Goal: Complete application form: Complete application form

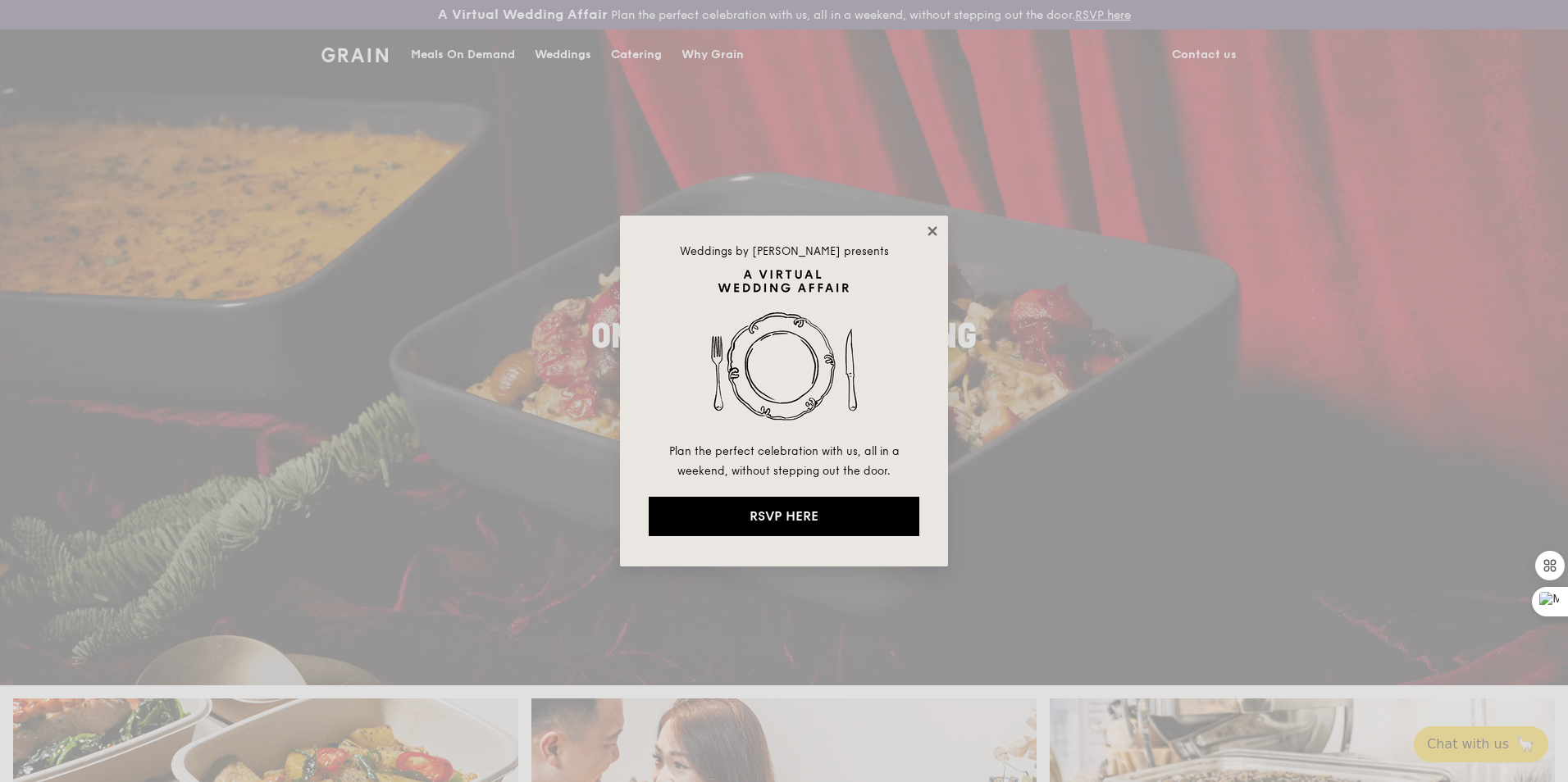
click at [932, 228] on icon at bounding box center [932, 231] width 15 height 15
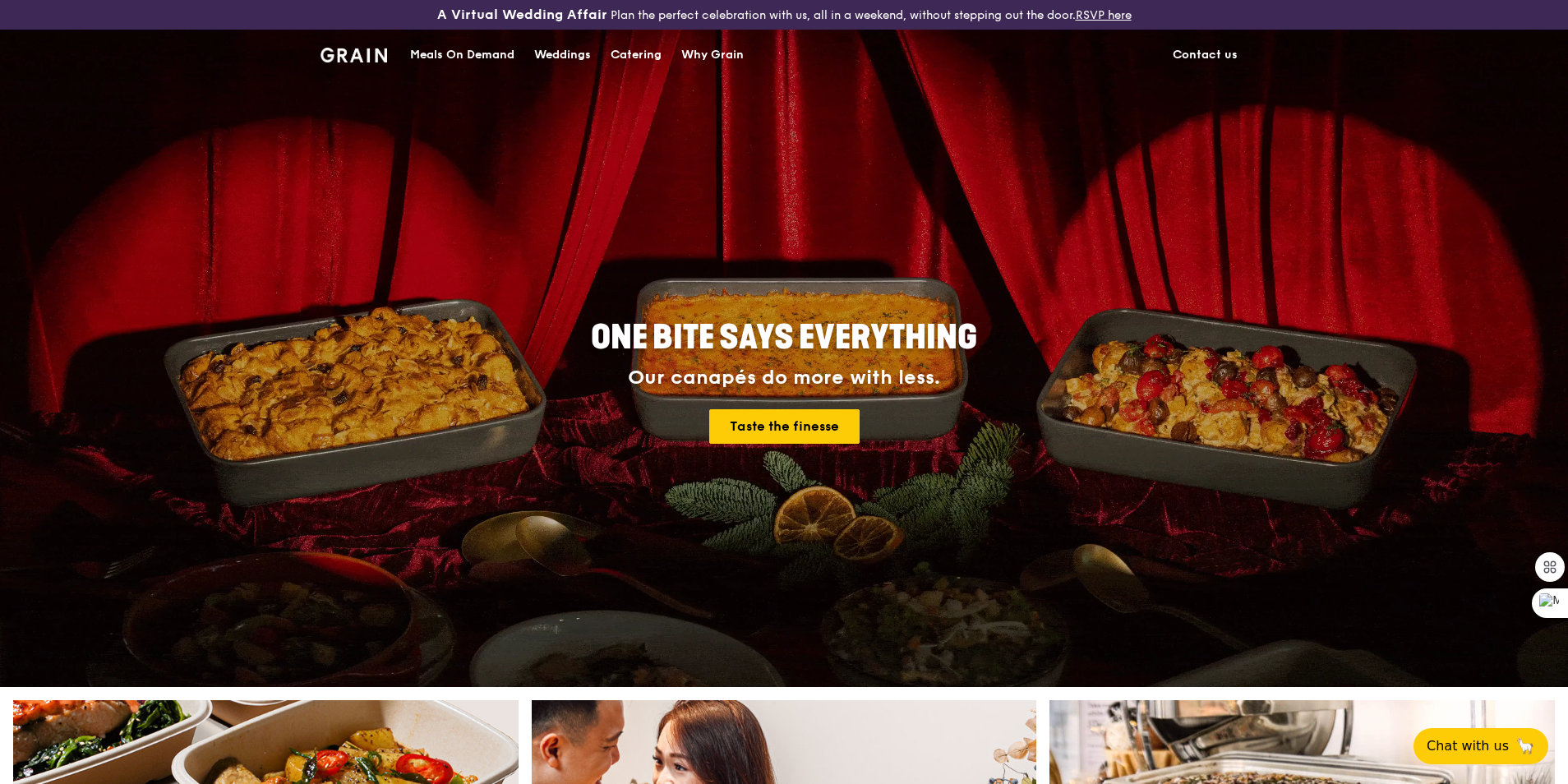
click at [477, 56] on div "Meals On Demand" at bounding box center [462, 55] width 105 height 49
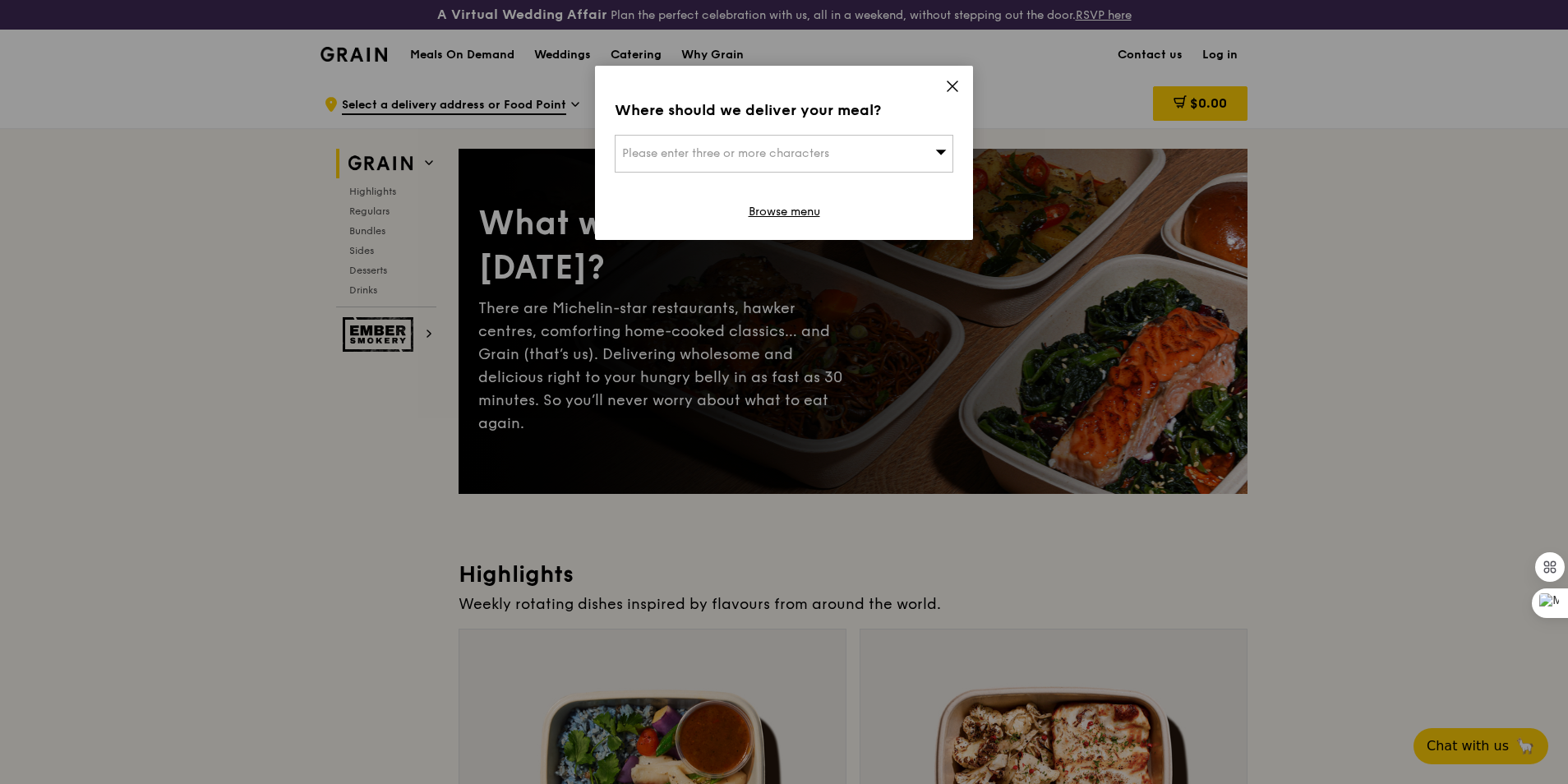
click at [956, 76] on div "Where should we deliver your meal? Please enter three or more characters Browse…" at bounding box center [784, 153] width 378 height 175
click at [954, 77] on div "Where should we deliver your meal? Please enter three or more characters Browse…" at bounding box center [784, 153] width 378 height 175
click at [951, 82] on icon at bounding box center [952, 86] width 15 height 15
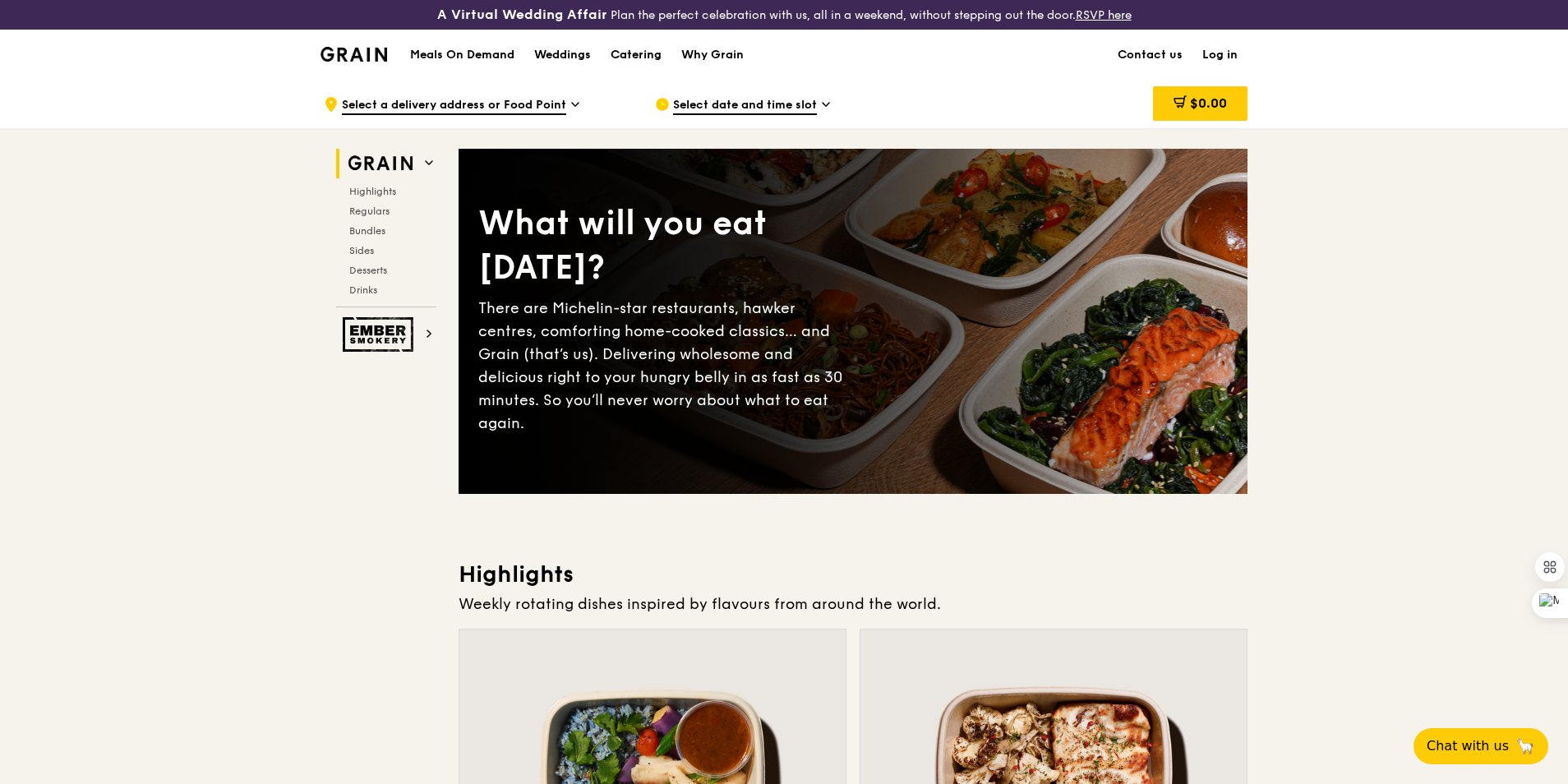
click at [631, 52] on div "Catering" at bounding box center [636, 55] width 51 height 49
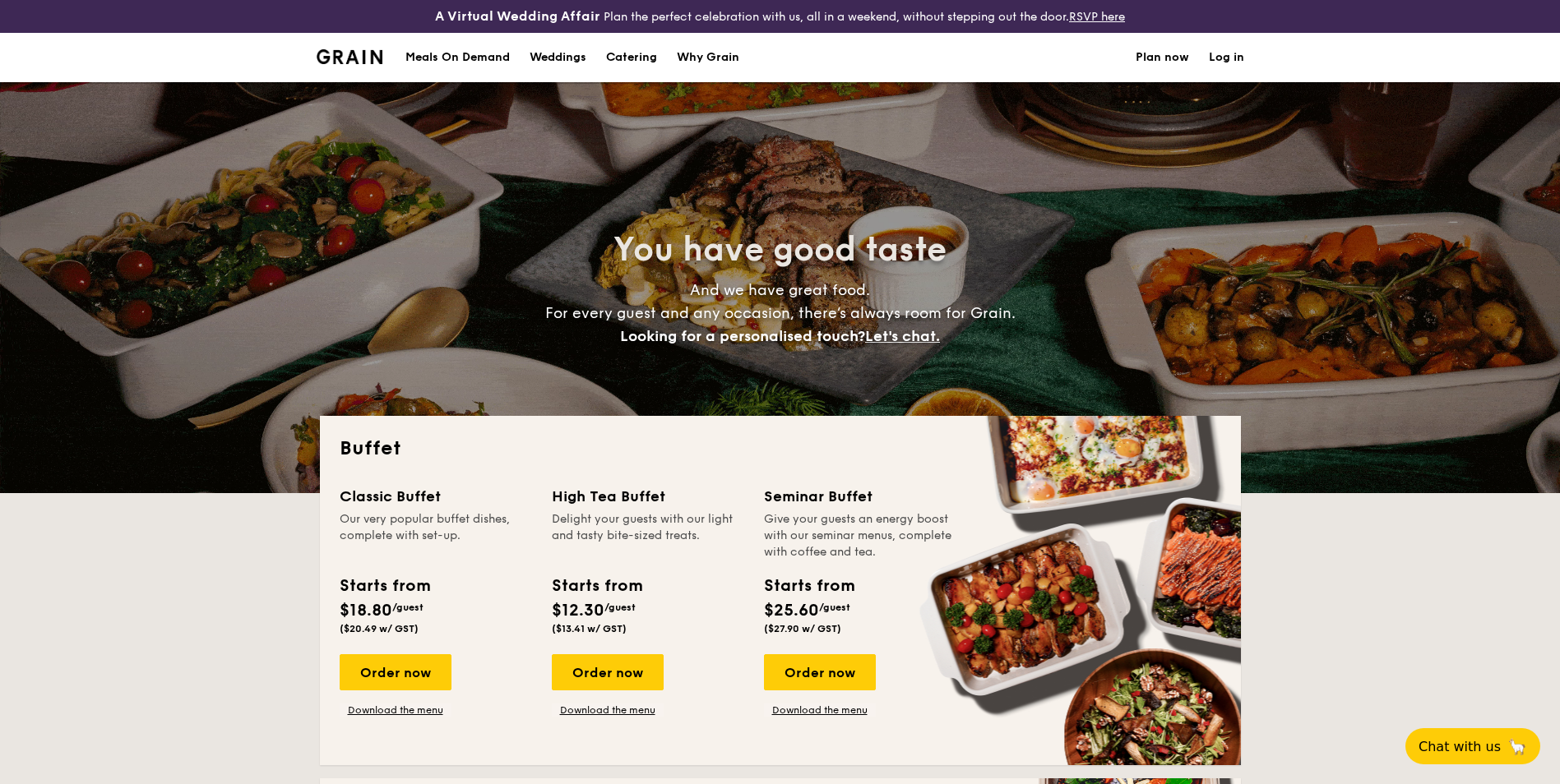
select select
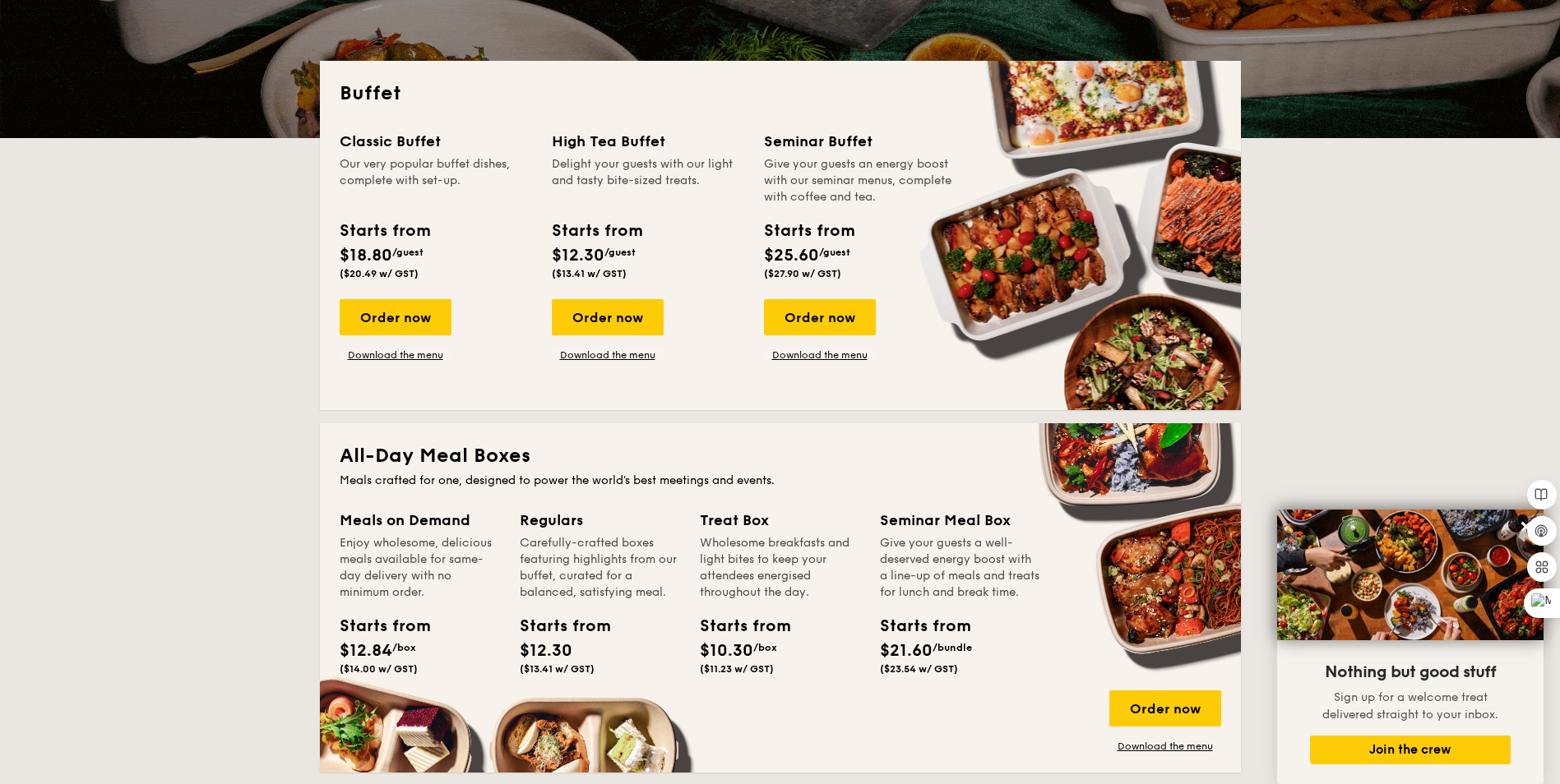
scroll to position [329, 0]
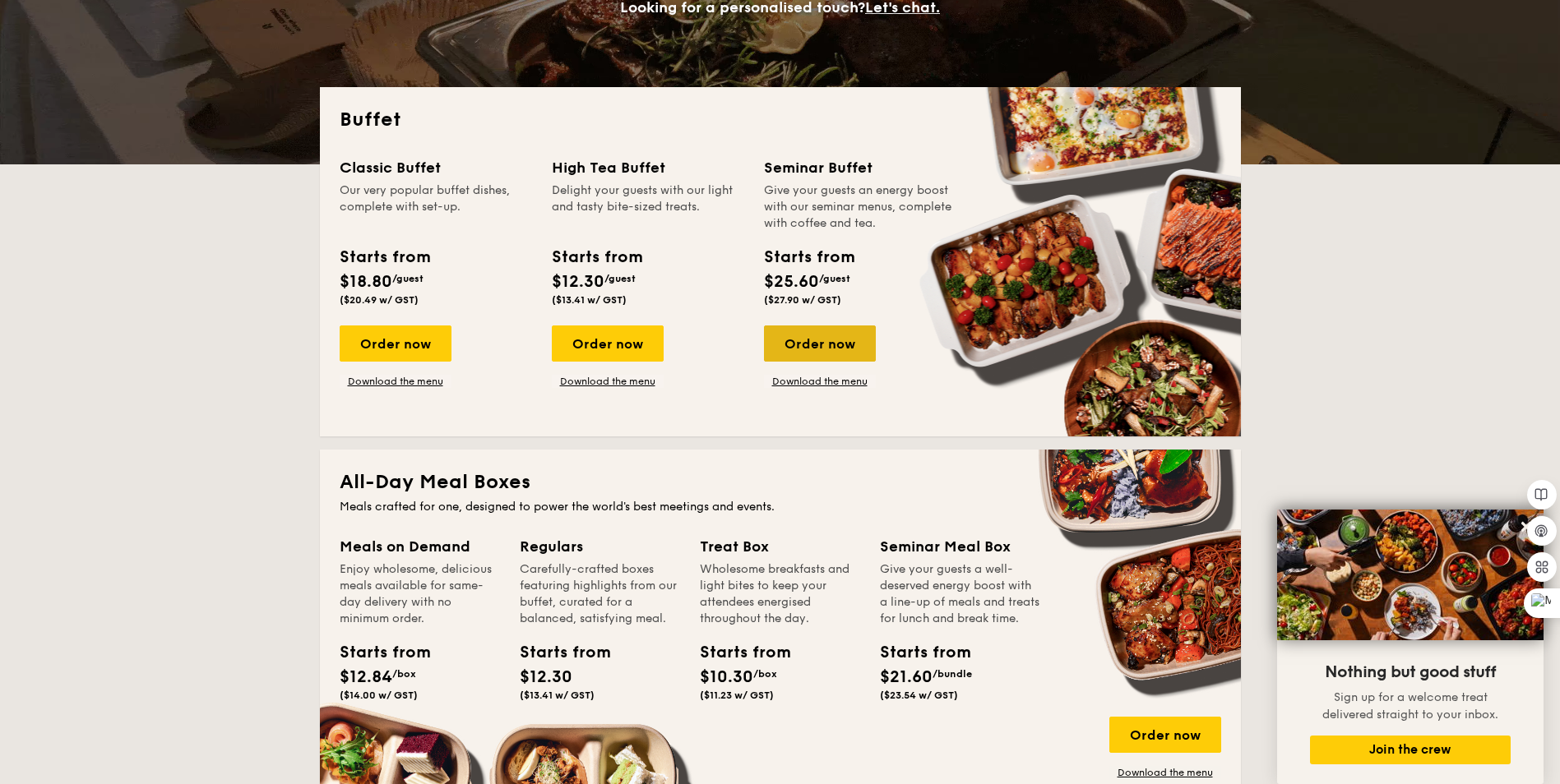
click at [809, 340] on div "Order now" at bounding box center [820, 344] width 111 height 37
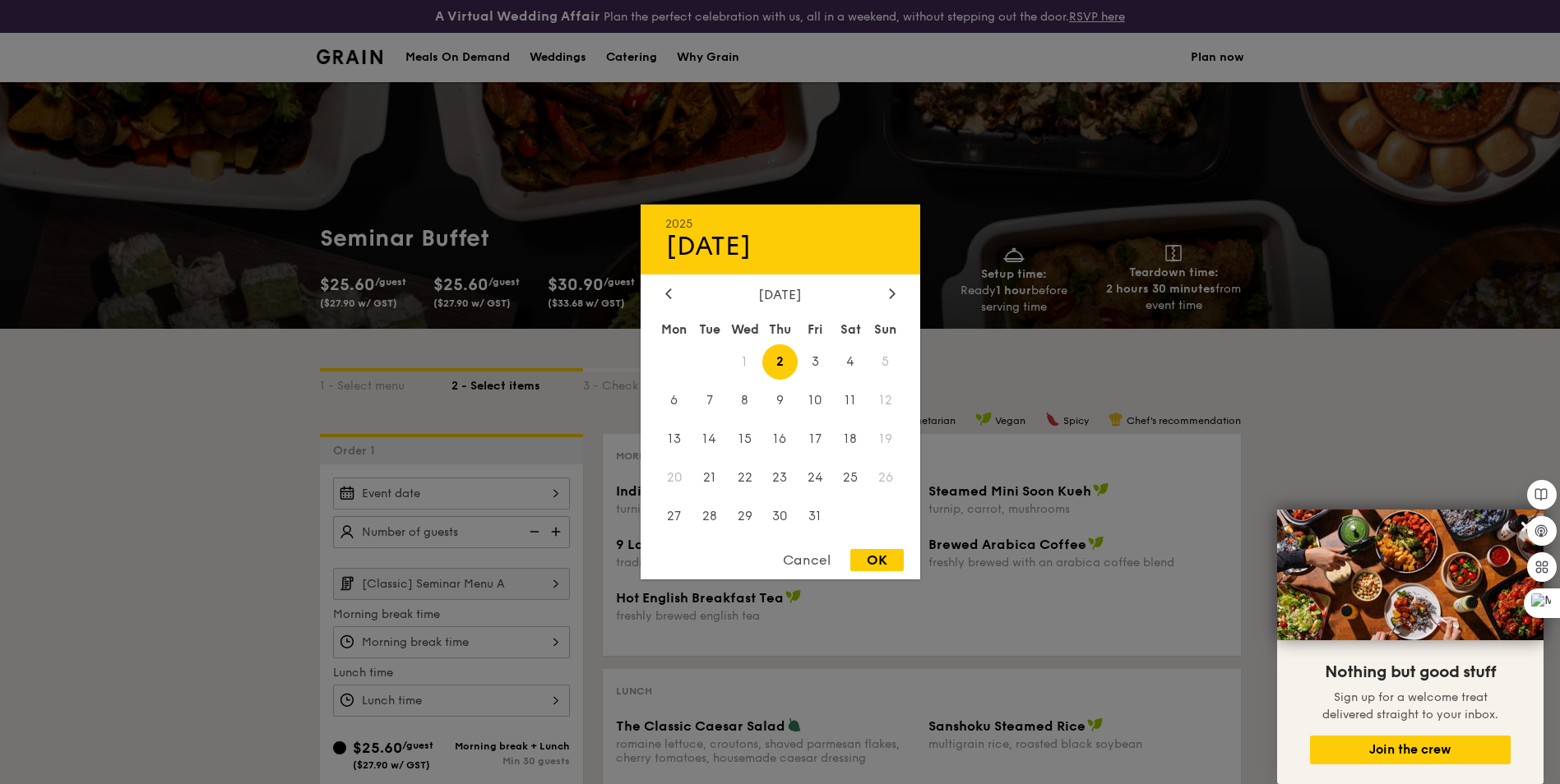
click at [423, 490] on div "2025 Oct 02 October 2025 Mon Tue Wed Thu Fri Sat Sun 1 2 3 4 5 6 7 8 9 10 11 12…" at bounding box center [451, 494] width 237 height 32
click at [708, 404] on span "7" at bounding box center [709, 401] width 36 height 36
click at [485, 531] on div at bounding box center [780, 392] width 1560 height 784
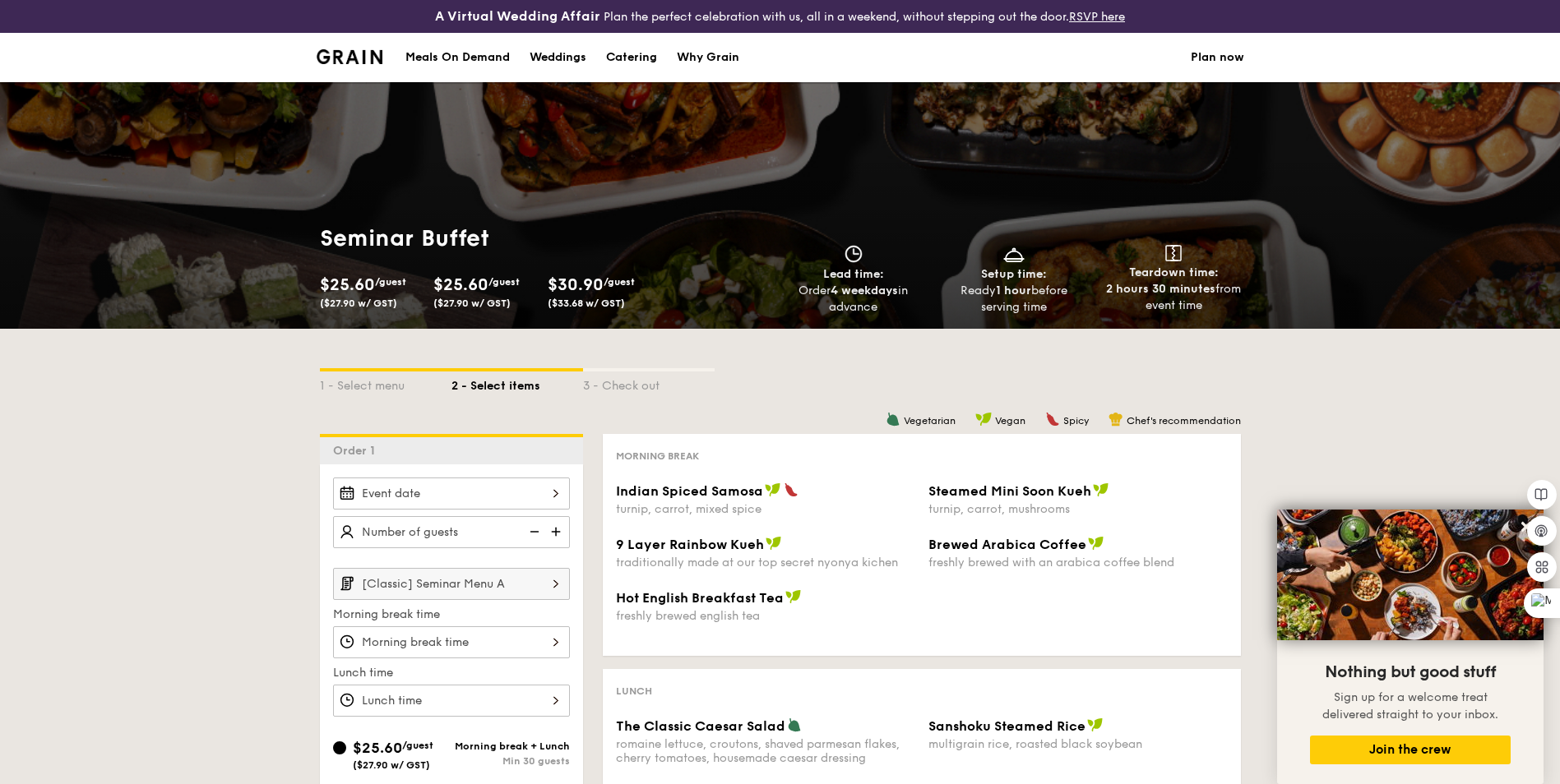
click at [551, 532] on img at bounding box center [558, 532] width 25 height 32
click at [557, 530] on img at bounding box center [558, 532] width 25 height 32
click at [528, 530] on img at bounding box center [533, 532] width 25 height 32
click at [557, 530] on img at bounding box center [558, 532] width 25 height 32
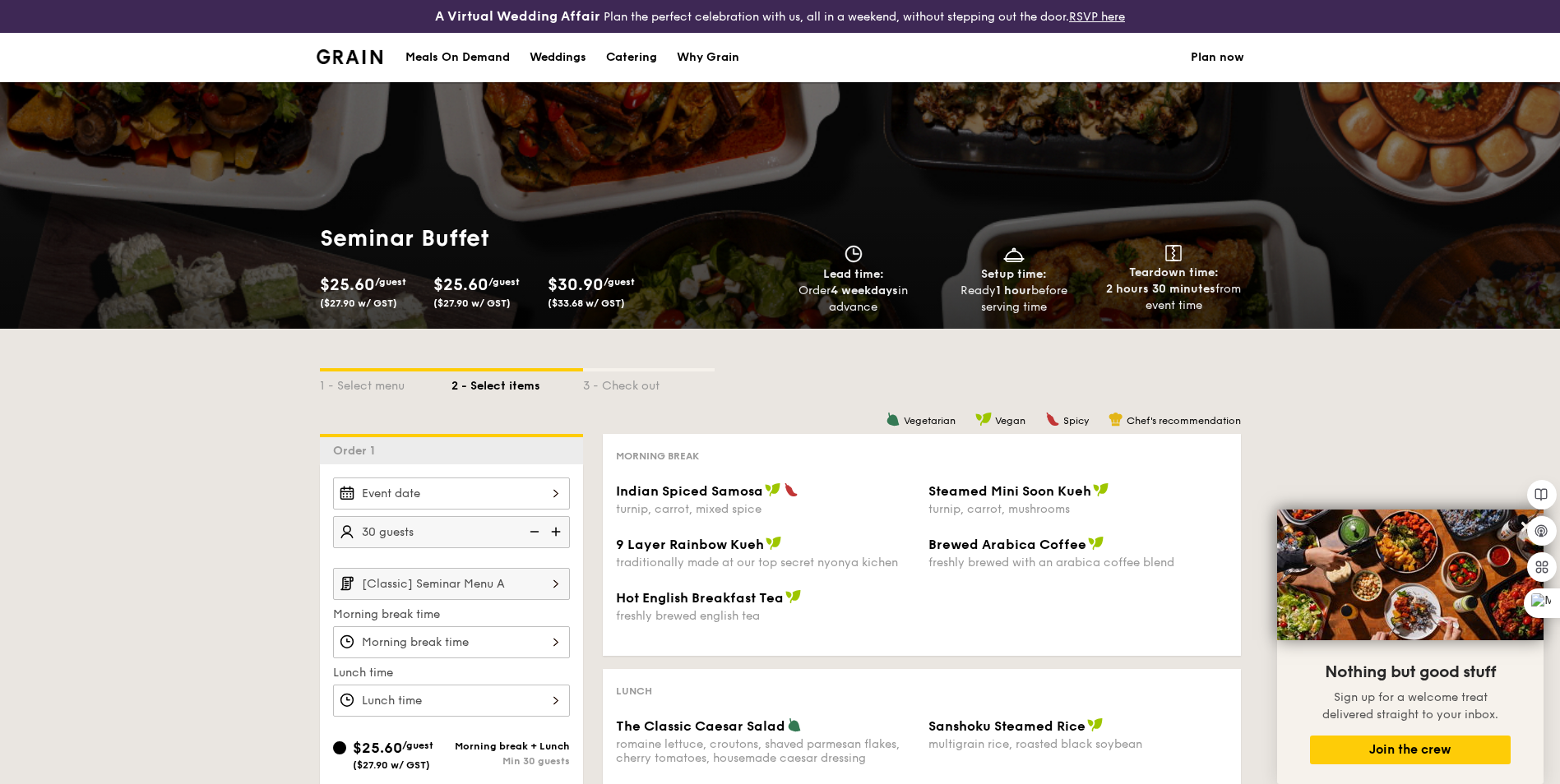
click at [557, 530] on img at bounding box center [558, 532] width 25 height 32
click at [532, 528] on img at bounding box center [533, 532] width 25 height 32
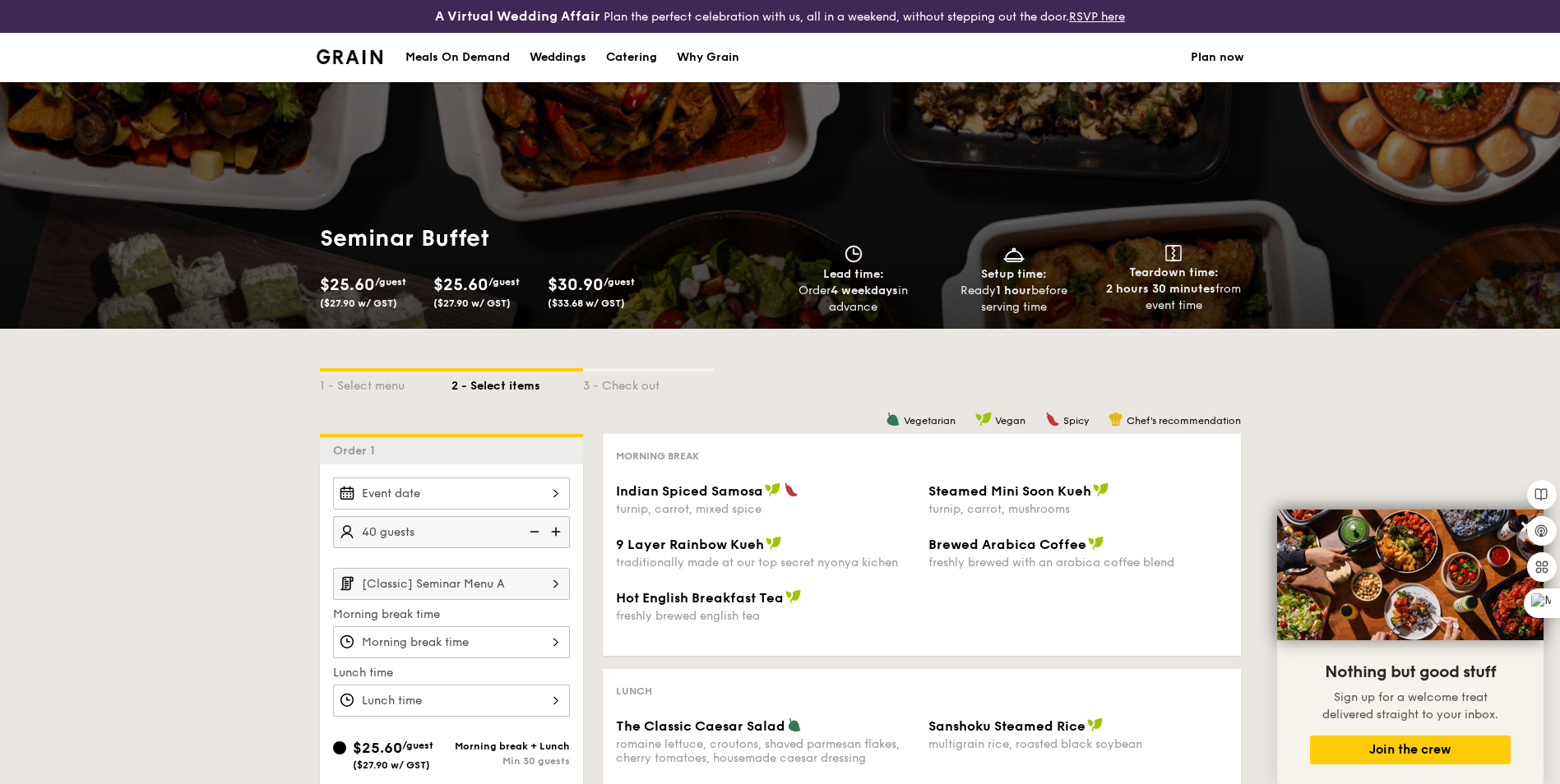
type input "35 guests"
click at [479, 586] on input "[Classic] Seminar Menu A" at bounding box center [451, 584] width 237 height 32
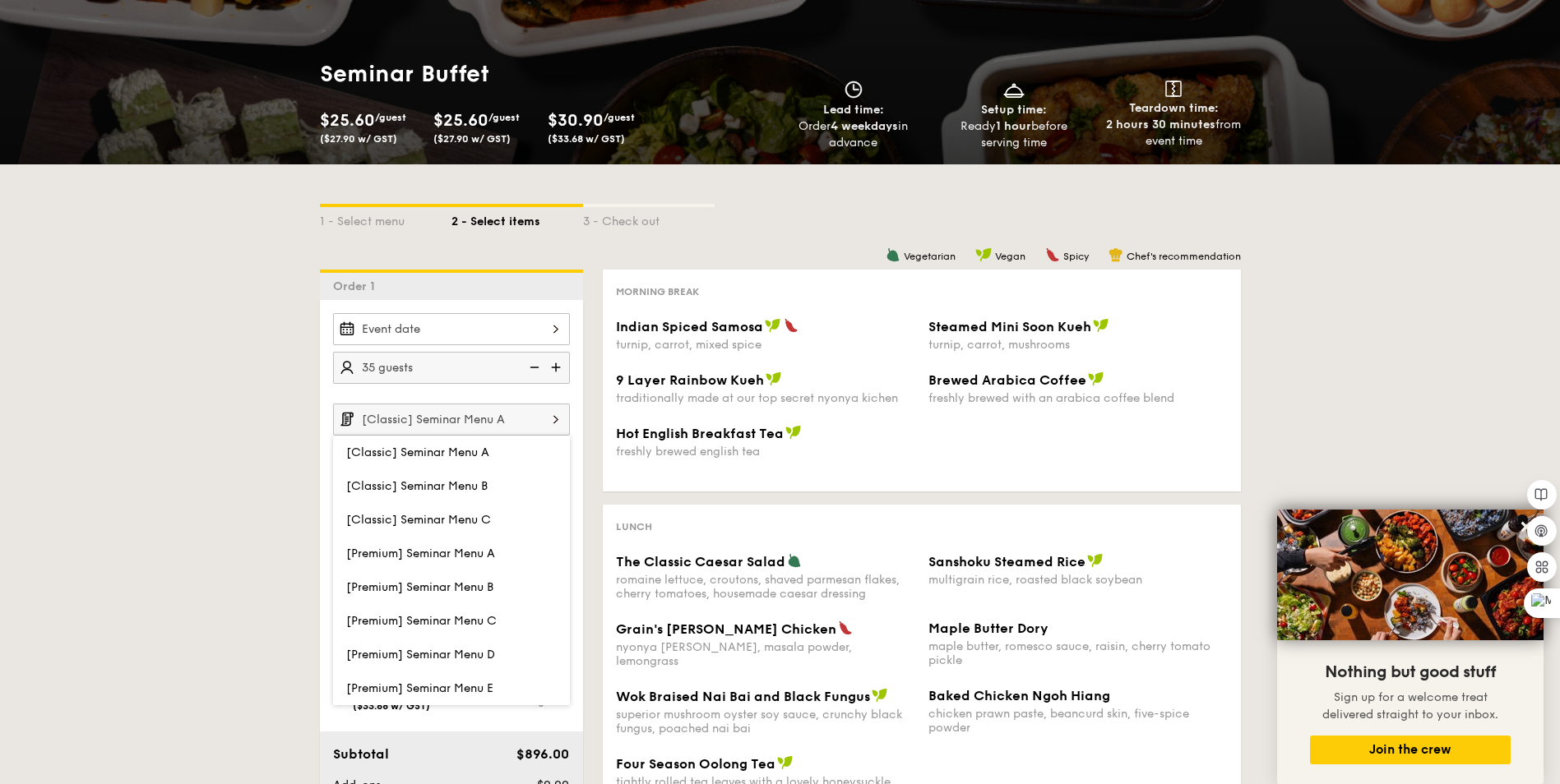
scroll to position [247, 0]
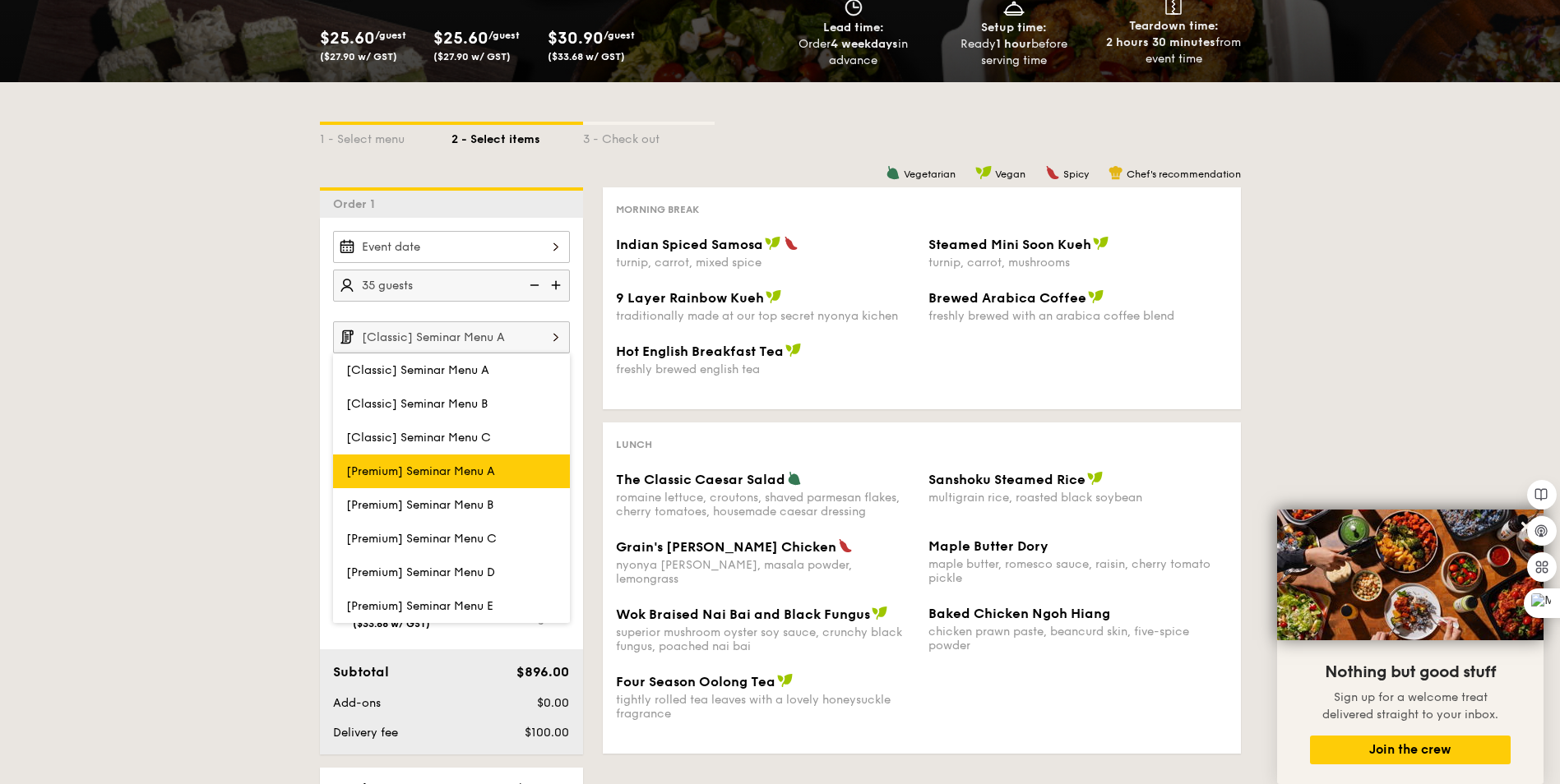
click at [436, 471] on span "[Premium] Seminar Menu A" at bounding box center [420, 471] width 149 height 14
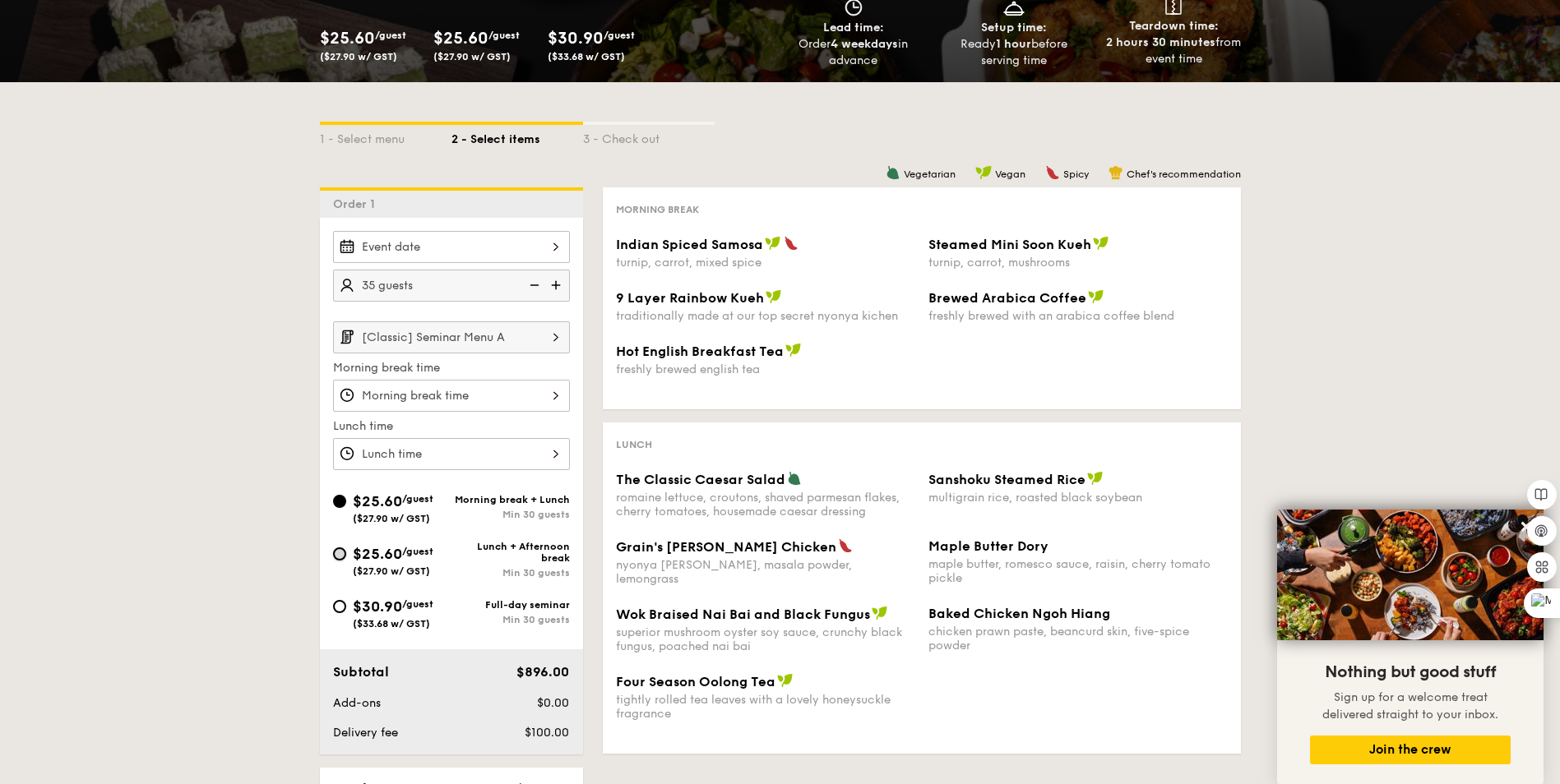
click at [341, 554] on input "$25.60 /guest ($27.90 w/ GST) Lunch + Afternoon break Min 30 guests" at bounding box center [339, 555] width 13 height 13
radio input "true"
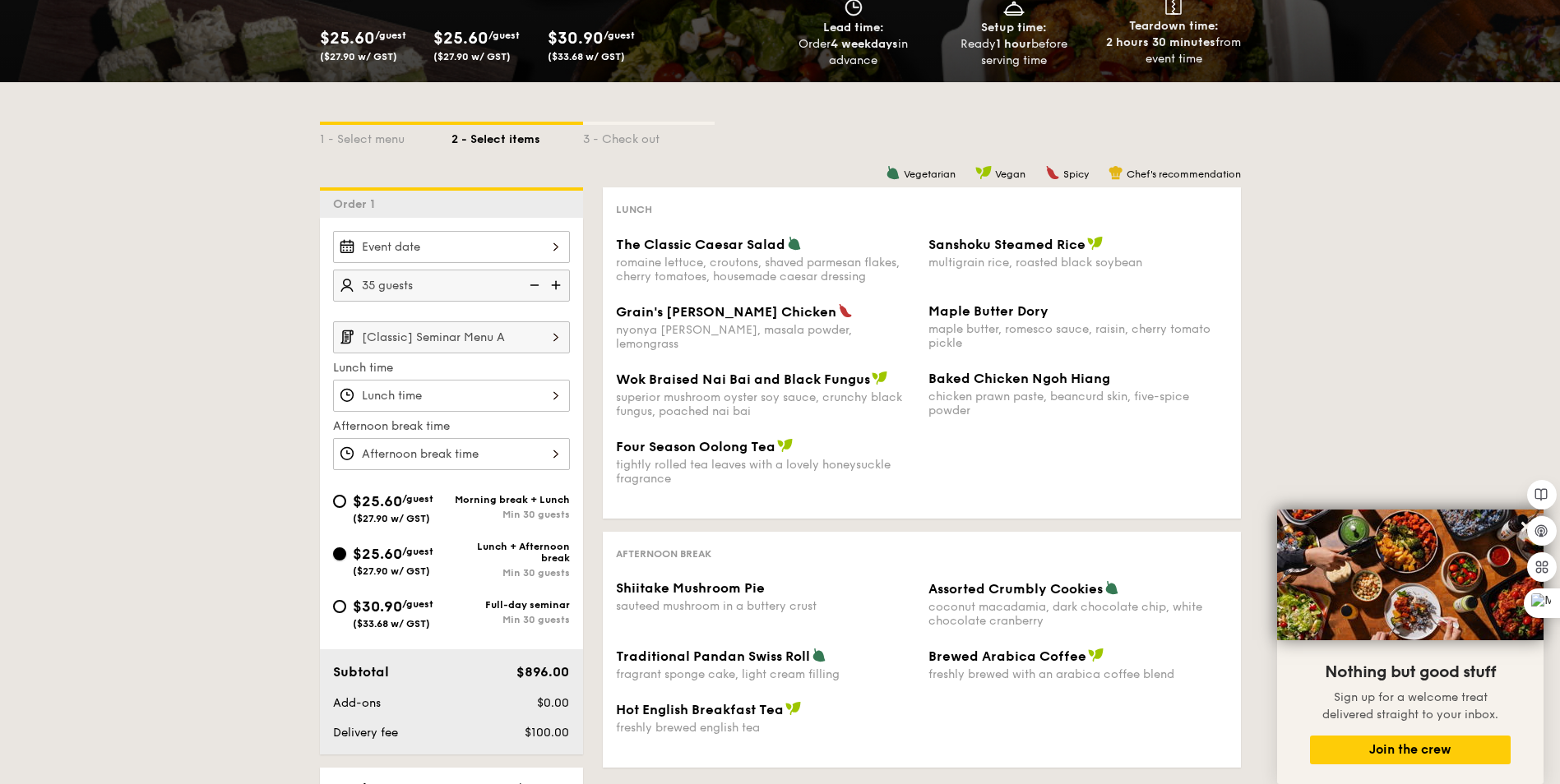
scroll to position [329, 0]
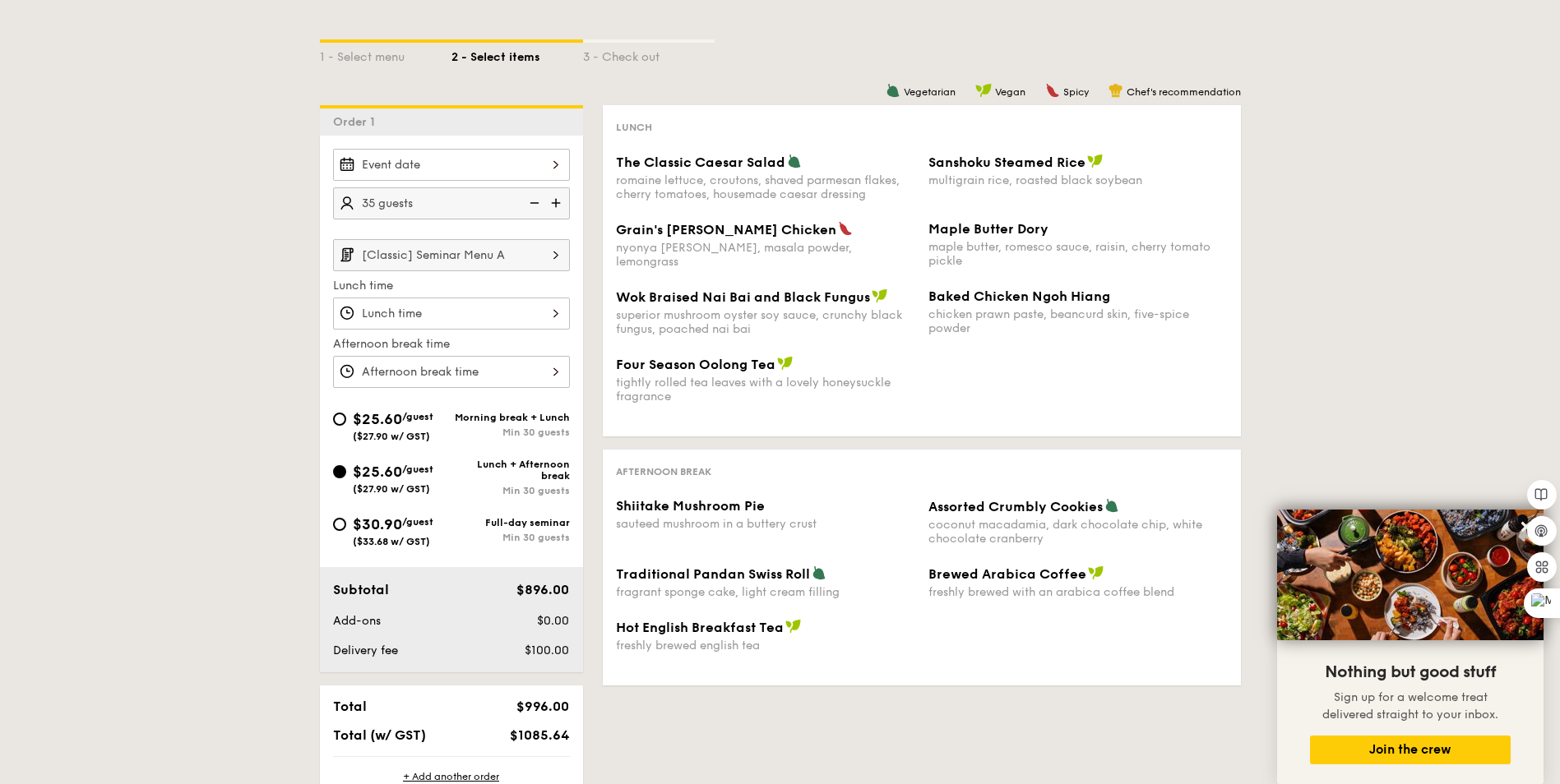
click at [526, 251] on input "[Classic] Seminar Menu A" at bounding box center [451, 255] width 237 height 32
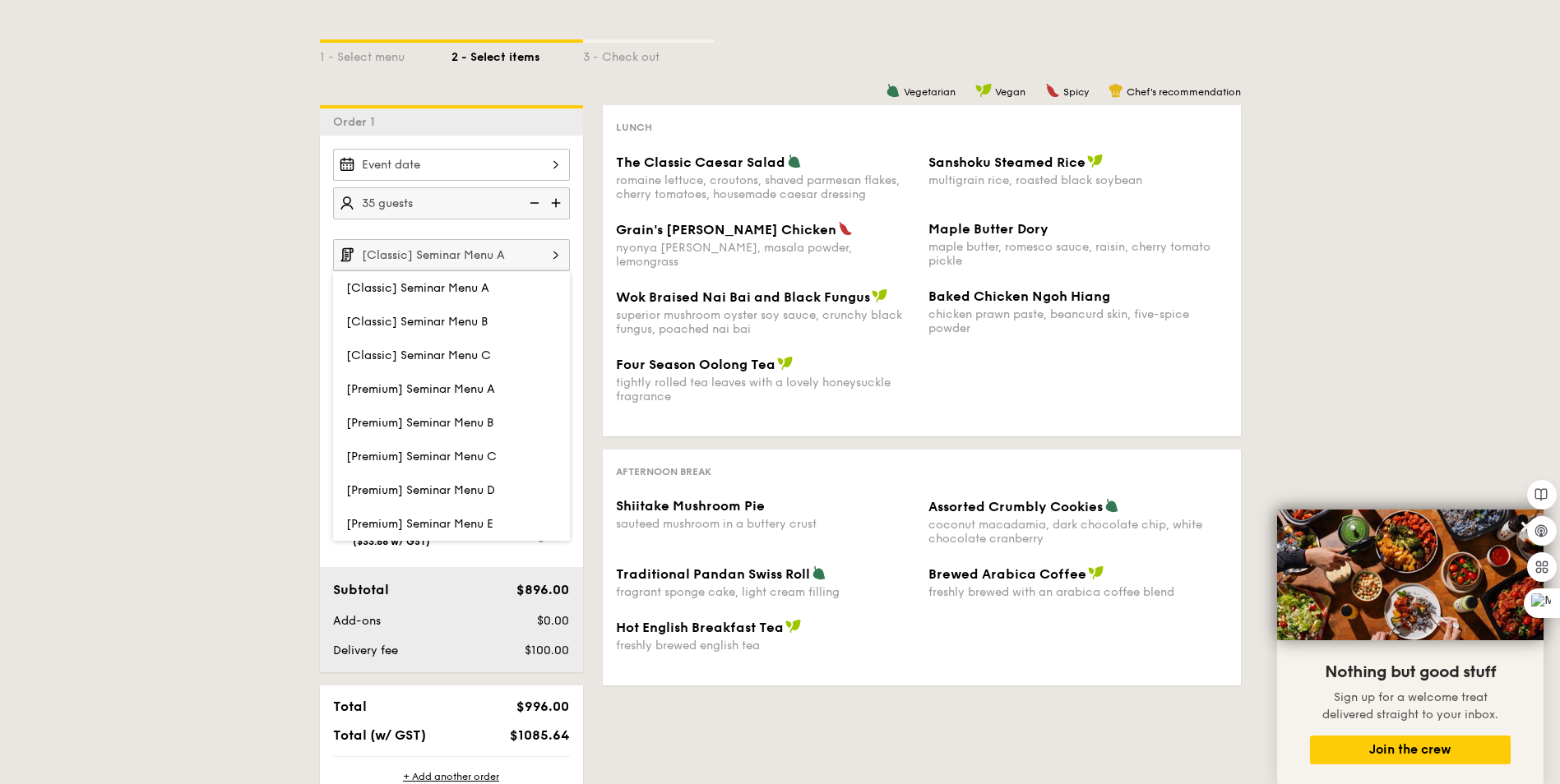
click at [481, 385] on span "[Premium] Seminar Menu A" at bounding box center [420, 389] width 149 height 14
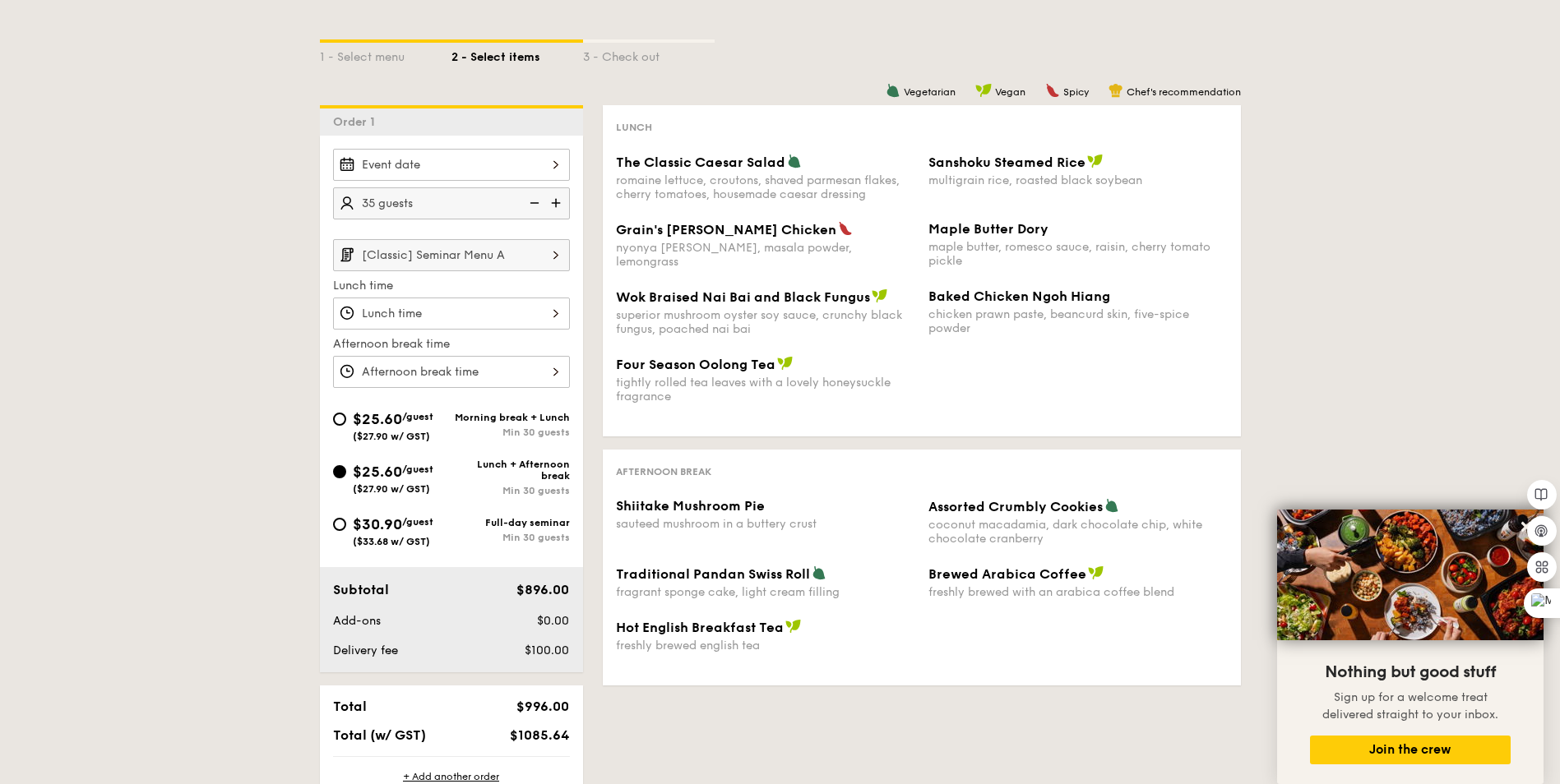
click at [543, 261] on img at bounding box center [556, 255] width 28 height 32
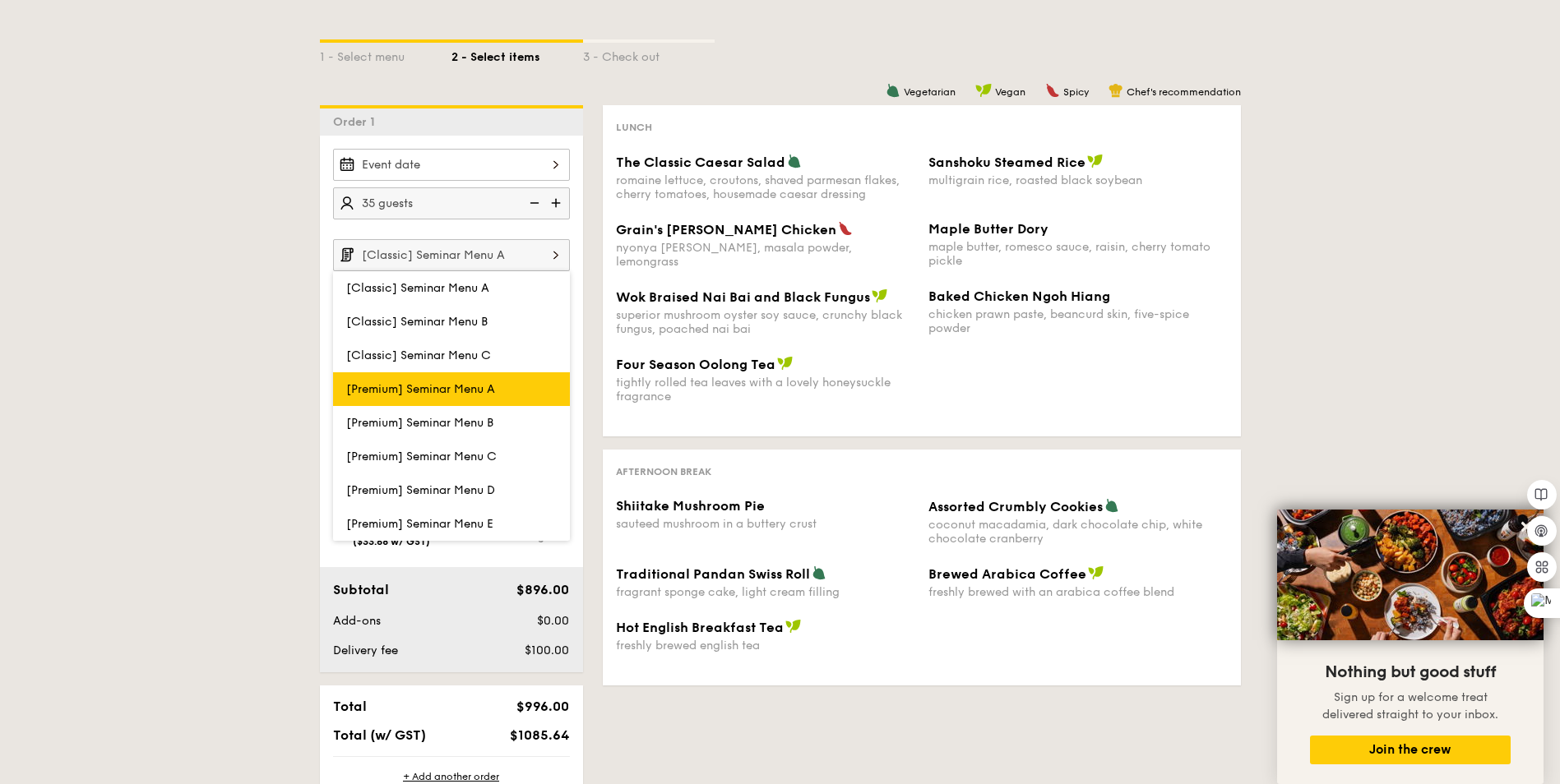
click at [459, 388] on span "[Premium] Seminar Menu A" at bounding box center [420, 389] width 149 height 14
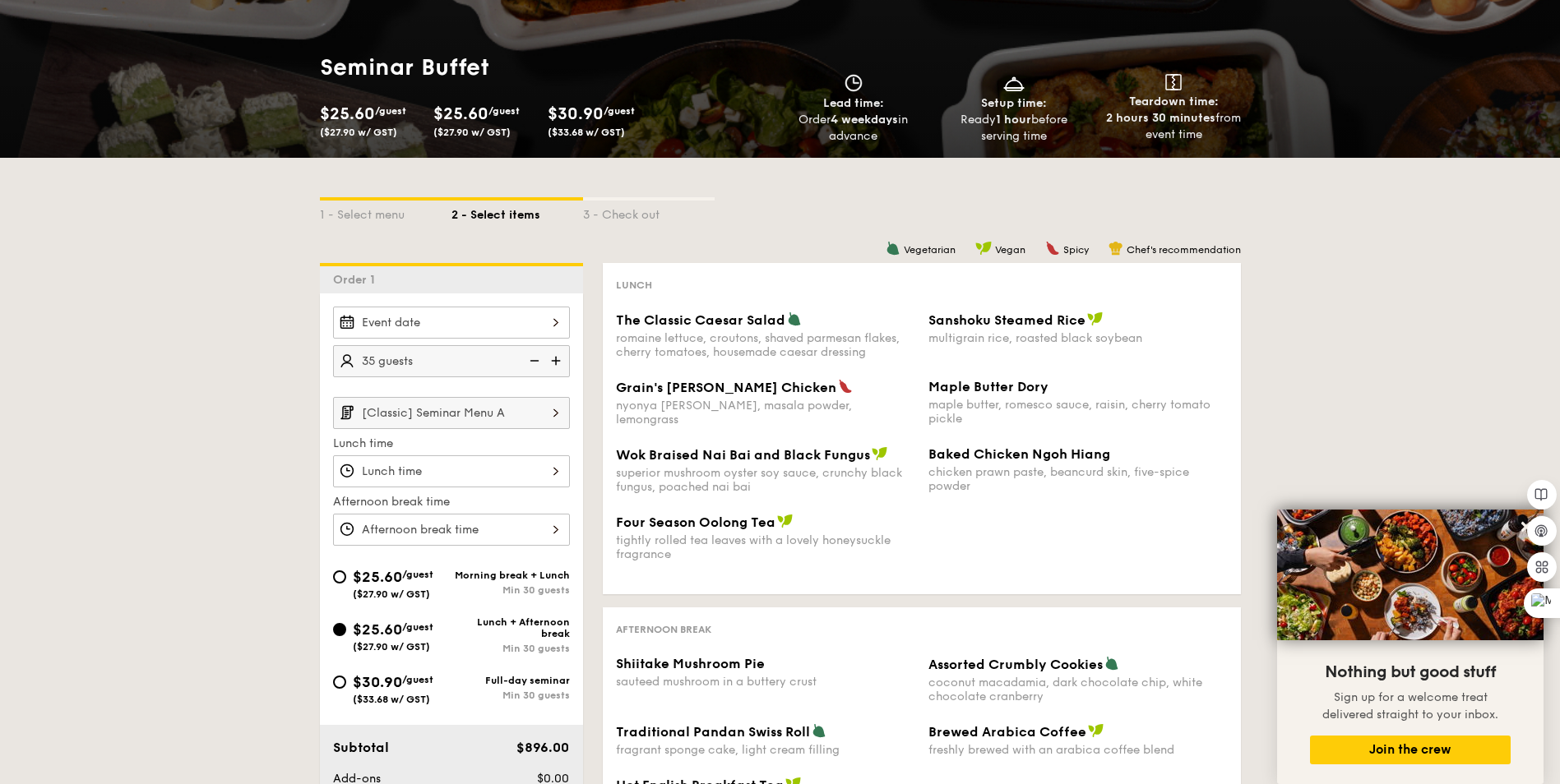
scroll to position [165, 0]
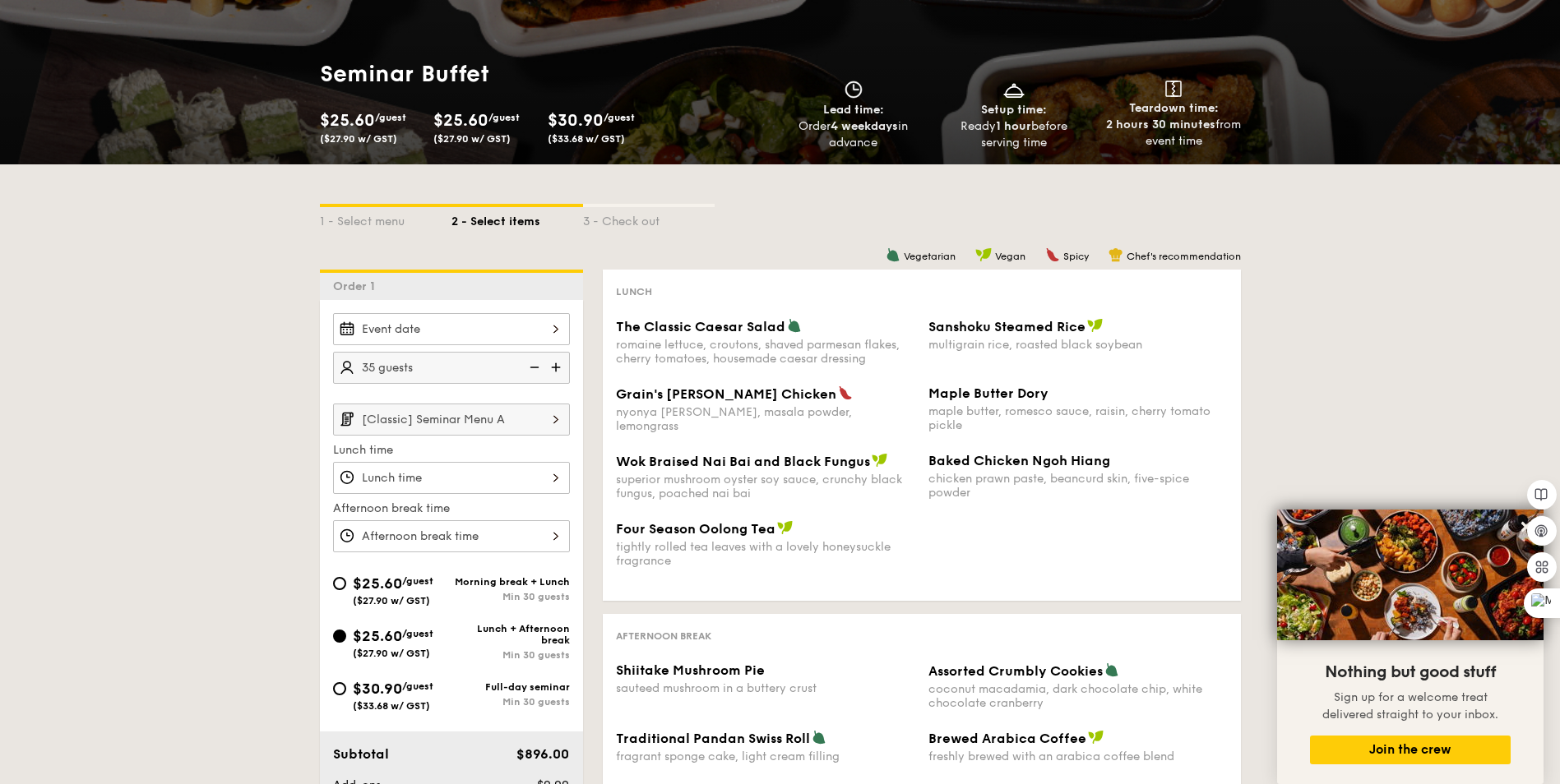
click at [620, 224] on div "3 - Check out" at bounding box center [649, 219] width 131 height 23
select select
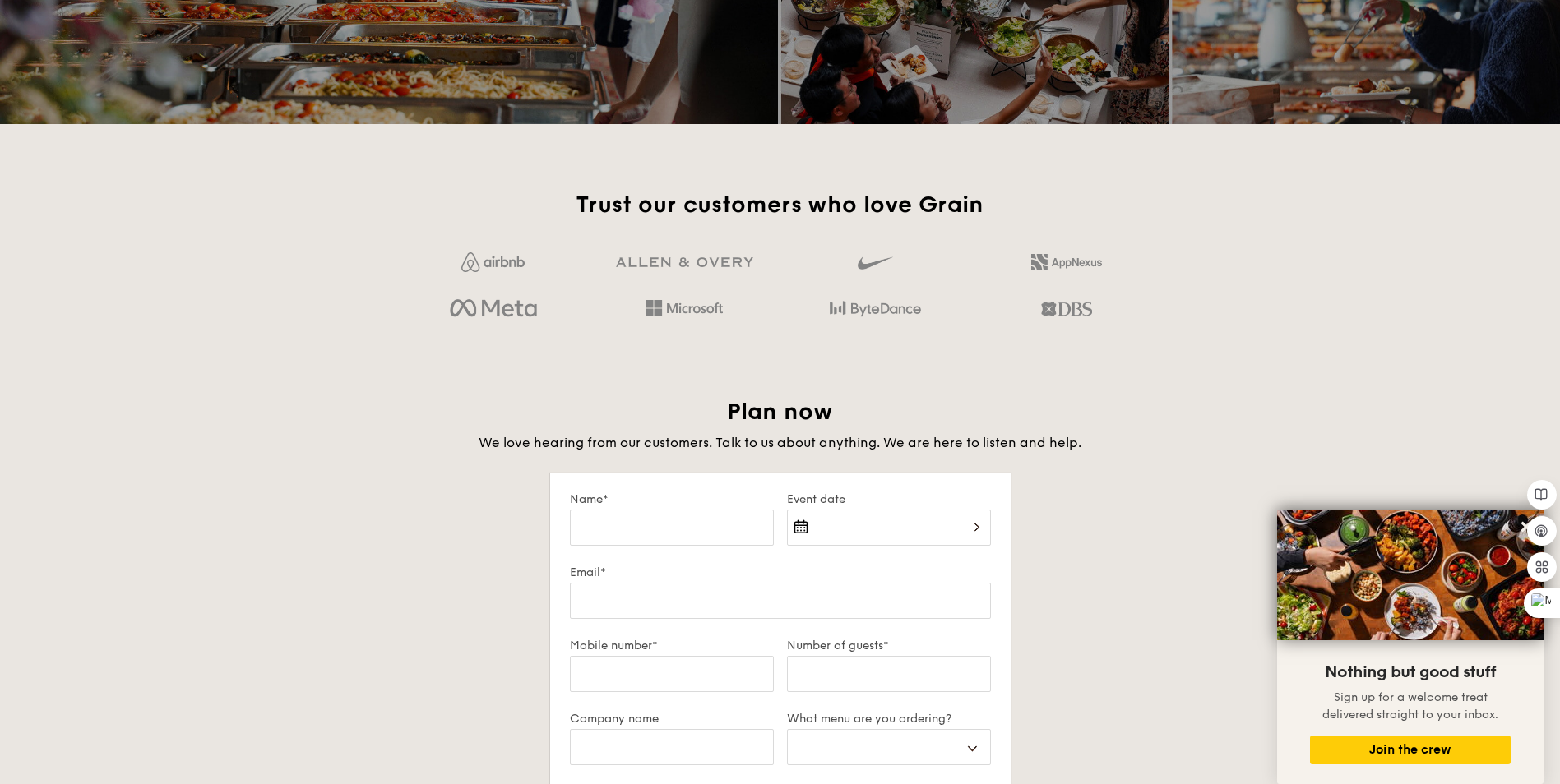
scroll to position [2466, 0]
click at [617, 529] on input "Name*" at bounding box center [671, 527] width 204 height 37
type input "Distech Controls"
type input "dlee@distech-controls.com"
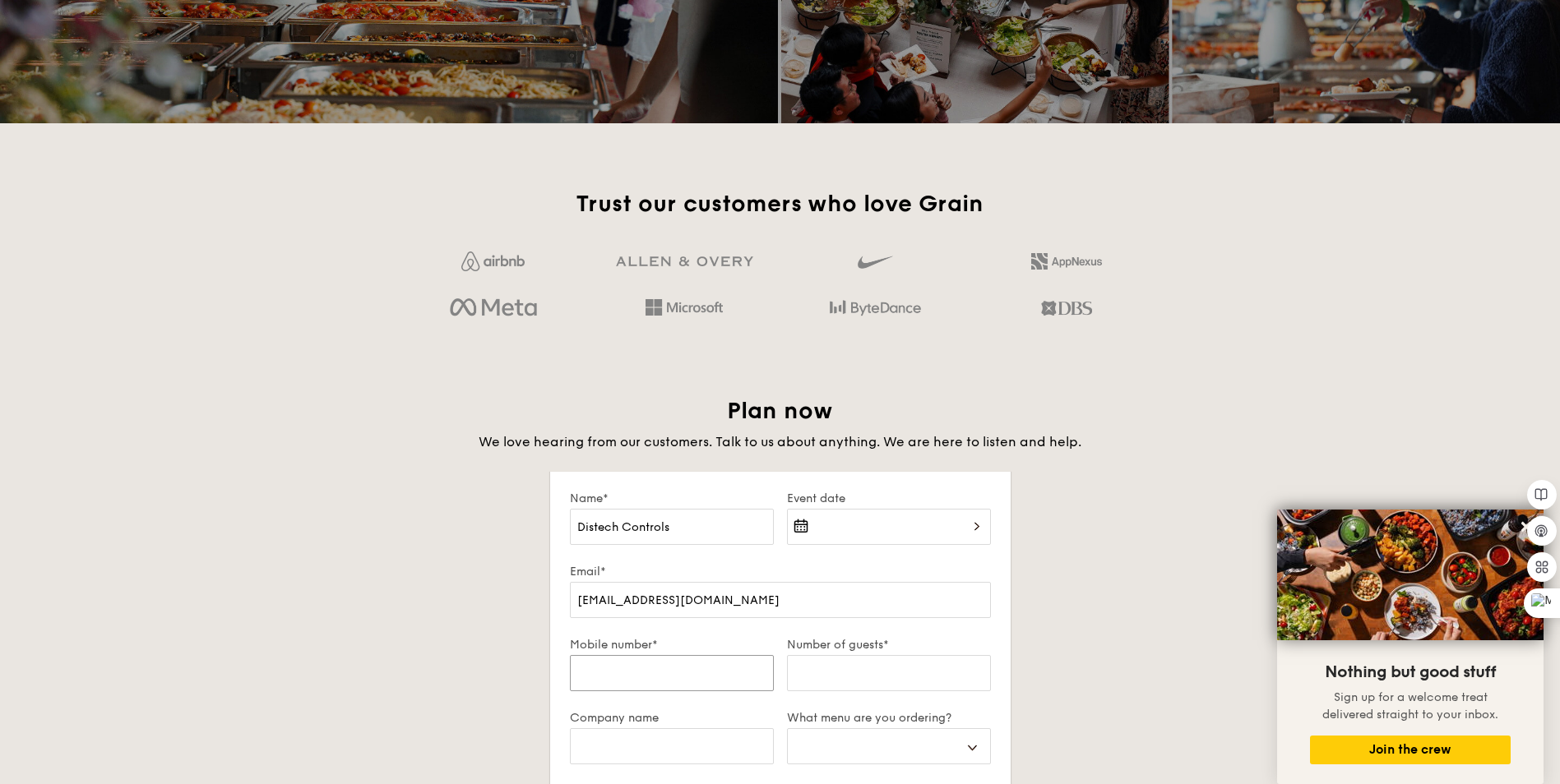
type input "97358052"
type input "Distech Controls"
select select
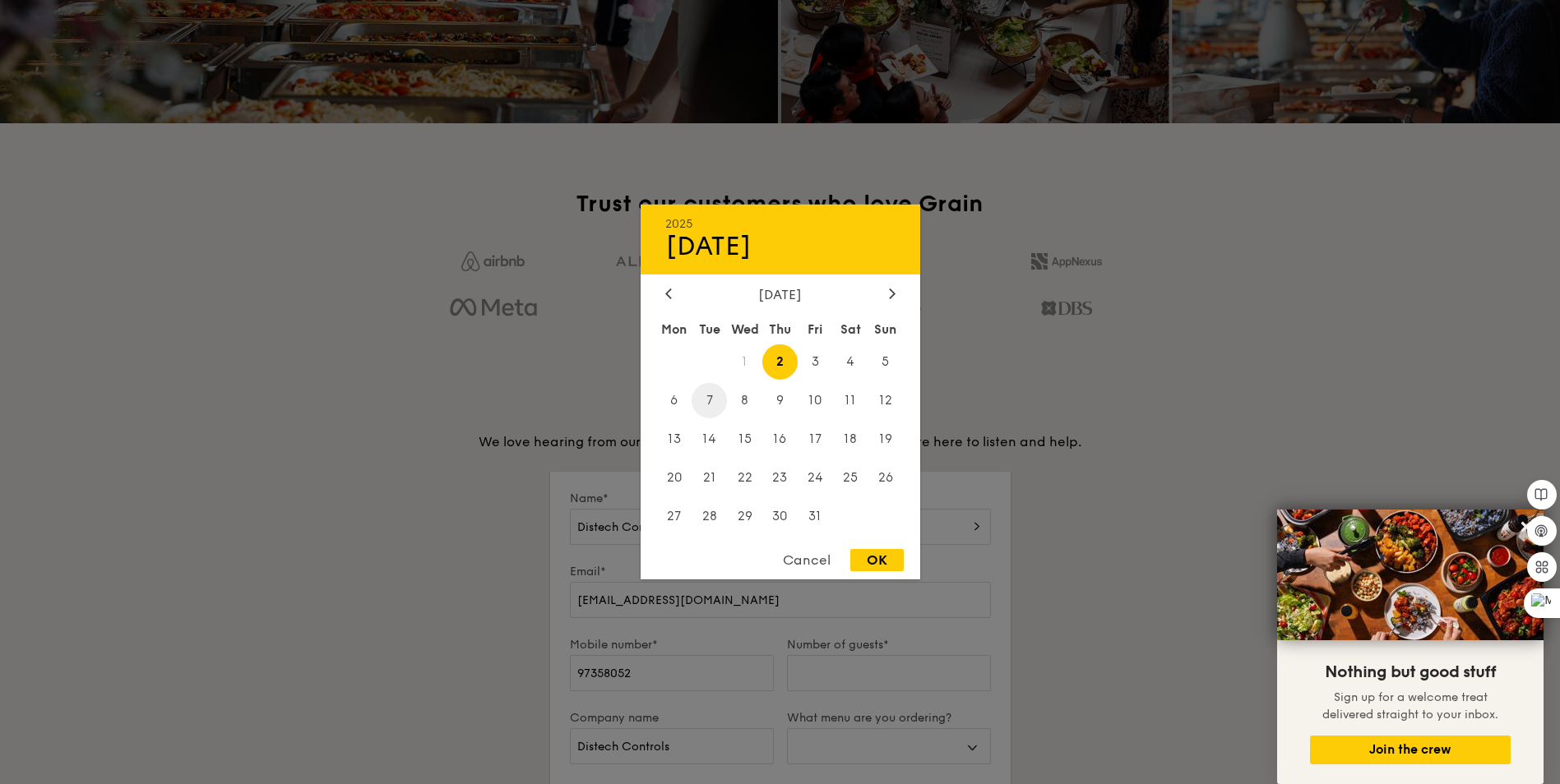
click at [718, 402] on span "7" at bounding box center [709, 401] width 36 height 36
click at [867, 550] on div "OK" at bounding box center [876, 560] width 53 height 22
type input "Oct 07, 2025"
select select
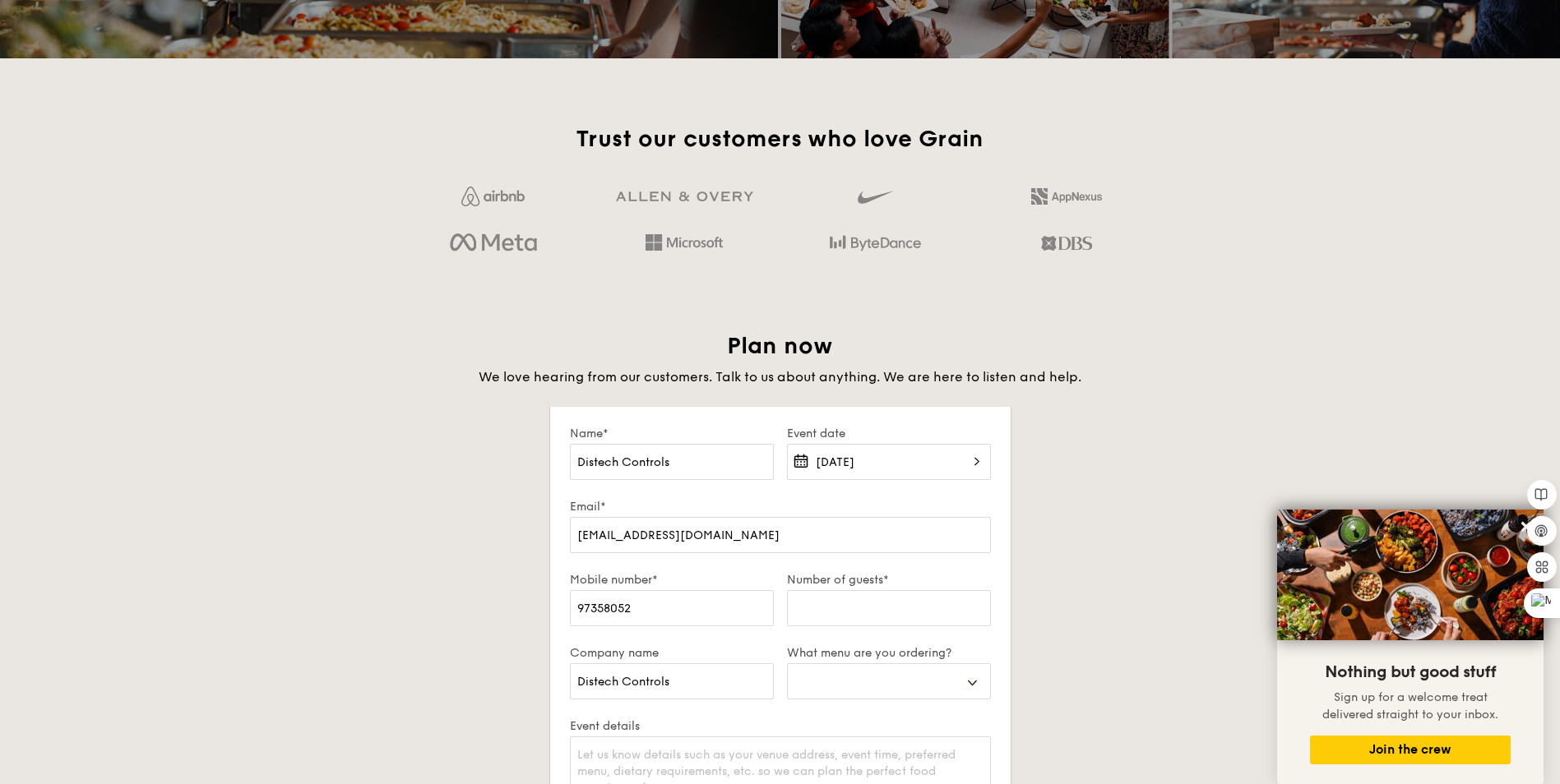
scroll to position [2631, 0]
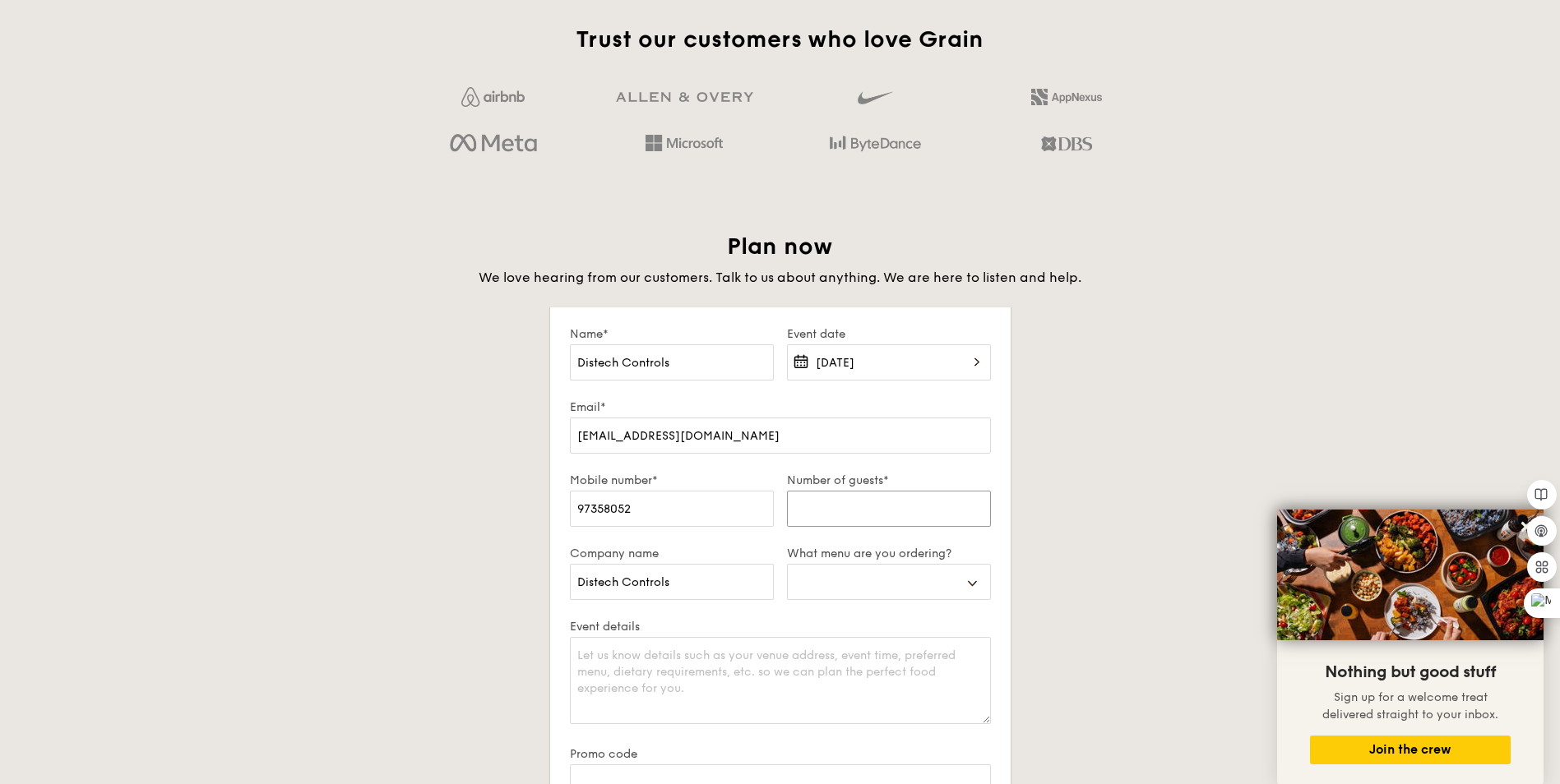
click at [884, 515] on input "Number of guests*" at bounding box center [888, 509] width 204 height 37
type input "3"
select select
type input "35"
select select
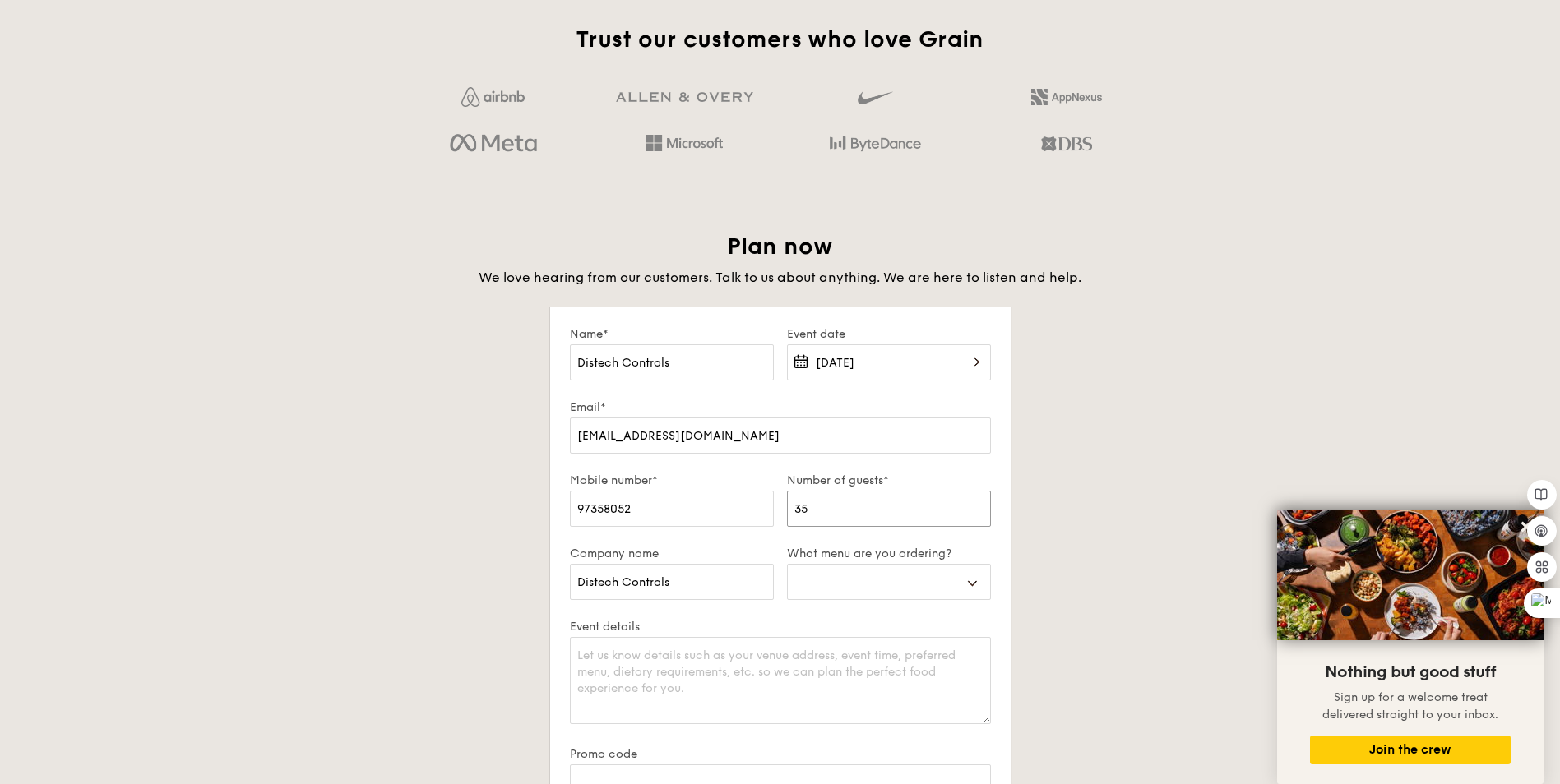
type input "35"
click at [860, 715] on textarea "Event details" at bounding box center [780, 680] width 421 height 87
click at [638, 668] on textarea "Event details" at bounding box center [780, 680] width 421 height 87
select select
type textarea "I"
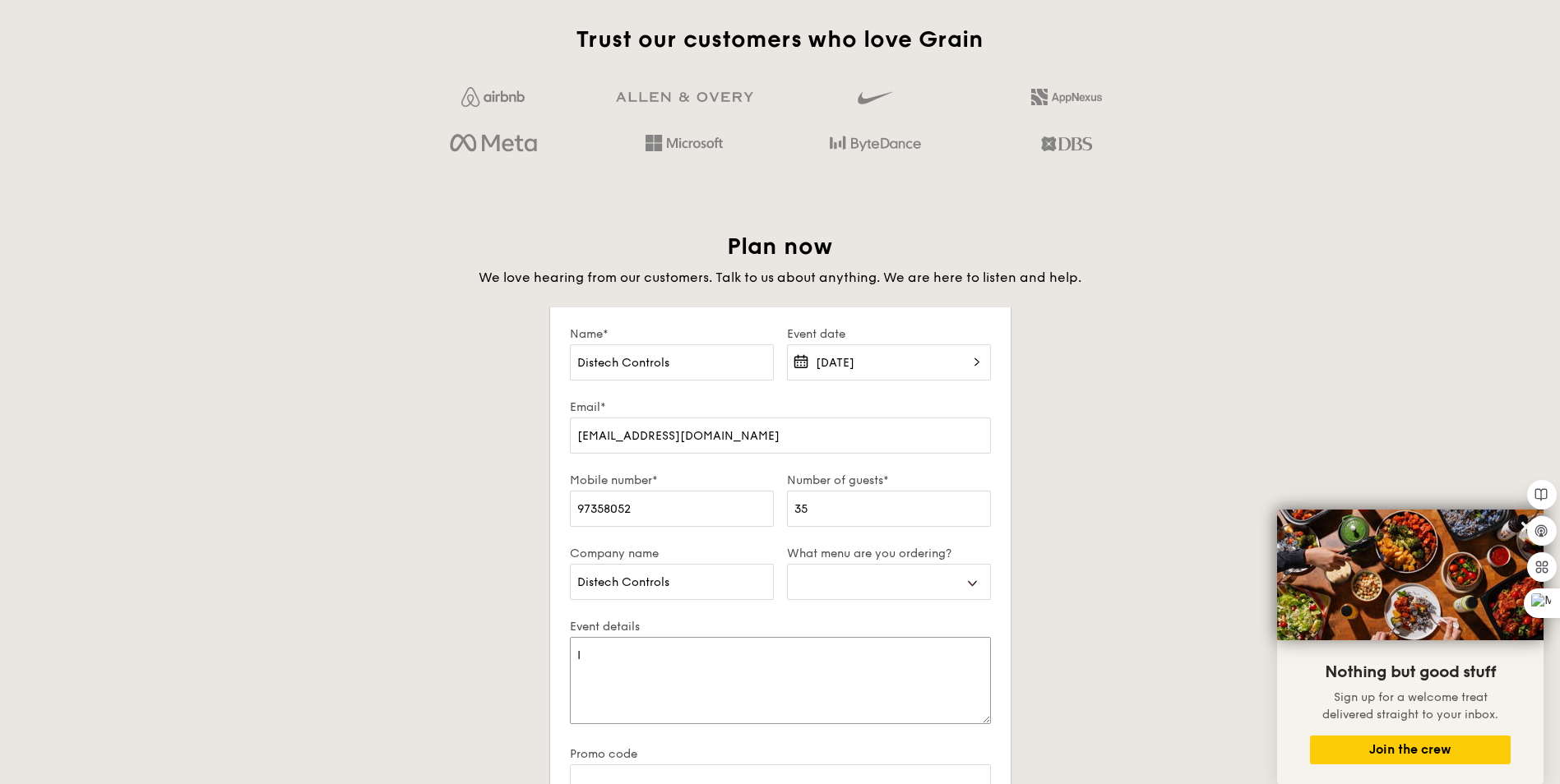
select select
type textarea "I"
select select
type textarea "I w"
select select
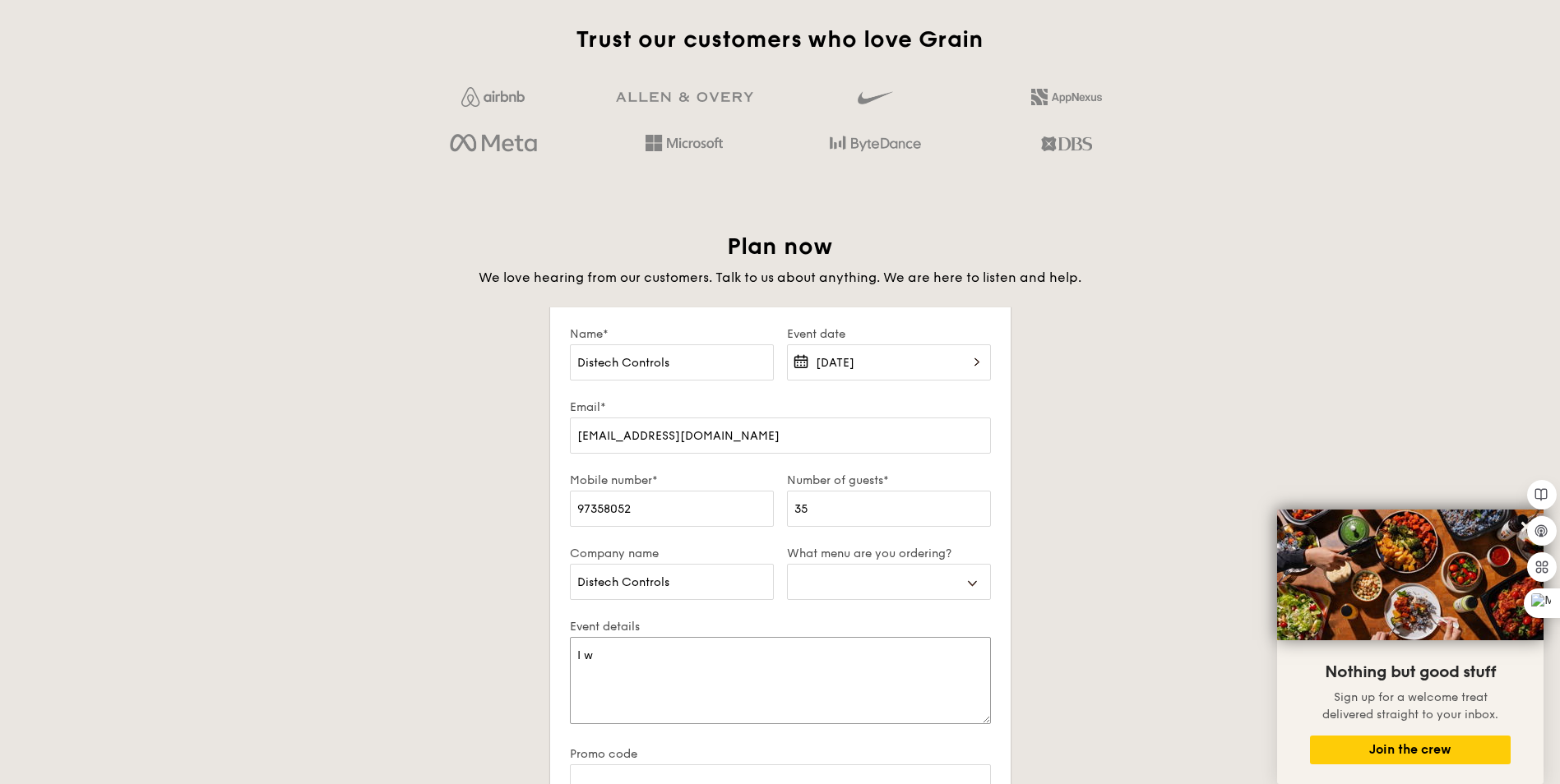
type textarea "I wi"
select select
type textarea "I wil"
select select
type textarea "I will"
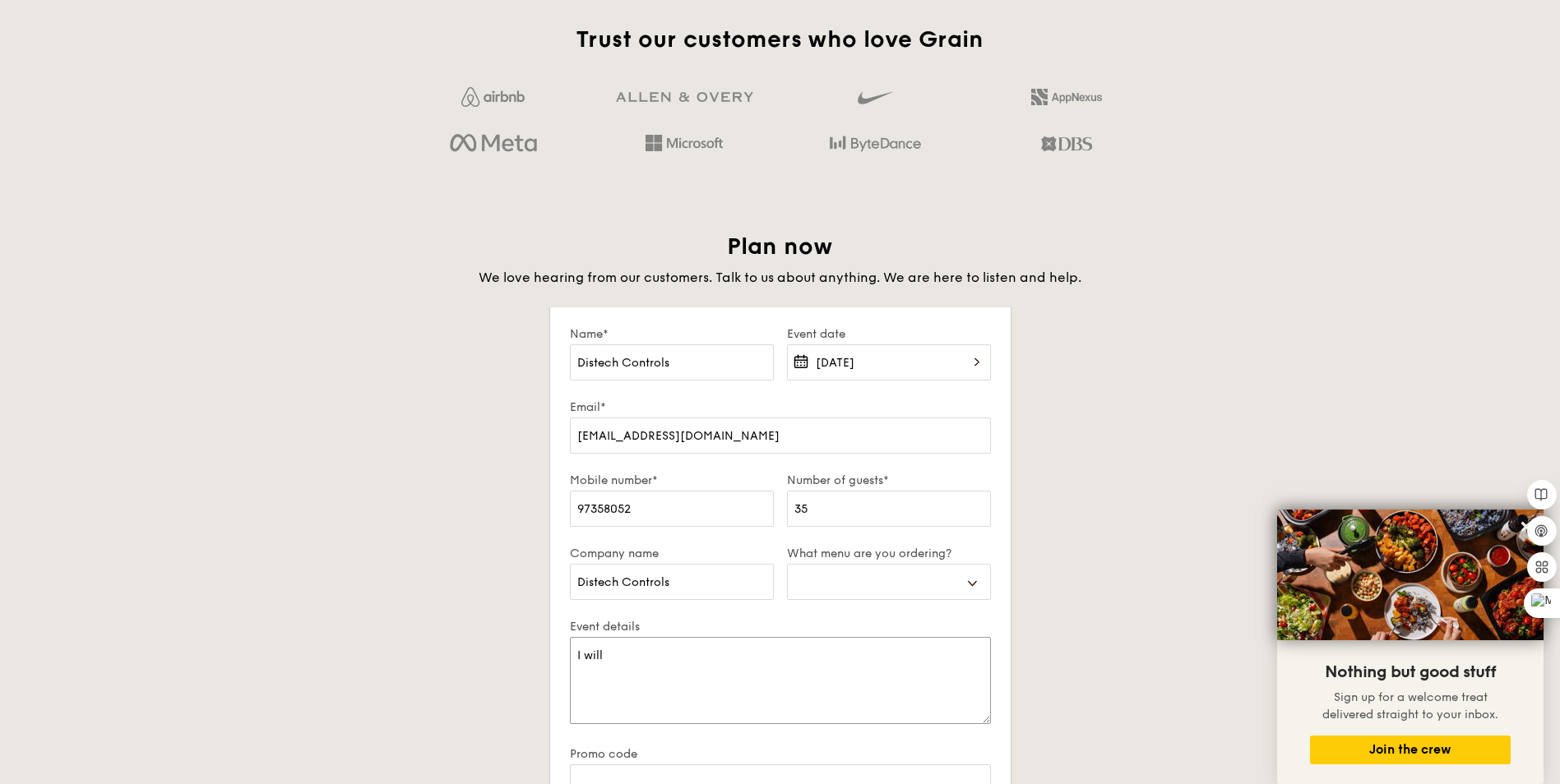
select select
type textarea "I will"
select select
type textarea "I will n"
select select
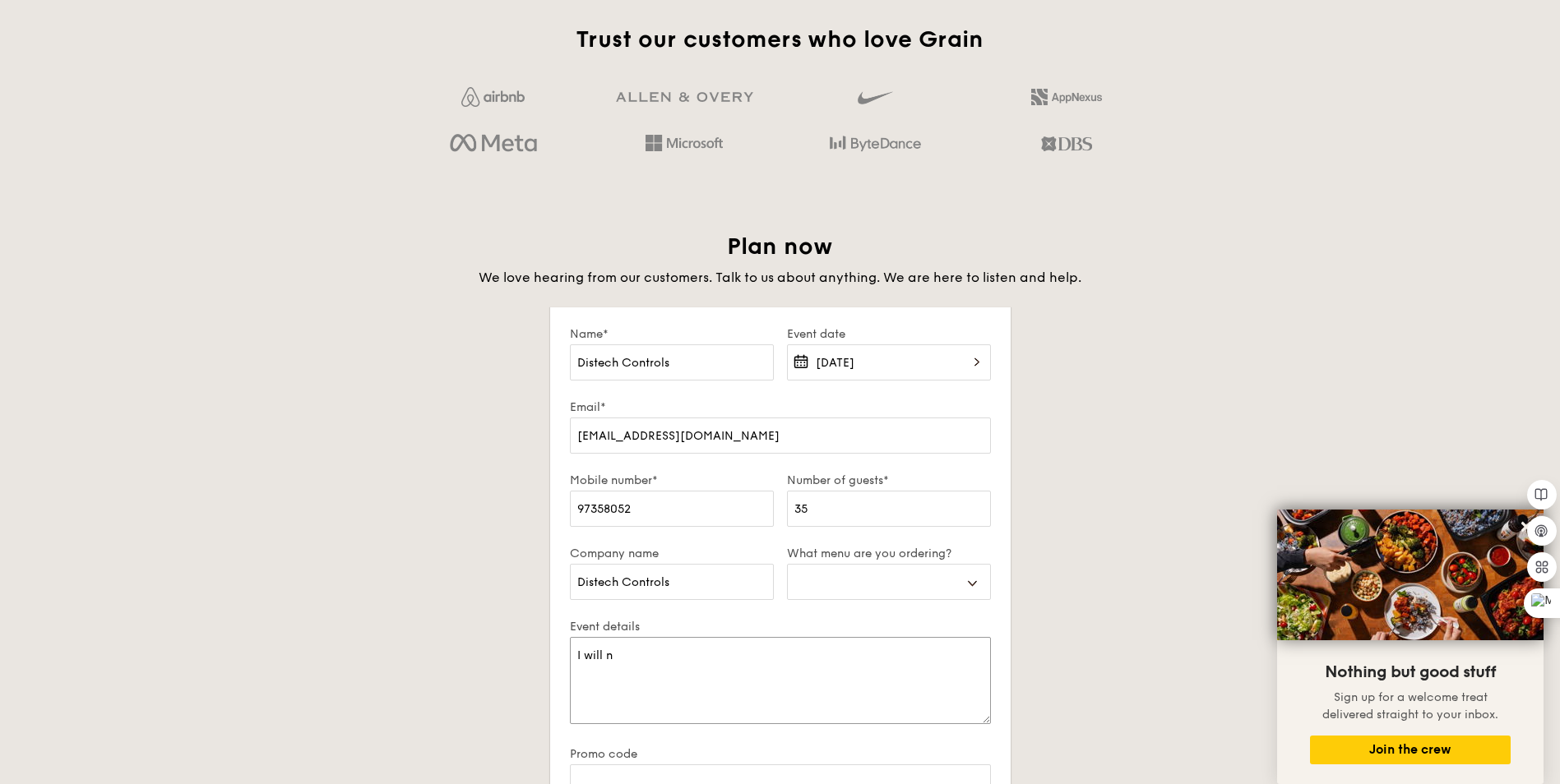
type textarea "I will ne"
select select
type textarea "I will nee"
select select
type textarea "I will need"
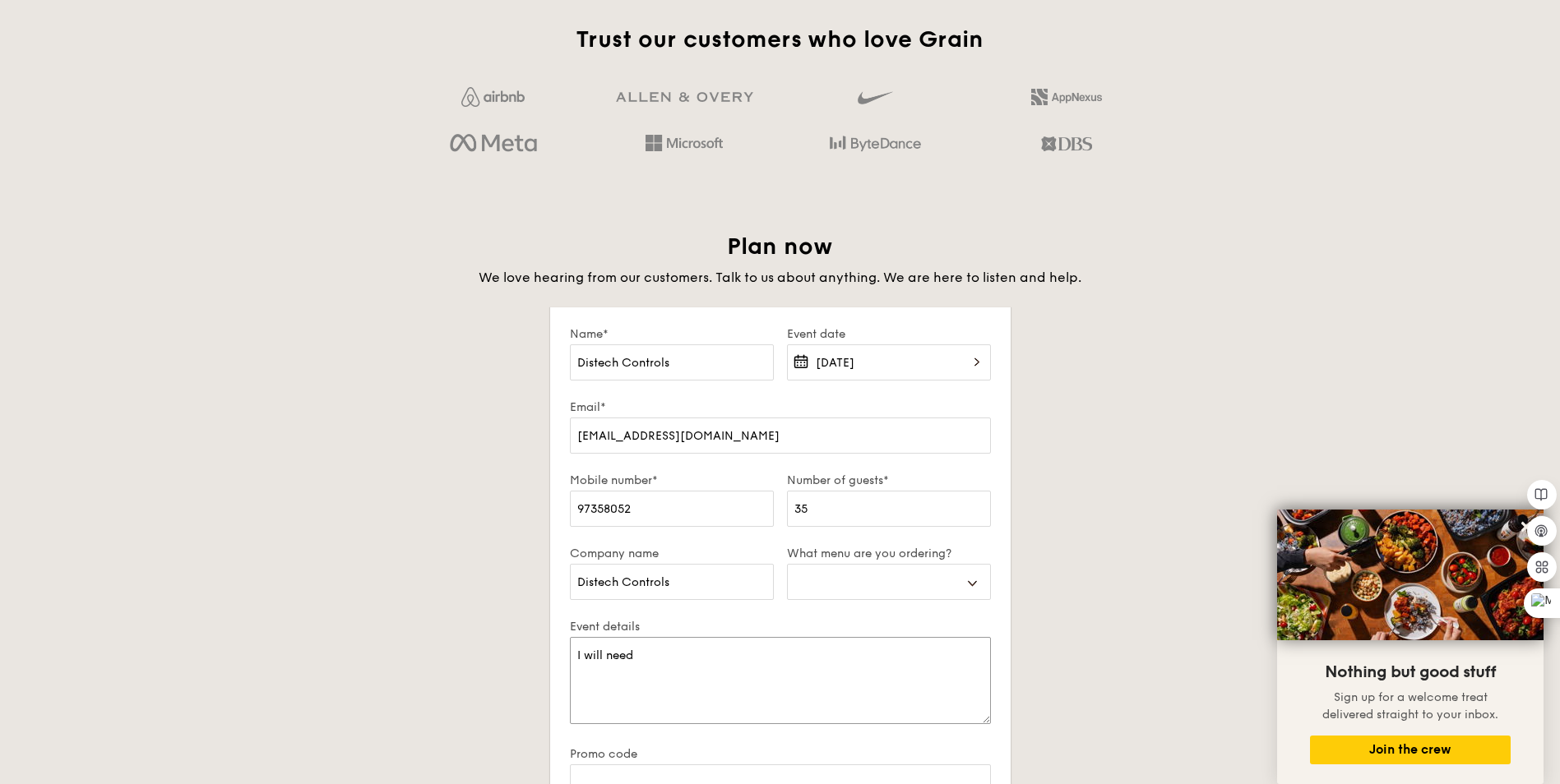
select select
type textarea "I will need"
select select
type textarea "I will need l"
select select
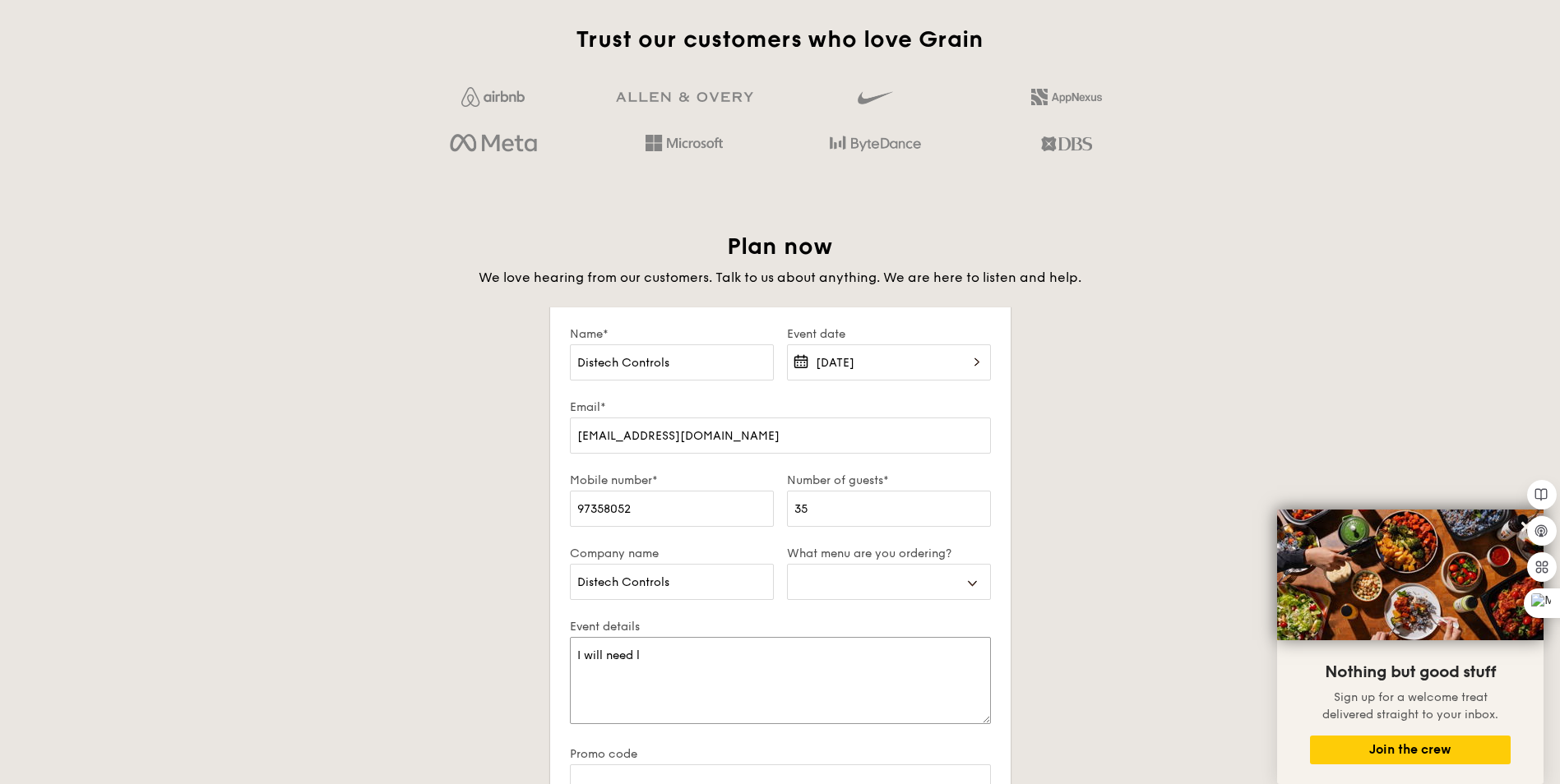
type textarea "I will need lu"
select select
type textarea "I will need lun"
select select
type textarea "I will need lunm"
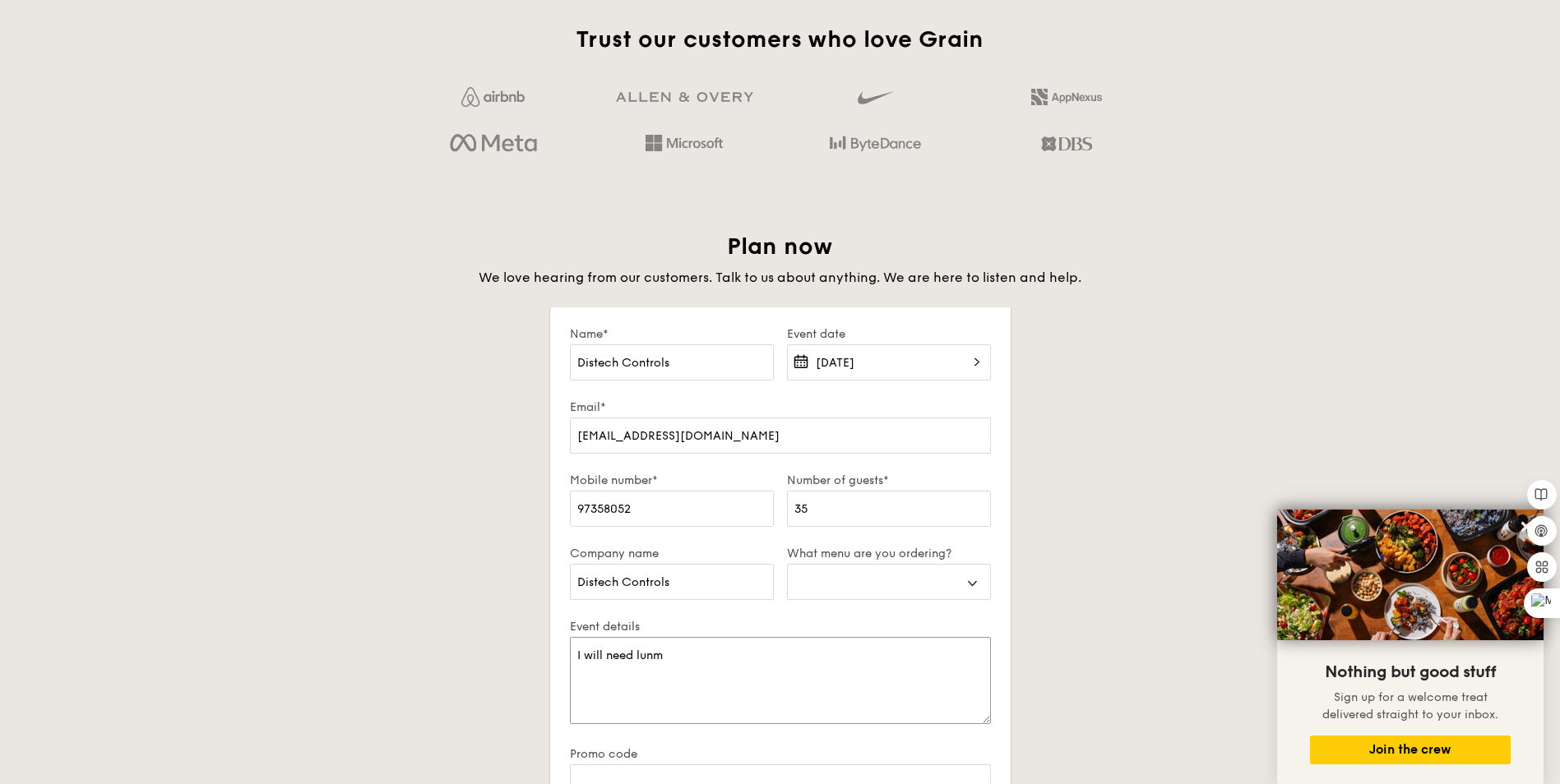
select select
type textarea "I will need lunmc"
select select
type textarea "I will need lunm"
select select
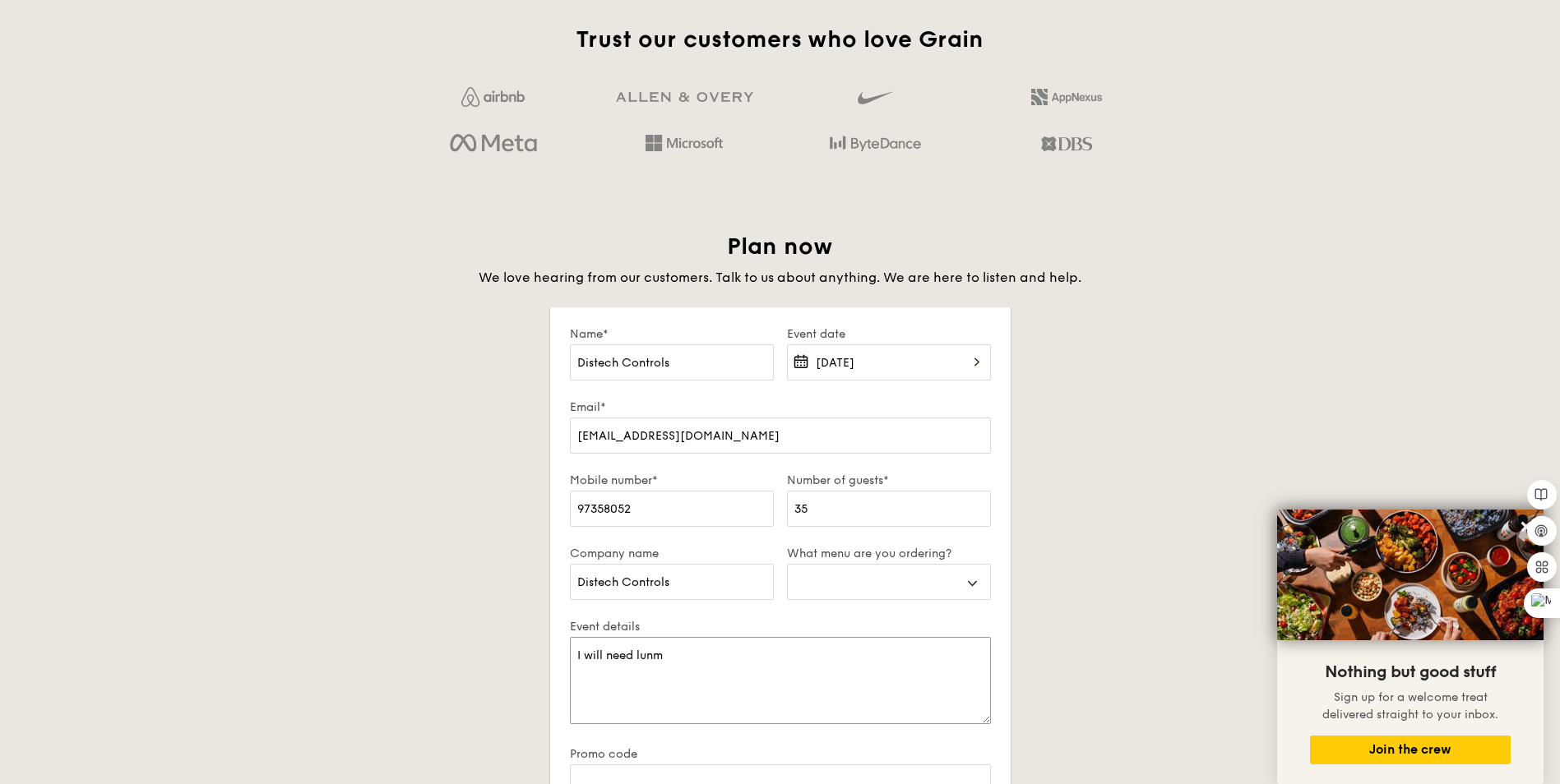
type textarea "I will need lun"
select select
type textarea "I will need lunc"
select select
type textarea "I will need lunch"
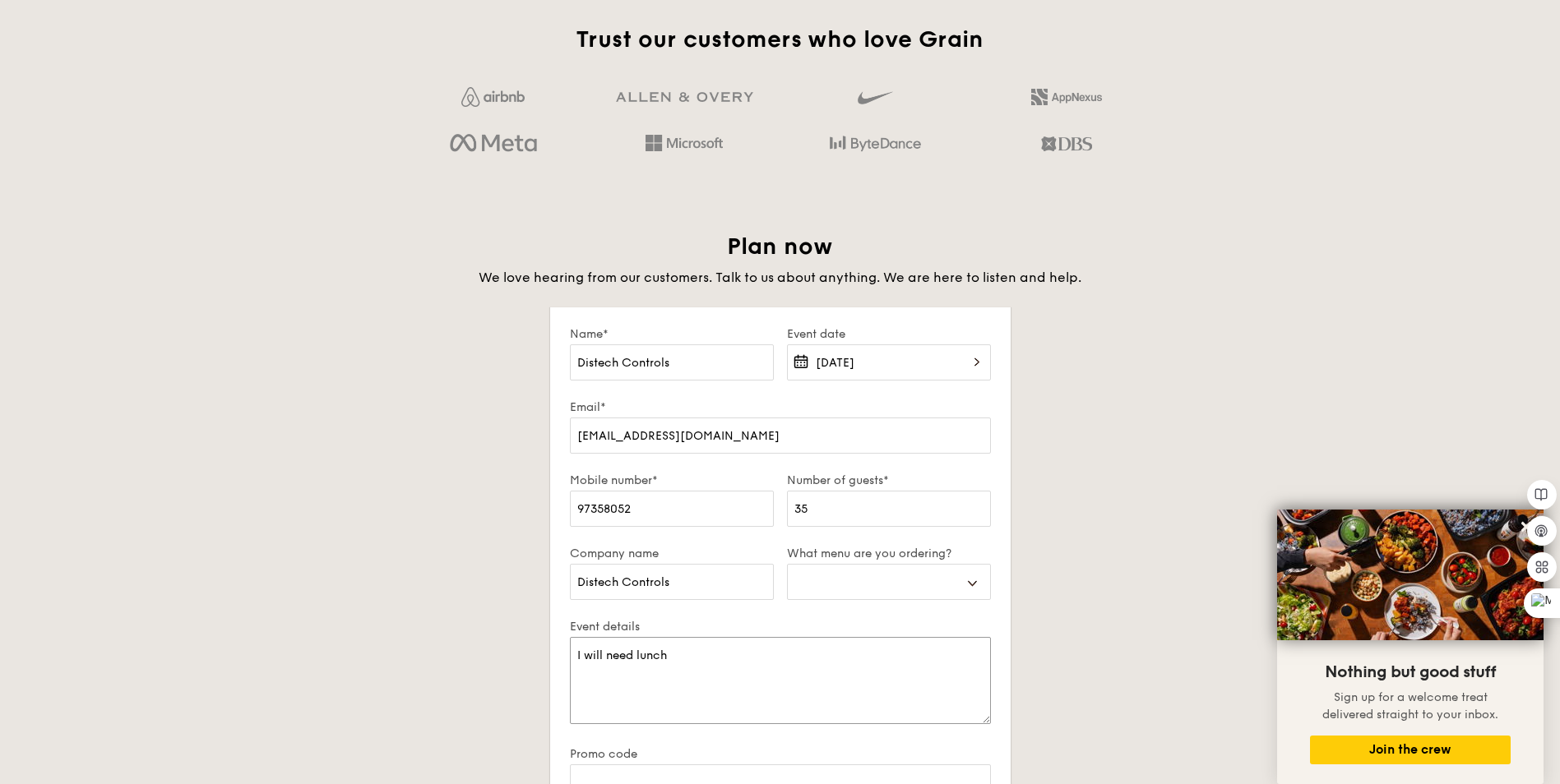
select select
type textarea "I will need lunch"
select select
type textarea "I will need lunch a"
select select
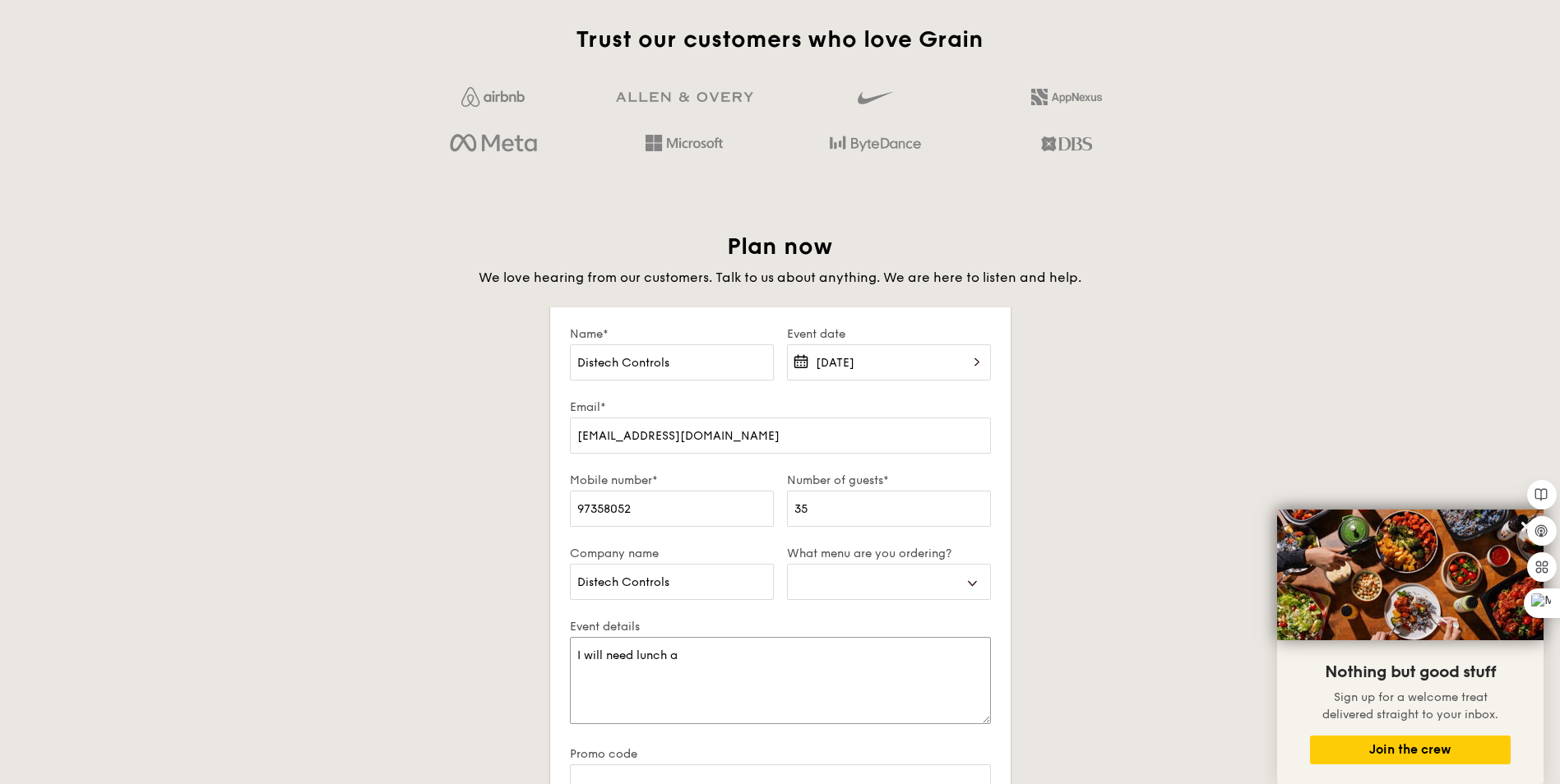
type textarea "I will need lunch an"
select select
type textarea "I will need lunch and"
select select
type textarea "I will need lunch and"
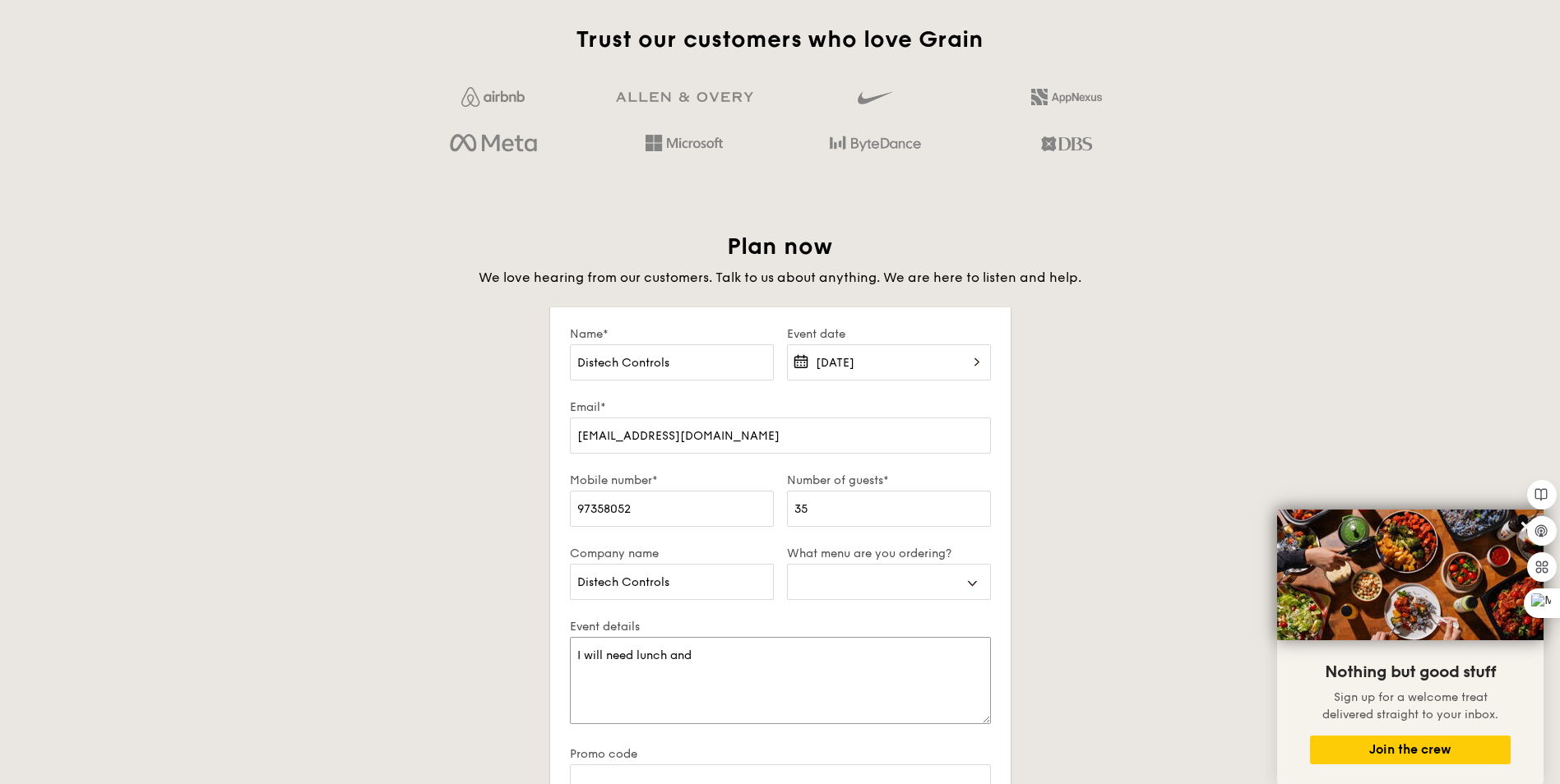
select select
type textarea "I will need lunch and D"
select select
type textarea "I will need lunch and Di"
select select
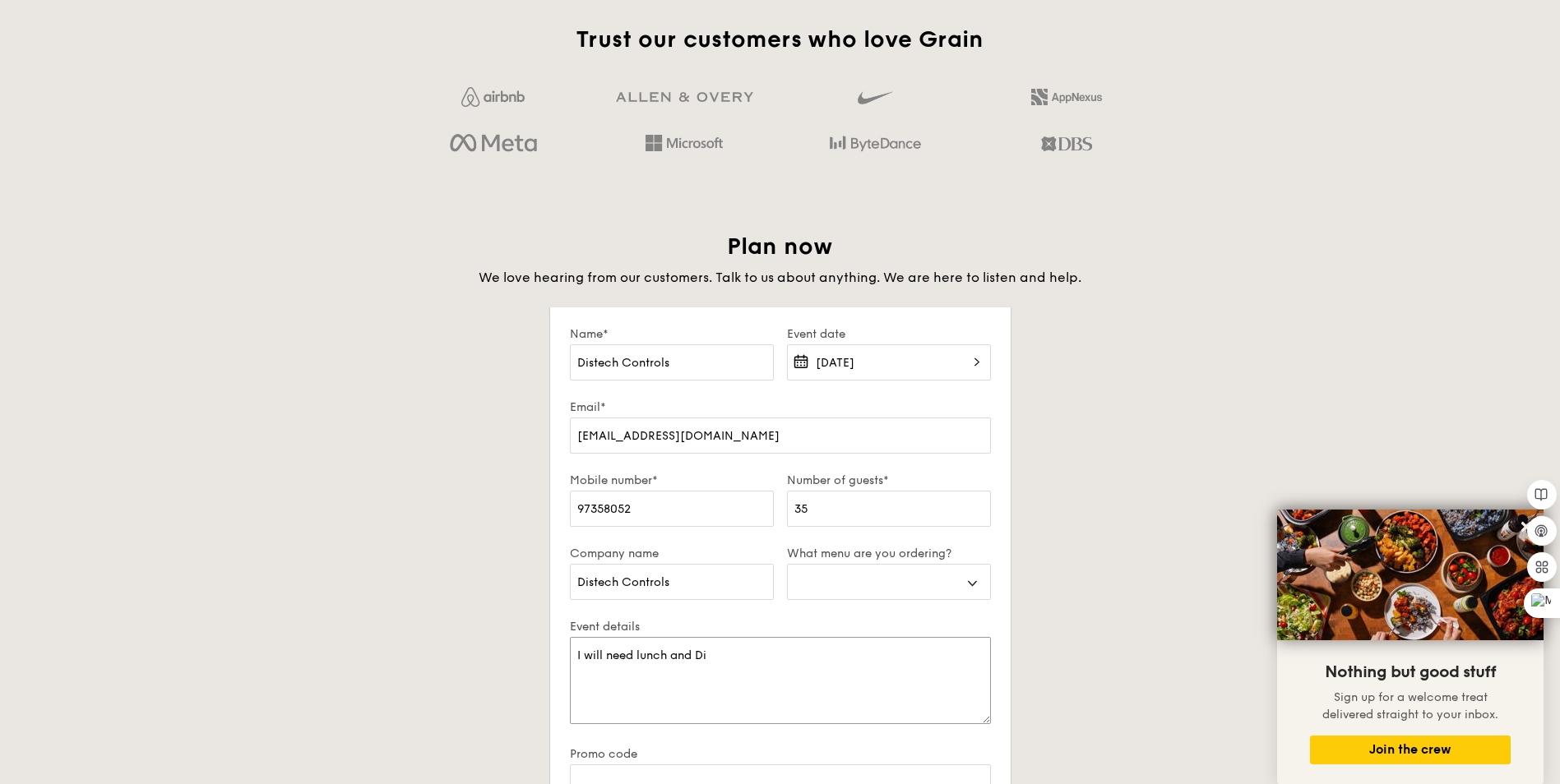
type textarea "I will need lunch and Din"
select select
type textarea "I will need lunch and Dinn"
select select
type textarea "I will need lunch and Dinne"
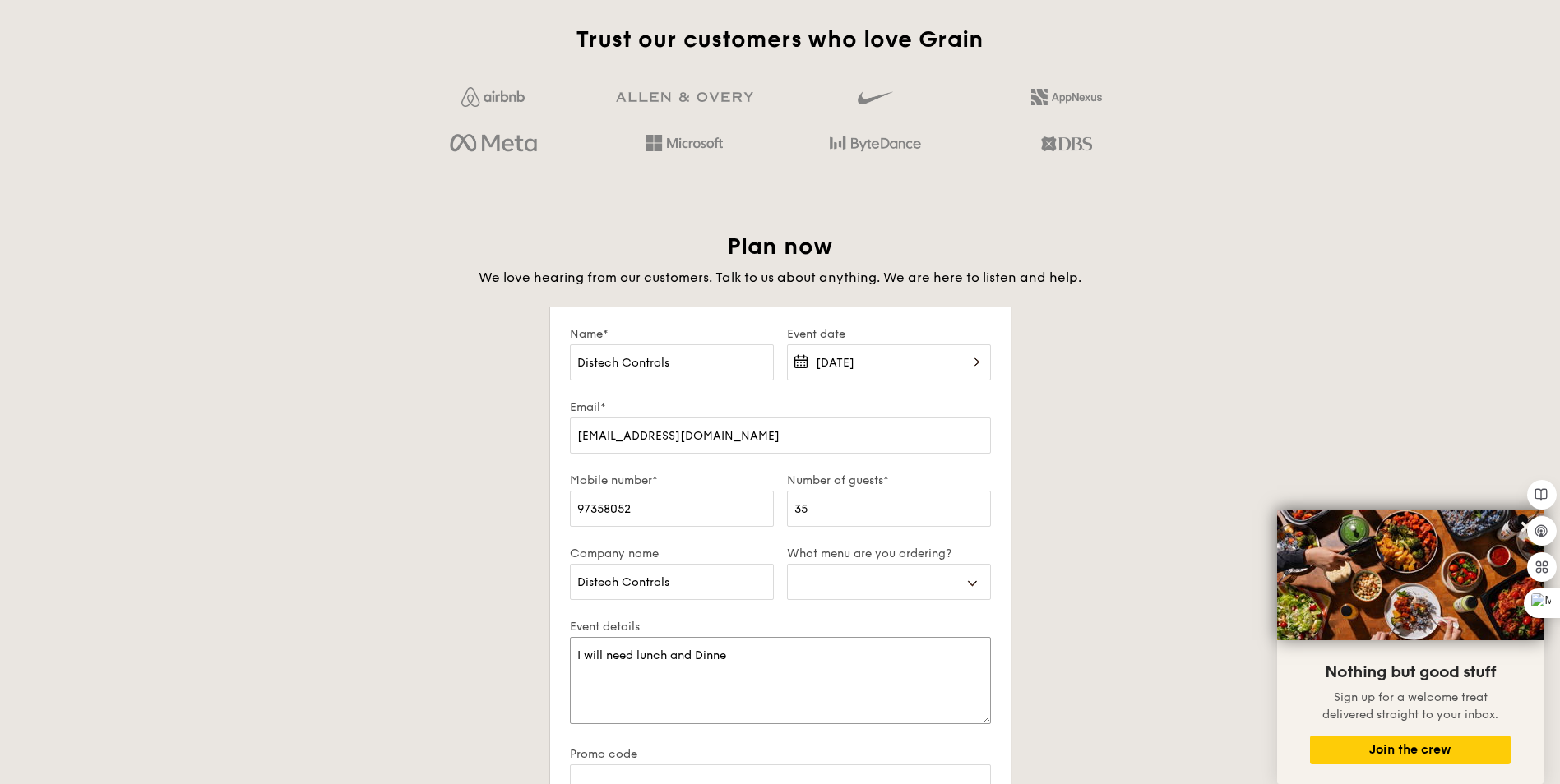
select select
type textarea "I will need lunch and Dinner"
select select
type textarea "I will need lunch and Dinner"
select select
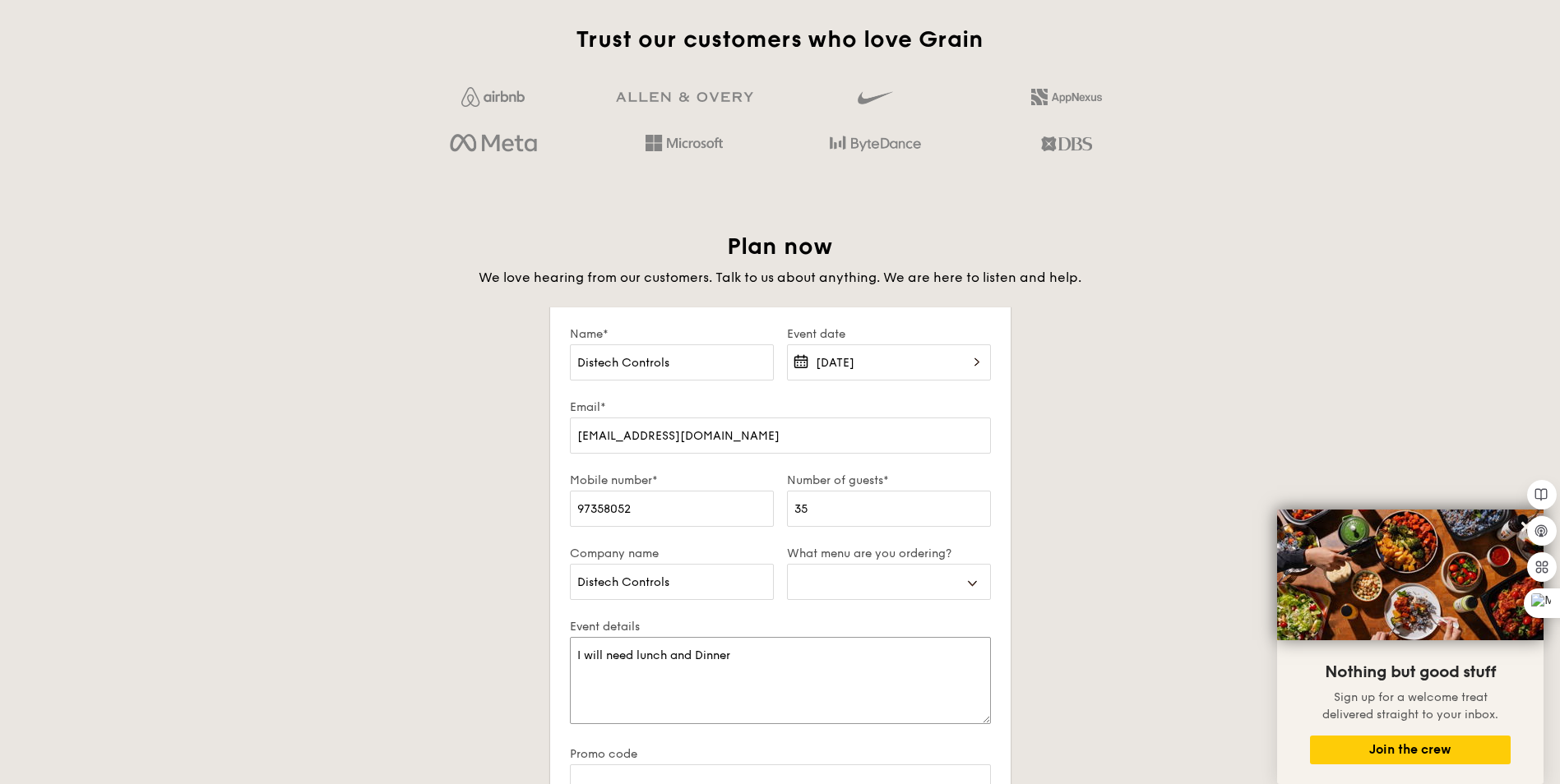
type textarea "I will need lunch and Dinner b"
select select
type textarea "I will need lunch and Dinner bu"
select select
type textarea "I will need lunch and Dinner buf"
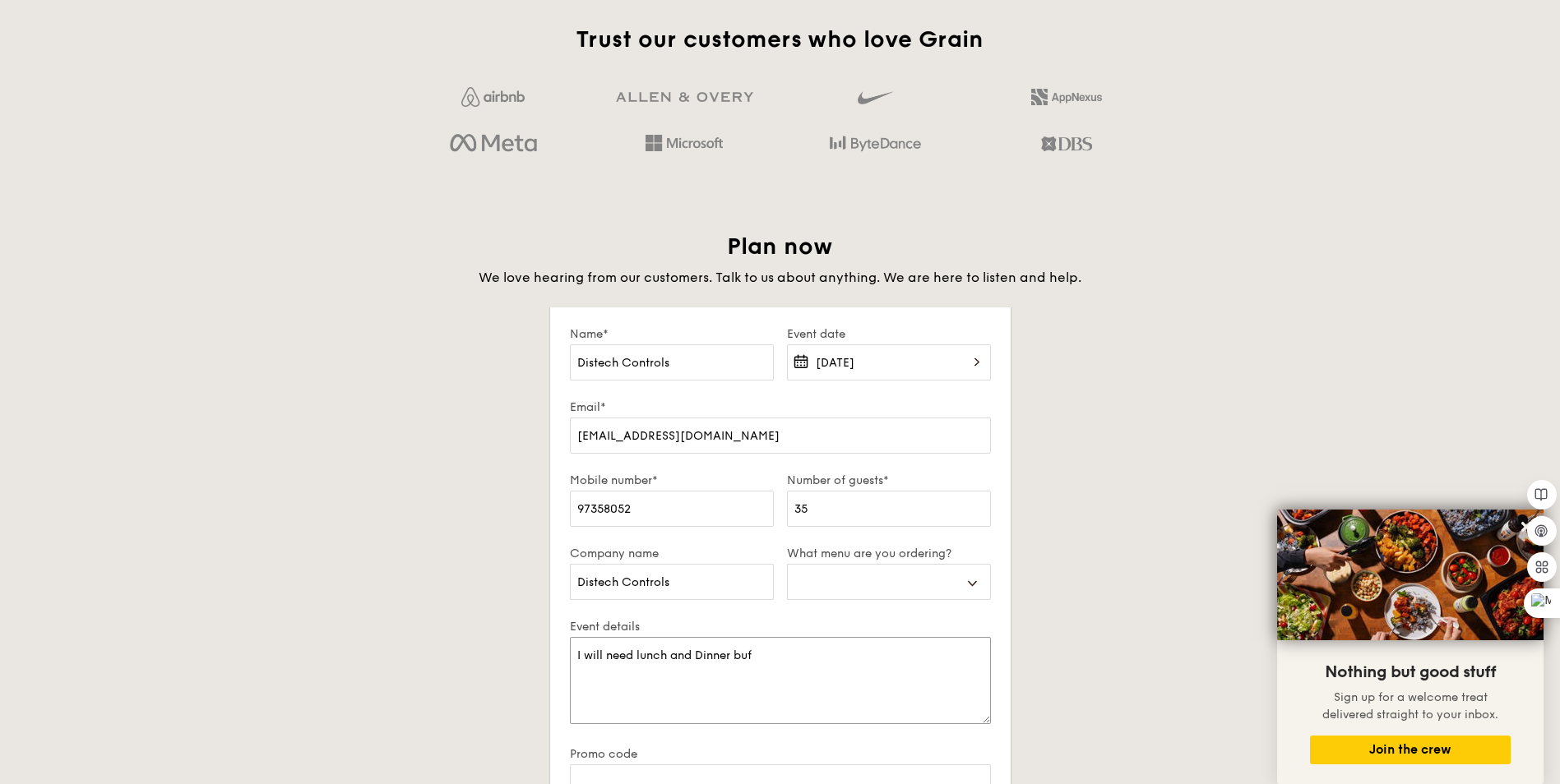
select select
type textarea "I will need lunch and Dinner buff"
select select
type textarea "I will need lunch and Dinner buffe"
select select
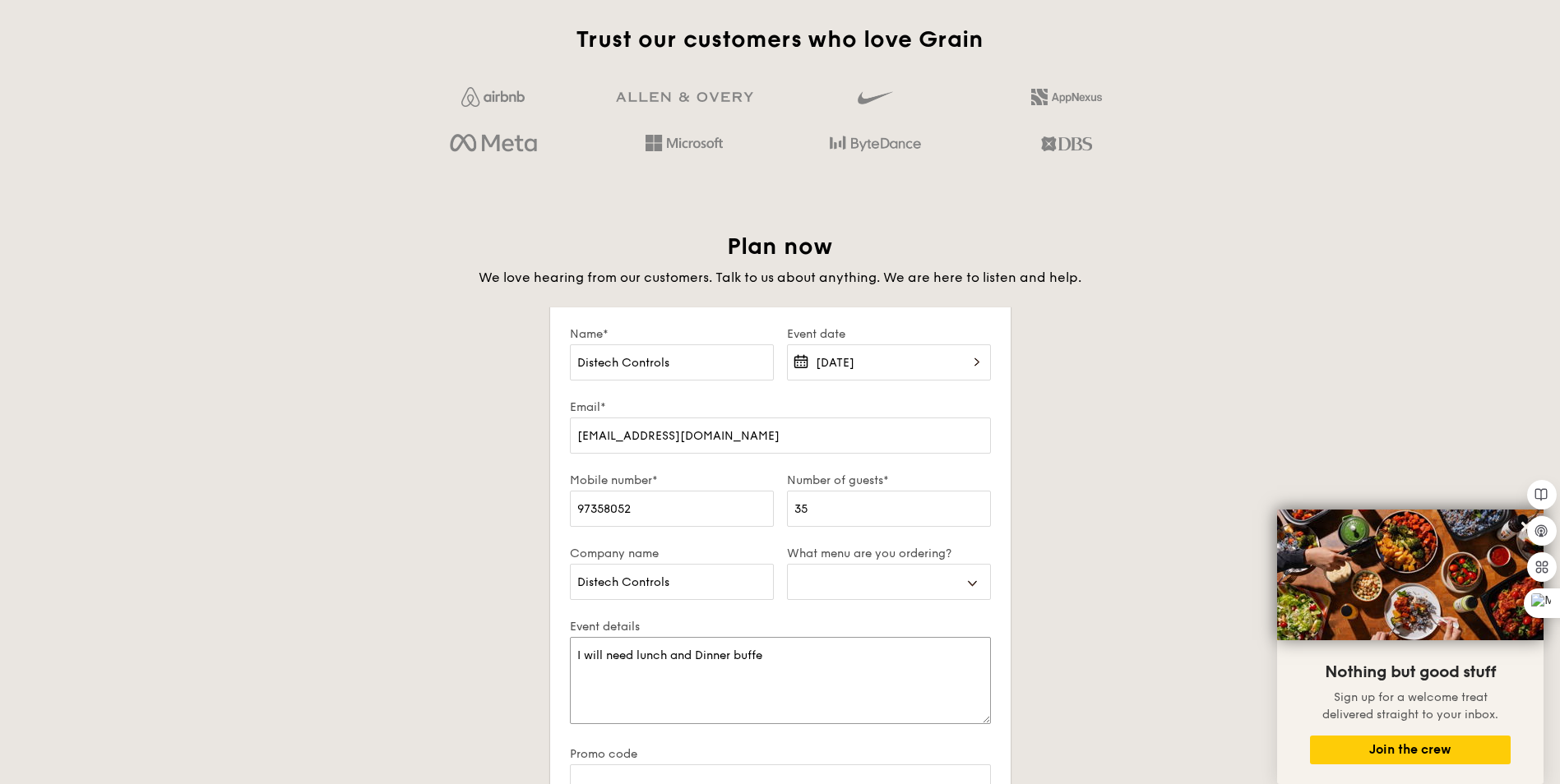
type textarea "I will need lunch and Dinner buffet"
select select
type textarea "I will need lunch and Dinner buffet."
select select
type textarea "I will need lunch and Dinner buffet."
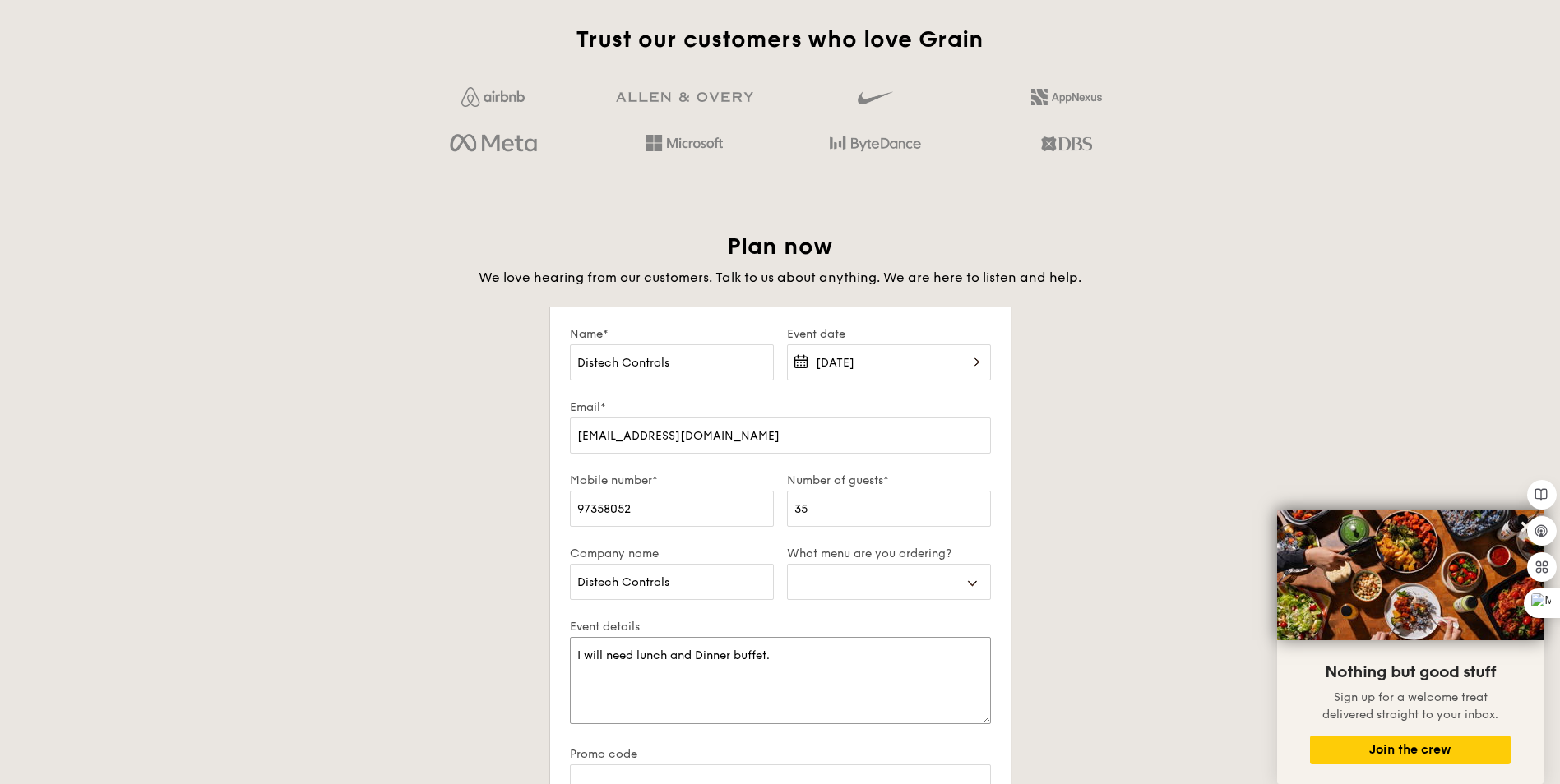
click at [670, 650] on textarea "I will need lunch and Dinner buffet." at bounding box center [780, 680] width 421 height 87
select select
type textarea "I will need lunch (and Dinner buffet."
select select
type textarea "I will need lunch (3and Dinner buffet."
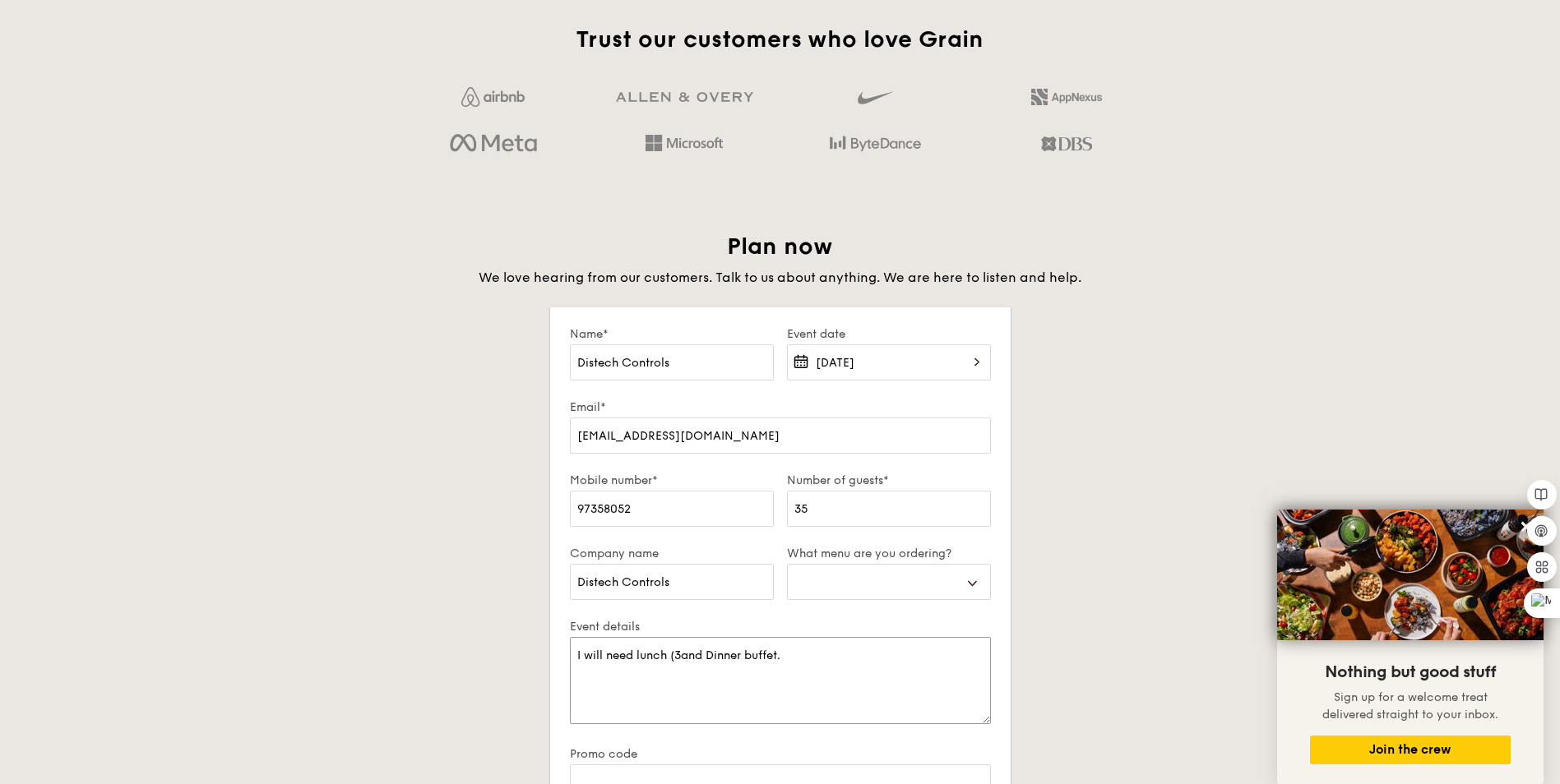
select select
type textarea "I will need lunch (35and Dinner buffet."
select select
type textarea "I will need lunch (35pand Dinner buffet."
select select
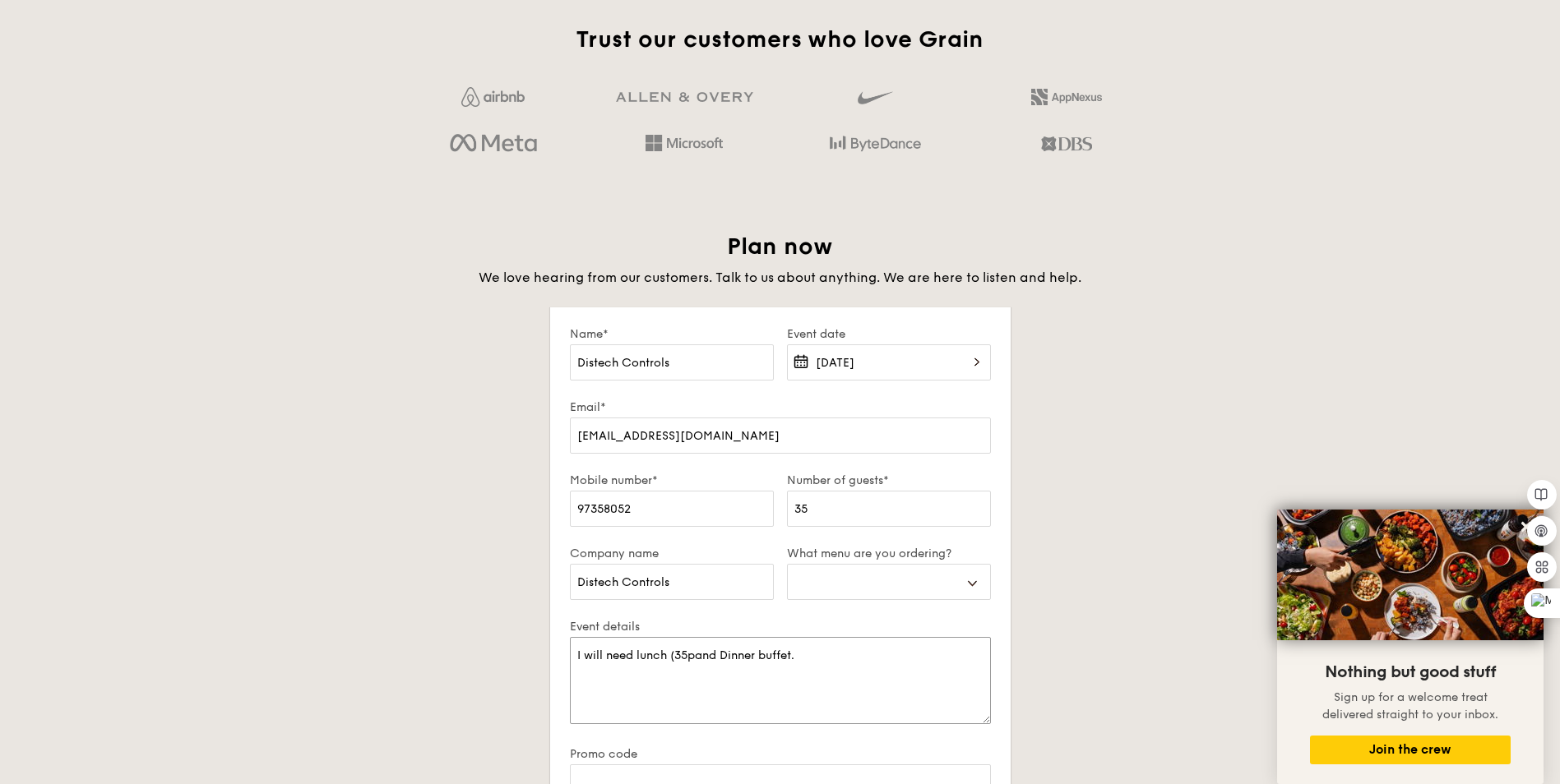
type textarea "I will need lunch (35paand Dinner buffet."
select select
type textarea "I will need lunch (35paxand Dinner buffet."
select select
type textarea "I will need lunch (35pax)and Dinner buffet."
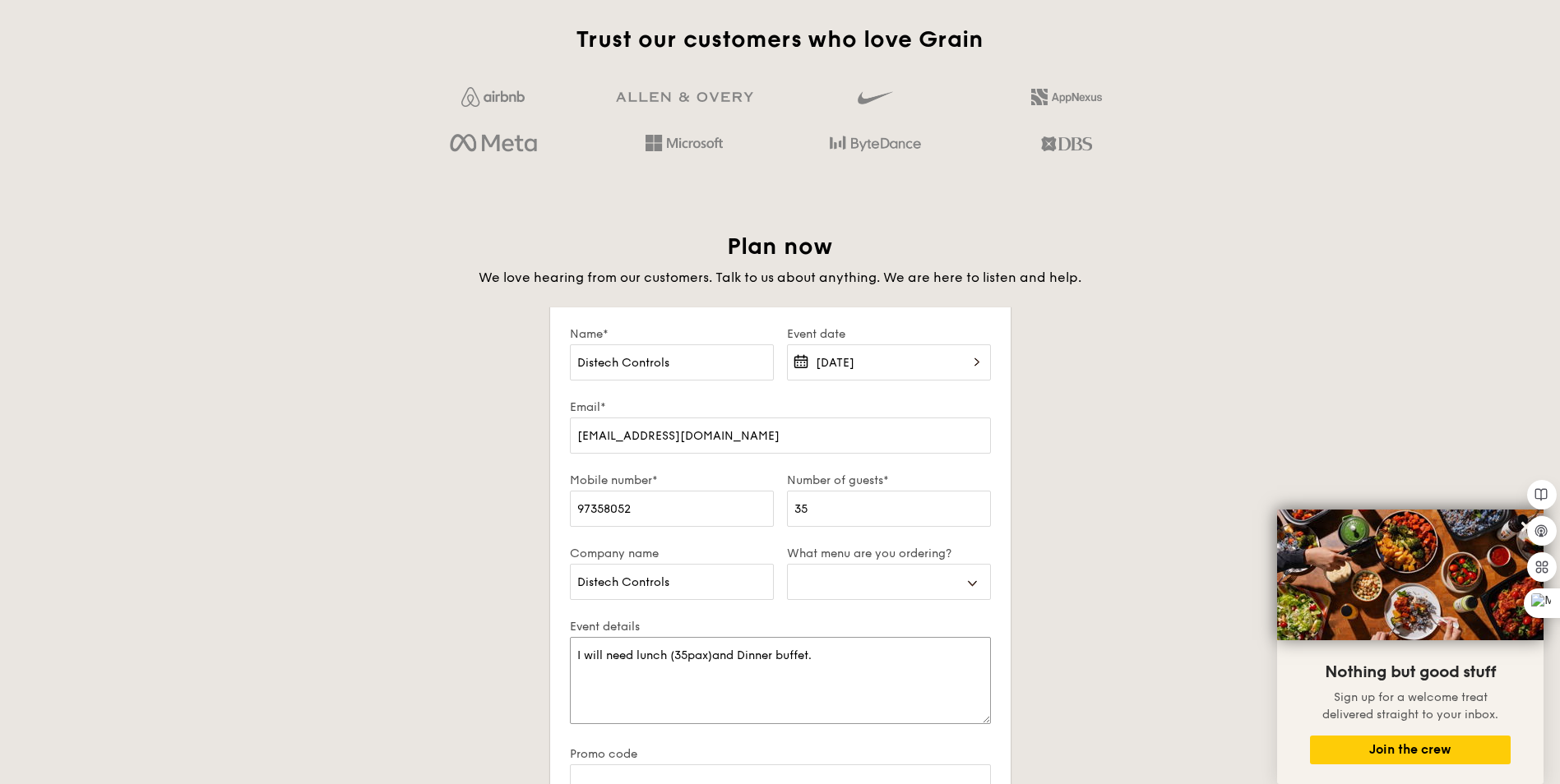
select select
type textarea "I will need lunch (35pax) and Dinner buffet."
click at [816, 656] on textarea "I will need lunch (35pax) and Dinner buffet." at bounding box center [780, 680] width 421 height 87
select select
type textarea "I will need lunch (35pax) and Dinner buffet(."
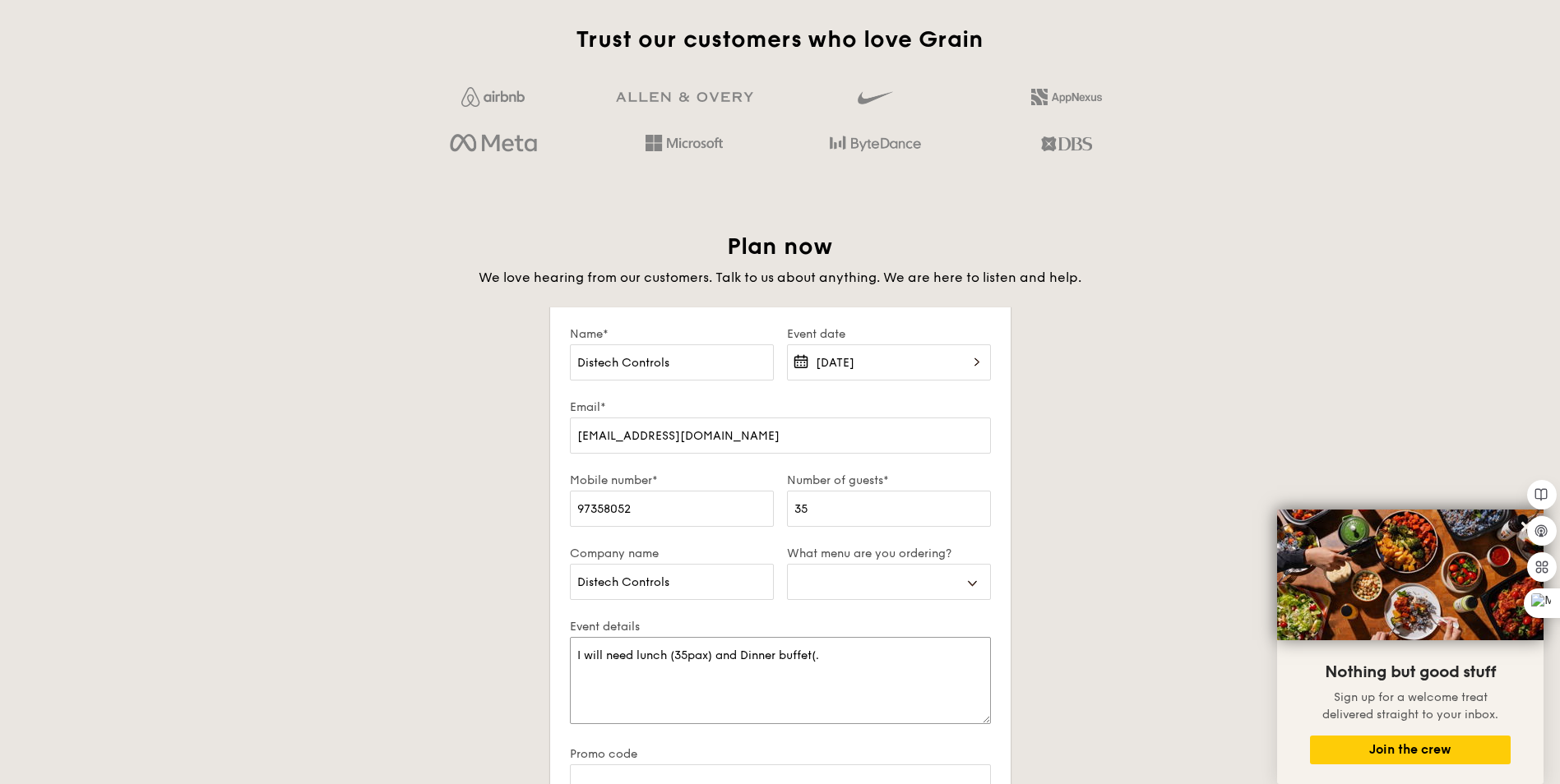
select select
type textarea "I will need lunch (35pax) and Dinner buffet(4."
select select
type textarea "I will need lunch (35pax) and Dinner buffet(45."
select select
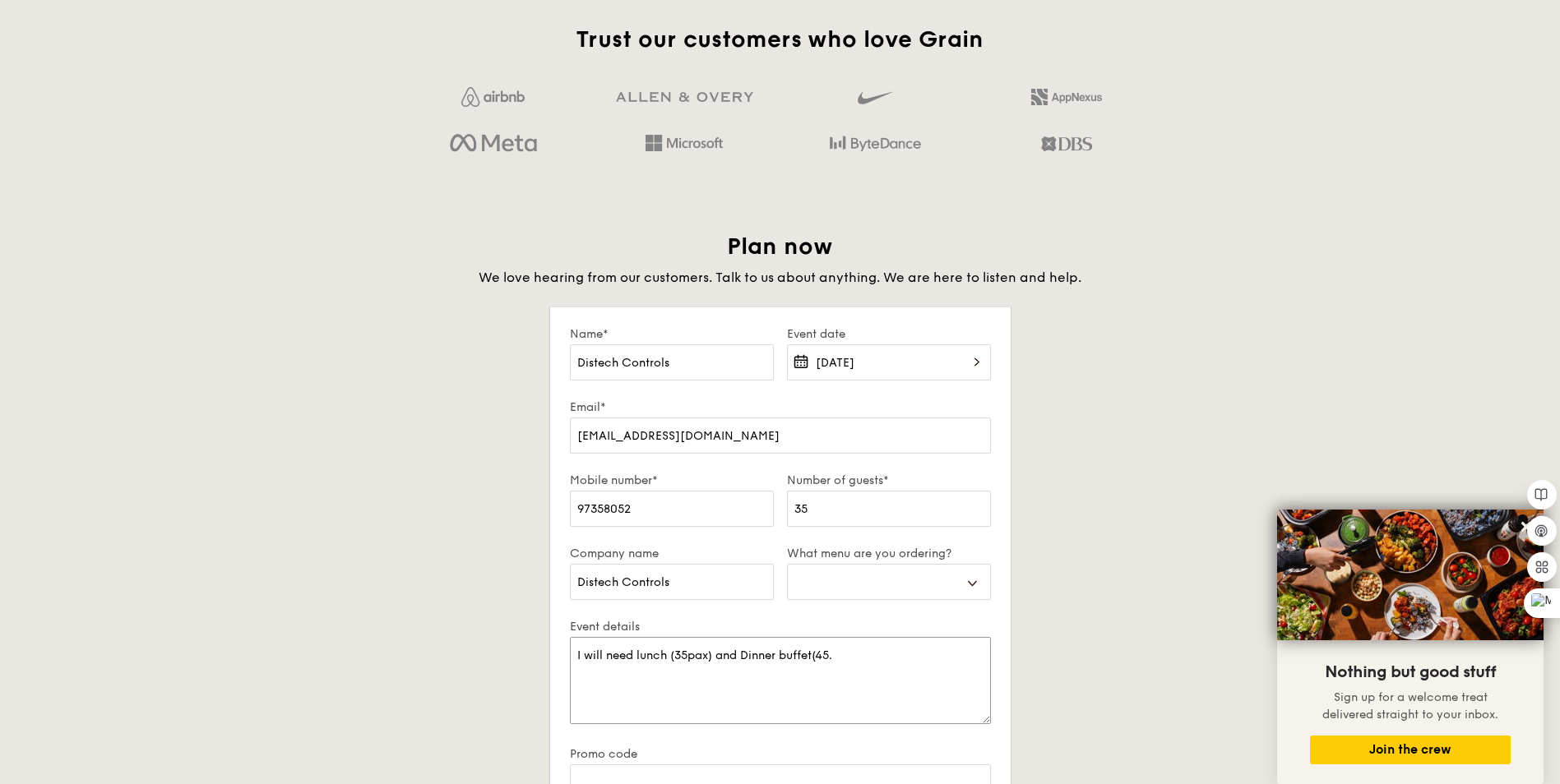
type textarea "I will need lunch (35pax) and Dinner buffet(45p."
select select
type textarea "I will need lunch (35pax) and Dinner buffet(45pa."
select select
type textarea "I will need lunch (35pax) and Dinner buffet(45pax."
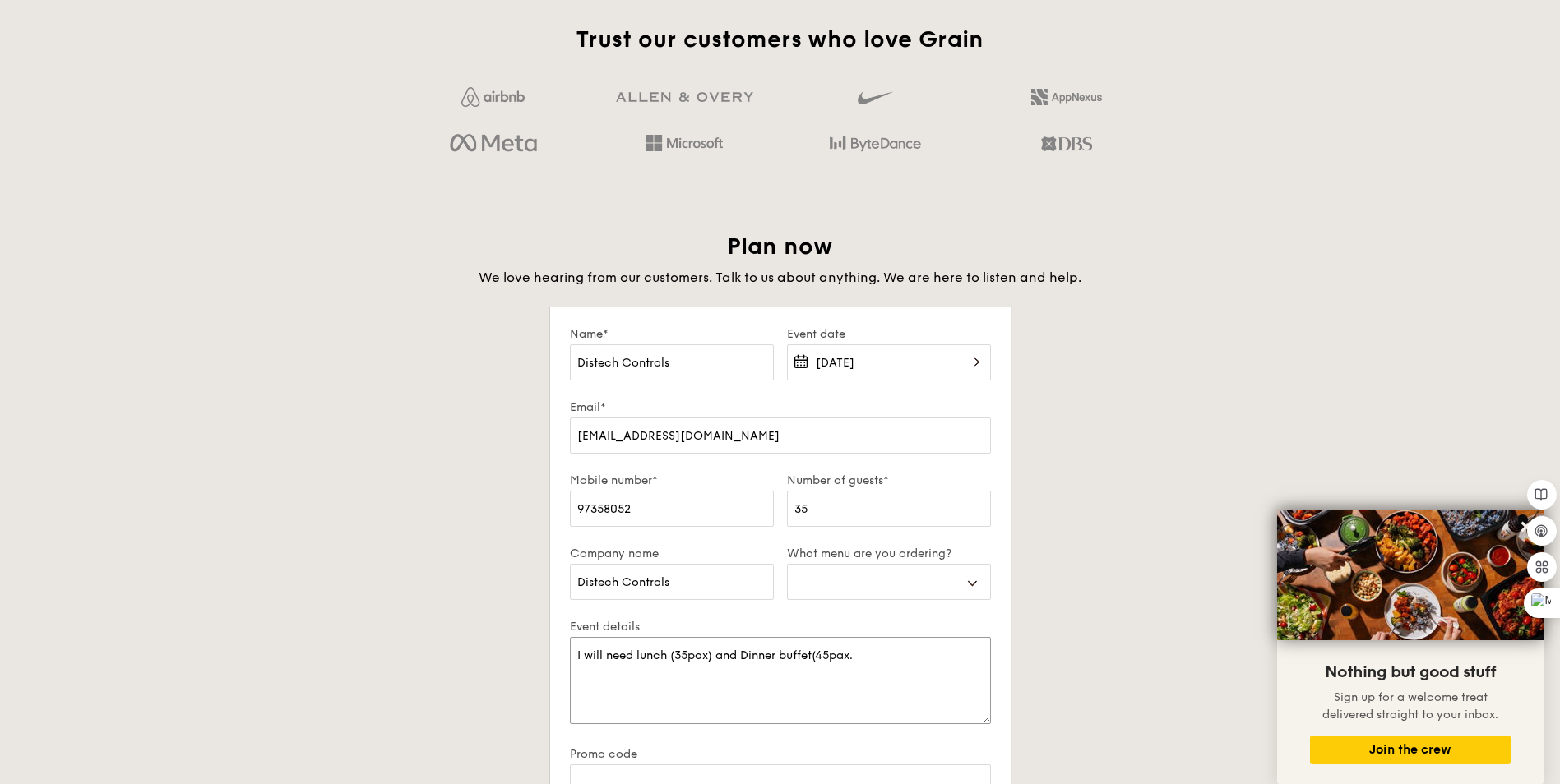
select select
type textarea "I will need lunch (35pax) and Dinner buffet(45pax)."
click at [878, 655] on textarea "I will need lunch (35pax) and Dinner buffet(45pax)." at bounding box center [780, 680] width 421 height 87
select select
type textarea "I will need lunch (35pax) and Dinner buffet(45pax)."
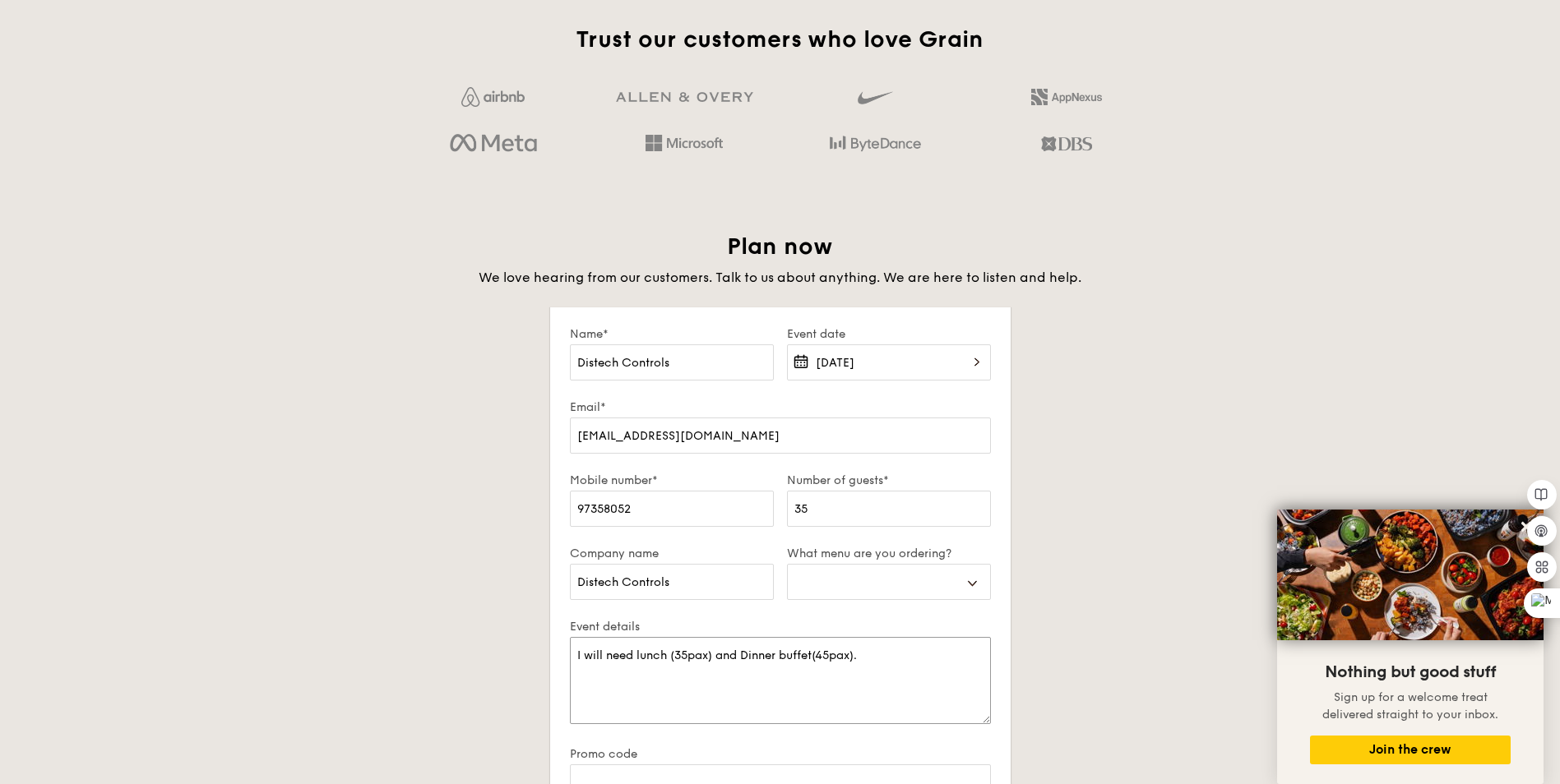
select select
type textarea "I will need lunch (35pax) and Dinner buffet(45pax)."
click at [885, 652] on textarea "I will need lunch (35pax) and Dinner buffet(45pax)." at bounding box center [780, 680] width 421 height 87
select select
type textarea "I will need lunch (35pax) and Dinner buffet(45pax)"
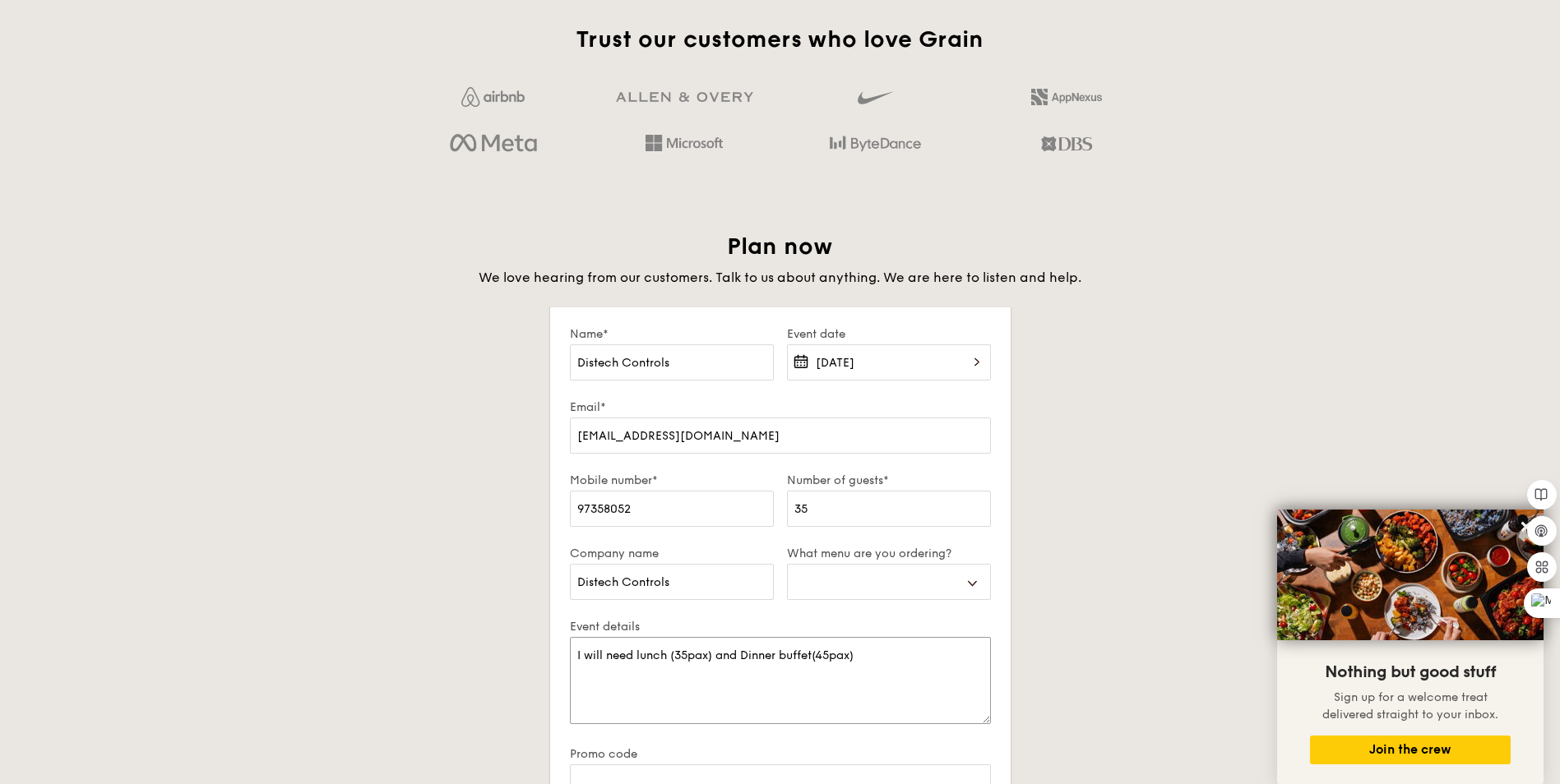
select select
type textarea "I will need lunch (35pax) and Dinner buffet(45pax)"
select select
type textarea "I will need lunch (35pax) and Dinner buffet(45pax) a"
select select
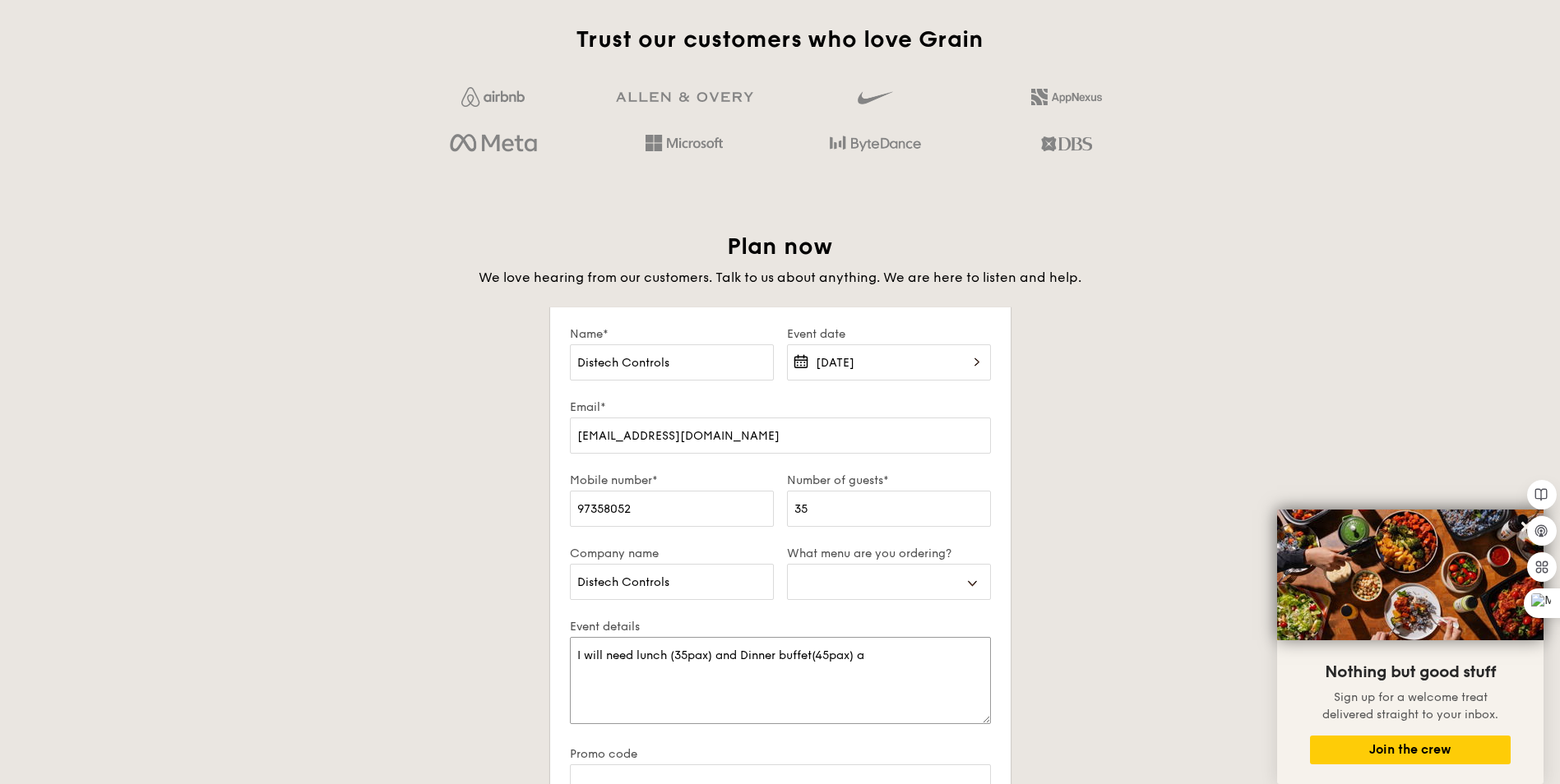
type textarea "I will need lunch (35pax) and Dinner buffet(45pax) an"
select select
type textarea "I will need lunch (35pax) and Dinner buffet(45pax) and"
select select
type textarea "I will need lunch (35pax) and Dinner buffet(45pax) and"
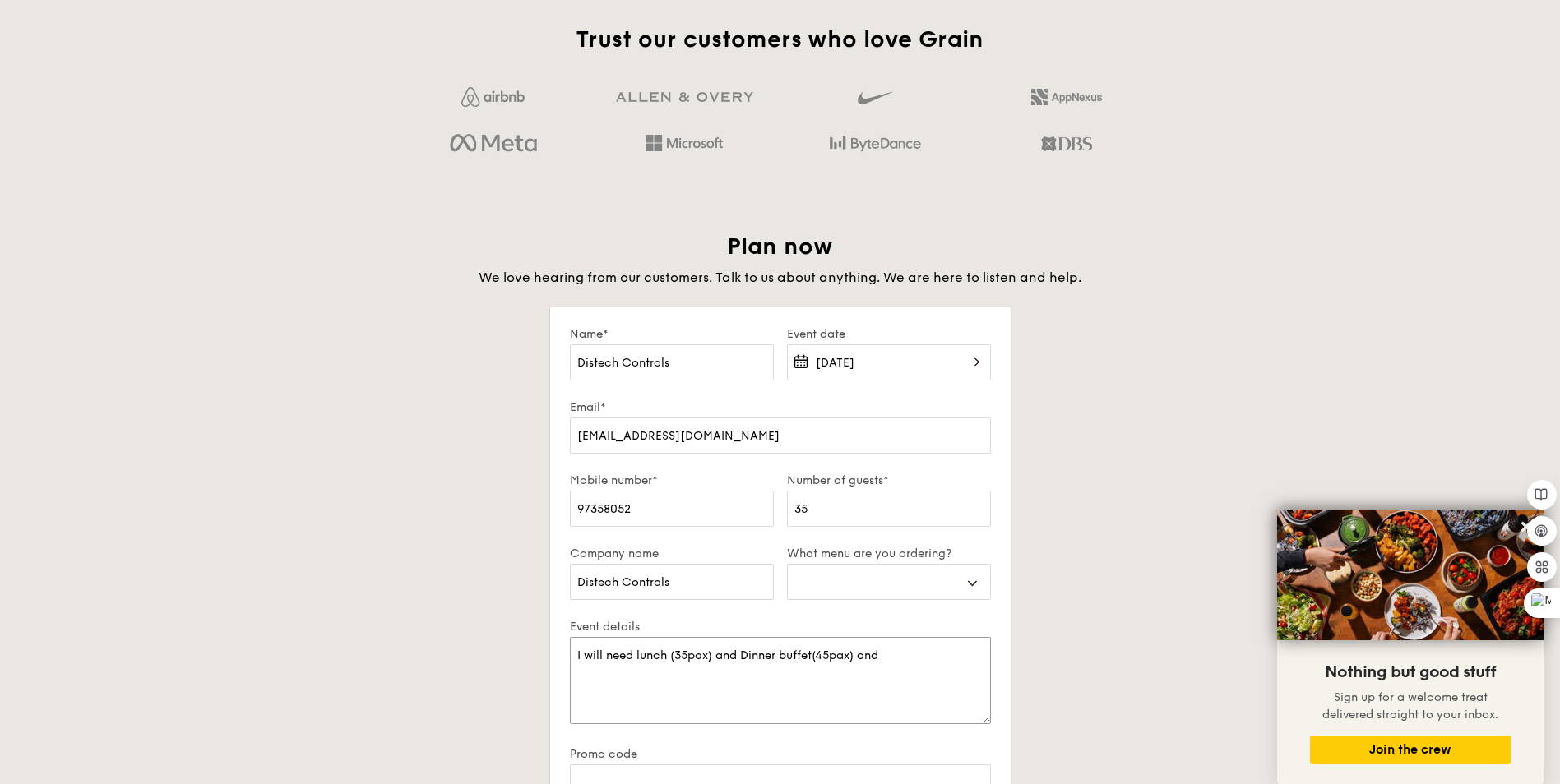
select select
type textarea "I will need lunch (35pax) and Dinner buffet(45pax) and a"
select select
type textarea "I will need lunch (35pax) and Dinner buffet(45pax) and af"
select select
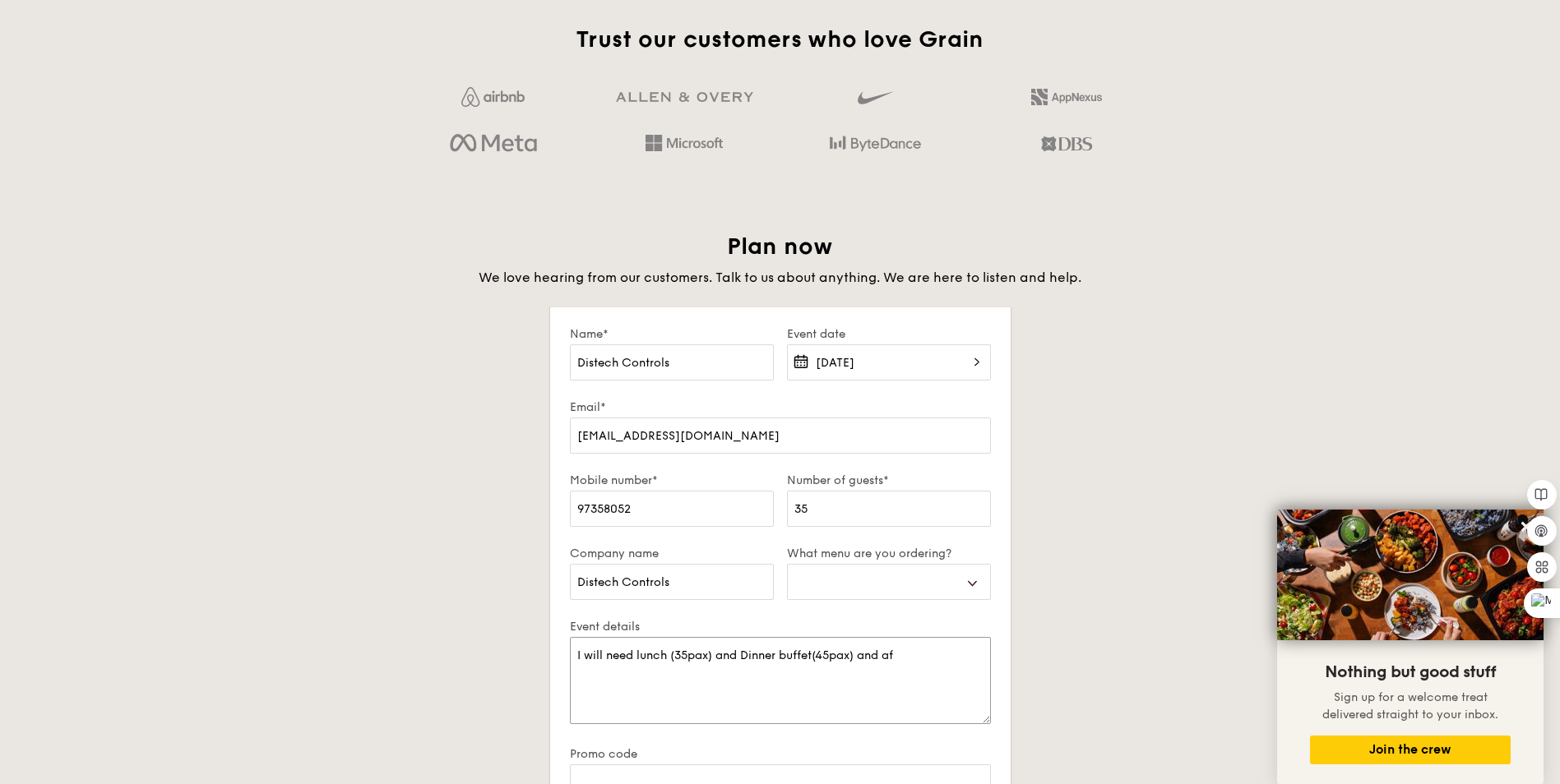
type textarea "I will need lunch (35pax) and Dinner buffet(45pax) and aft"
select select
type textarea "I will need lunch (35pax) and Dinner buffet(45pax) and afte"
select select
type textarea "I will need lunch (35pax) and Dinner buffet(45pax) and after"
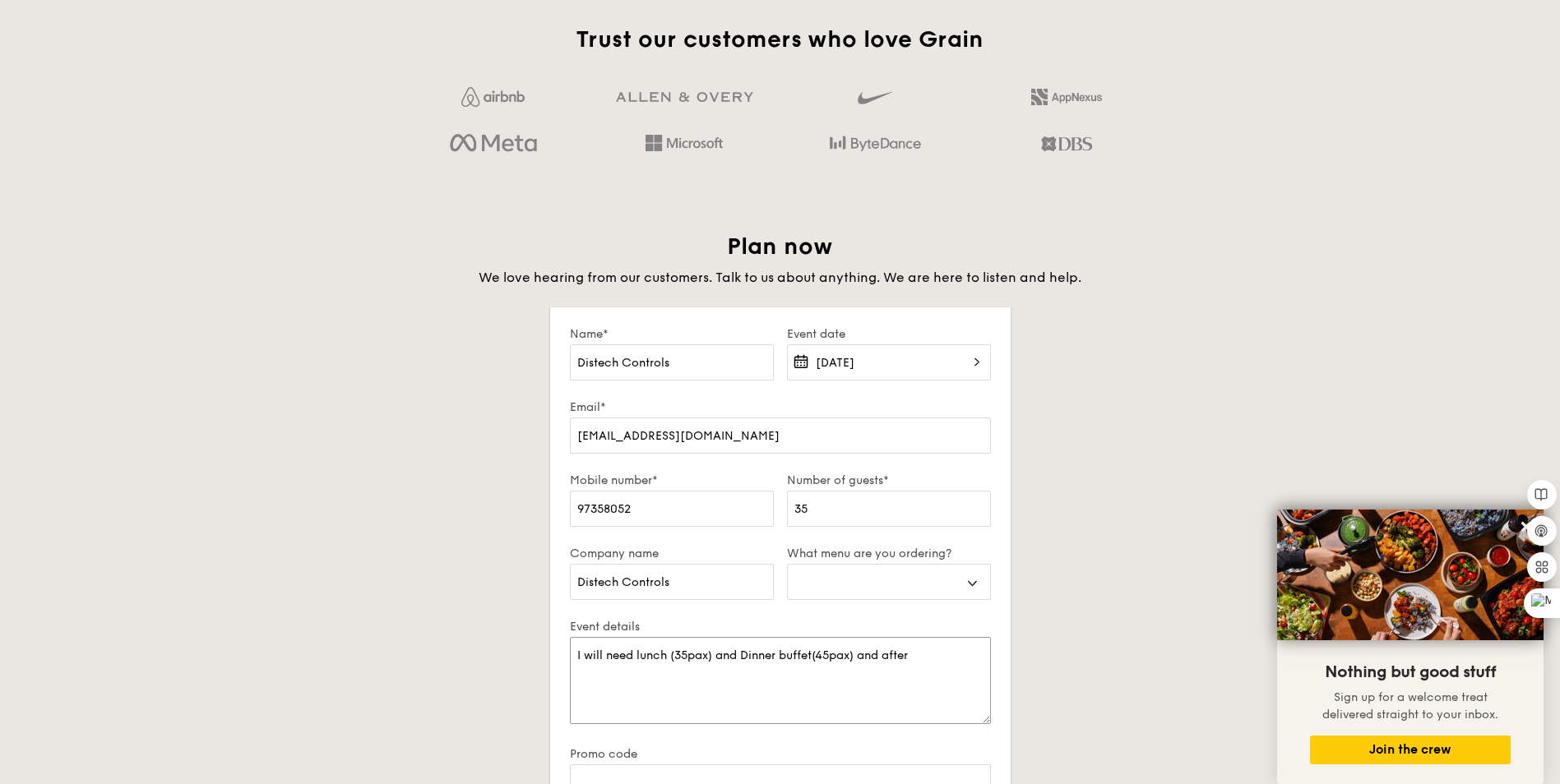
select select
type textarea "I will need lunch (35pax) and Dinner buffet(45pax) and aftern"
select select
type textarea "I will need lunch (35pax) and Dinner buffet(45pax) and afterno"
select select
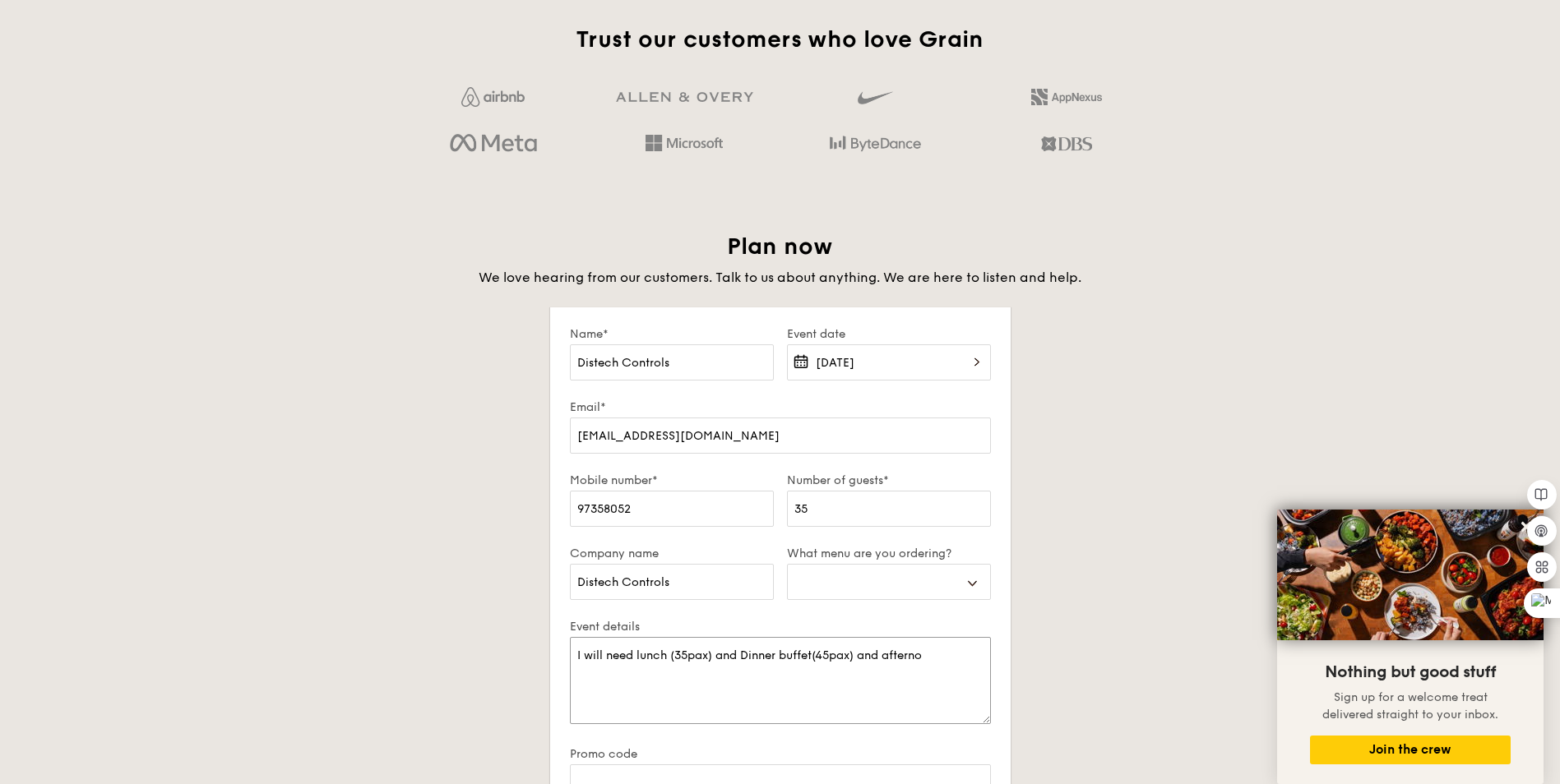
type textarea "I will need lunch (35pax) and Dinner buffet(45pax) and afternoo"
select select
type textarea "I will need lunch (35pax) and Dinner buffet(45pax) and afternoon"
select select
type textarea "I will need lunch (35pax) and Dinner buffet(45pax) and afternoon"
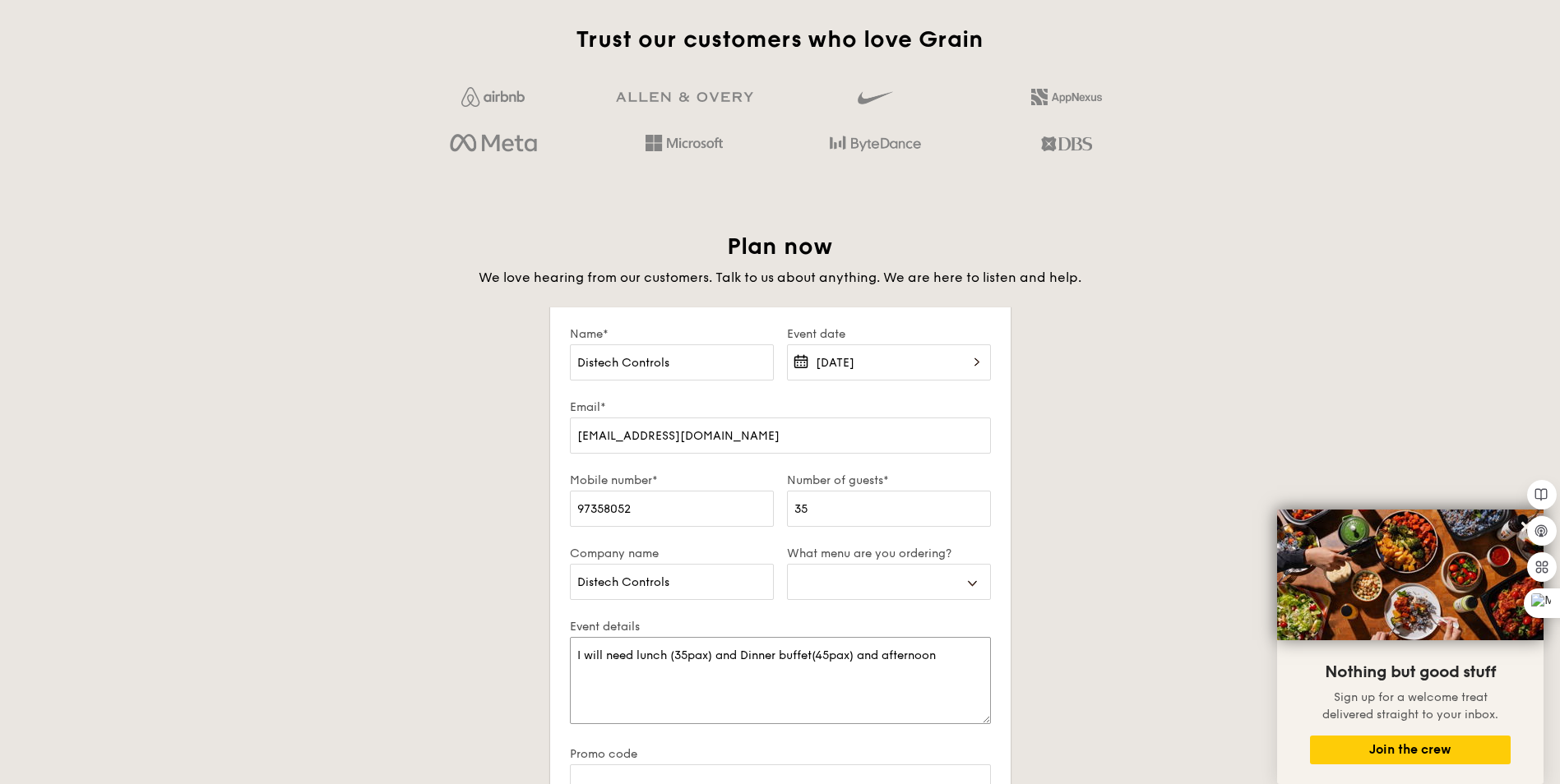
select select
type textarea "I will need lunch (35pax) and Dinner buffet(45pax) and afternoon t"
select select
type textarea "I will need lunch (35pax) and Dinner buffet(45pax) and afternoon te"
select select
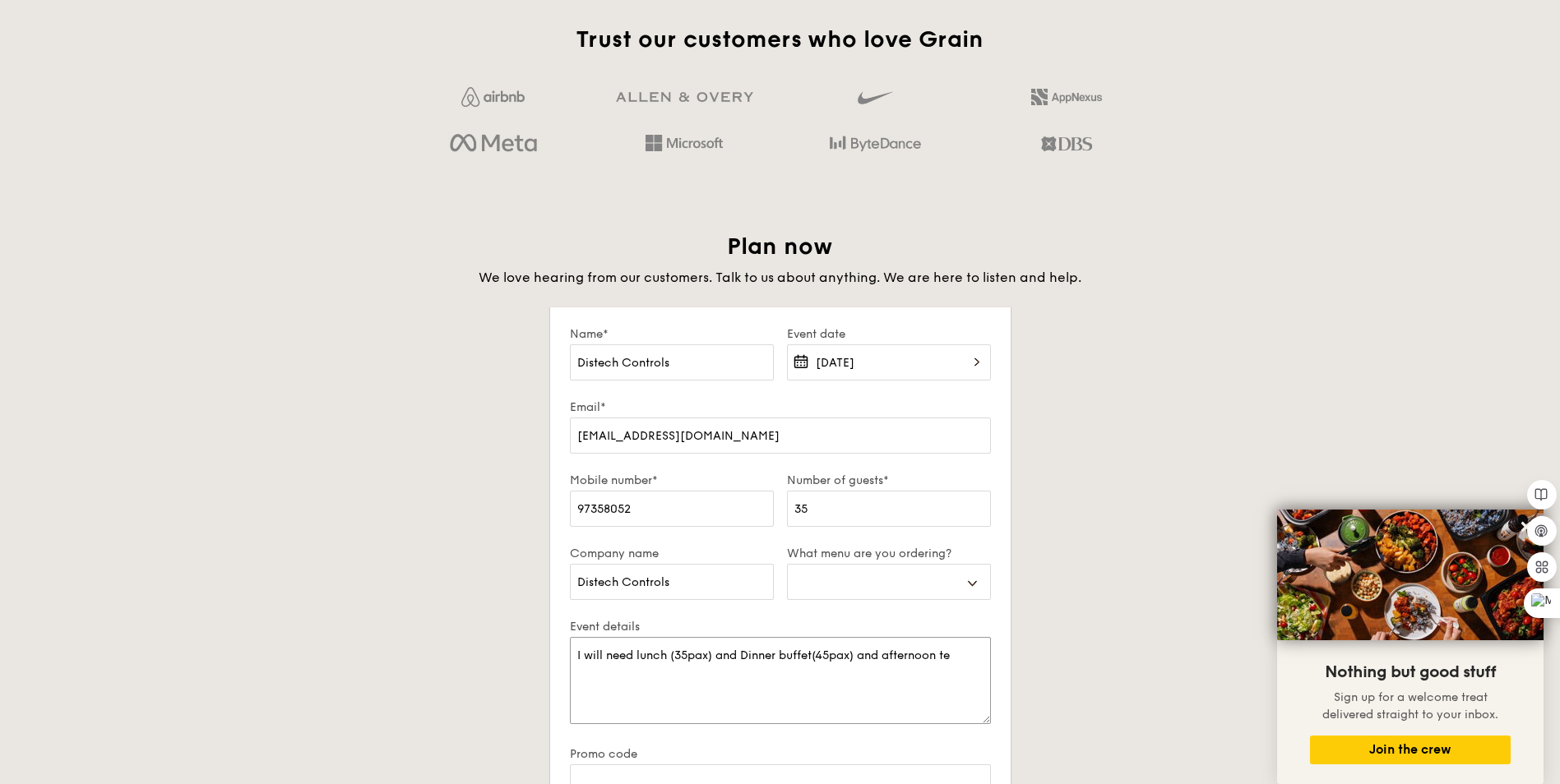
type textarea "I will need lunch (35pax) and Dinner buffet(45pax) and afternoon tea"
select select
type textarea "I will need lunch (35pax) and Dinner buffet(45pax) and afternoon tean"
select select
type textarea "I will need lunch (35pax) and Dinner buffet(45pax) and afternoon tean"
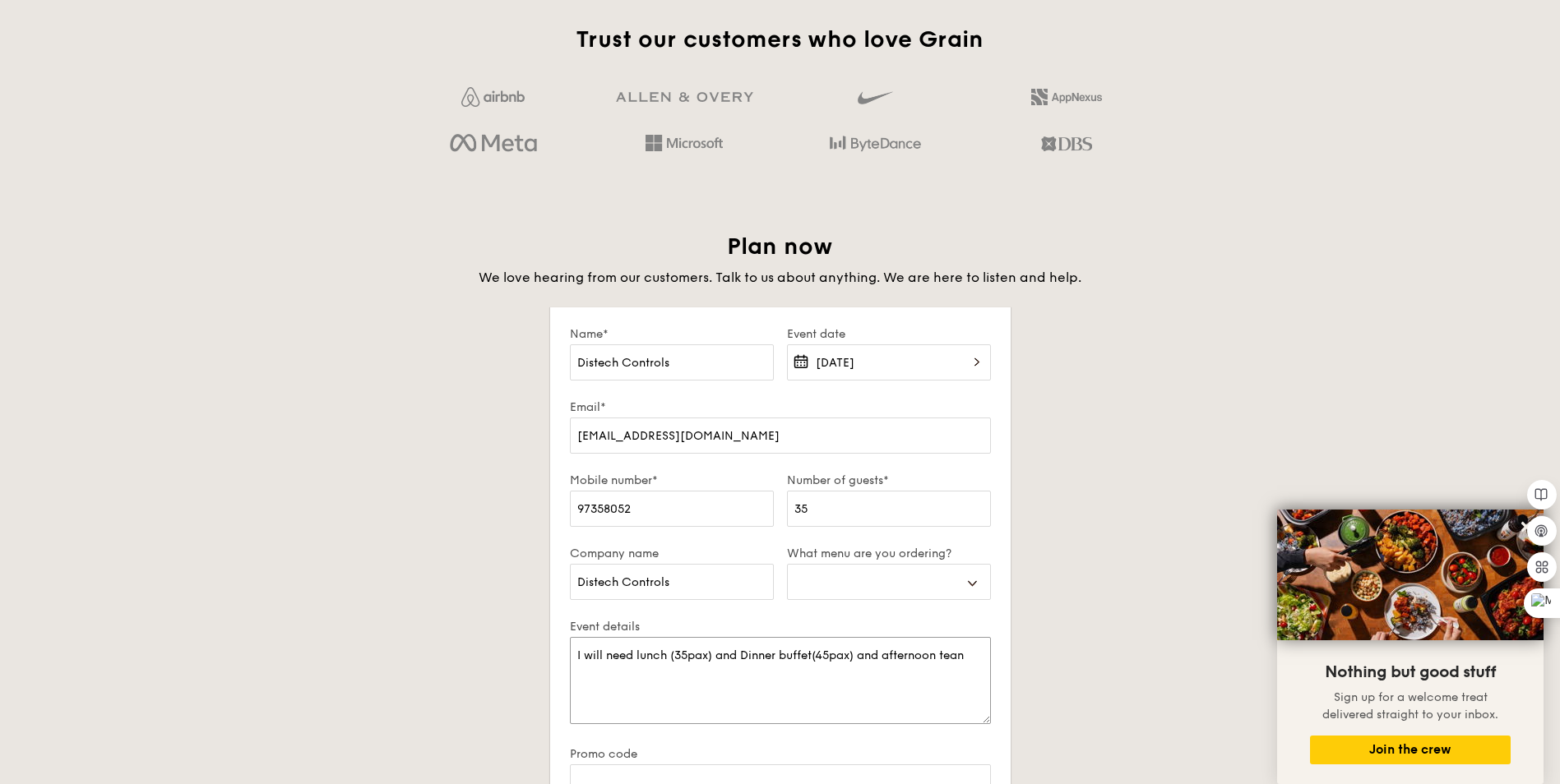
select select
type textarea "I will need lunch (35pax) and Dinner buffet(45pax) and afternoon tean"
select select
type textarea "I will need lunch (35pax) and Dinner buffet(45pax) and afternoon tea"
select select
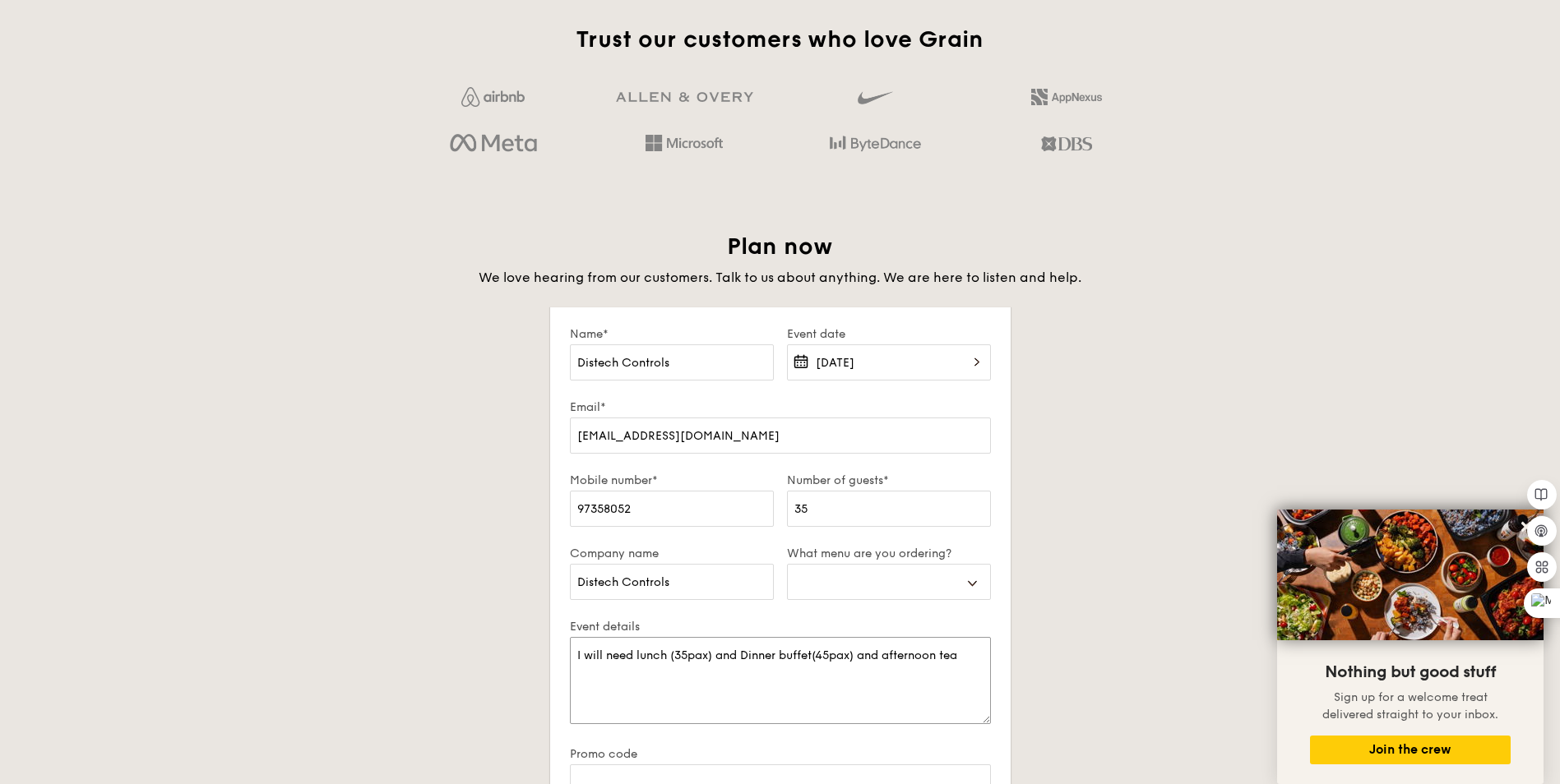
type textarea "I will need lunch (35pax) and Dinner buffet(45pax) and afternoon tea"
select select
type textarea "I will need lunch (35pax) and Dinner buffet(45pax) and afternoon tea 4"
select select
type textarea "I will need lunch (35pax) and Dinner buffet(45pax) and afternoon tea 45"
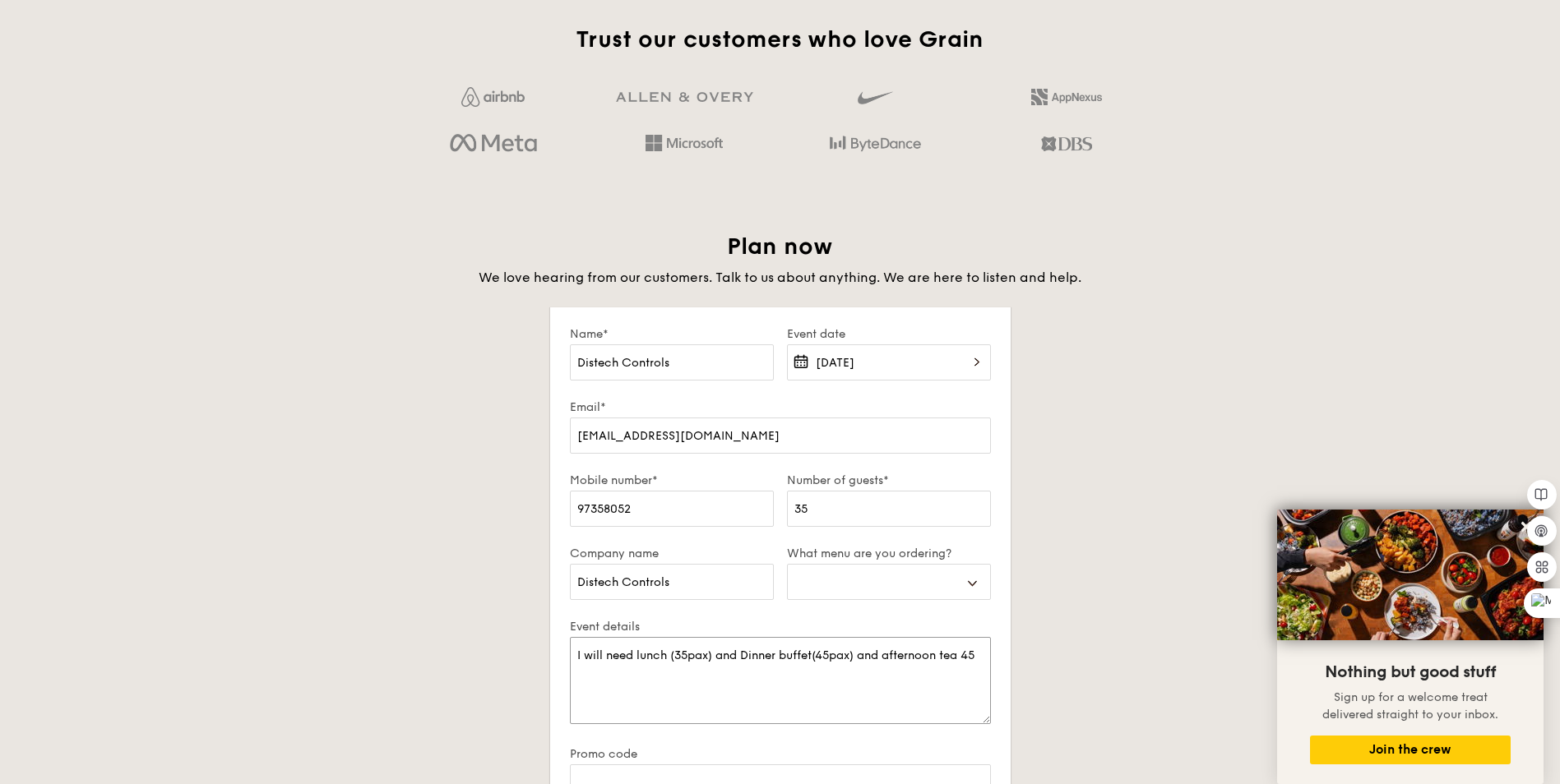
select select
type textarea "I will need lunch (35pax) and Dinner buffet(45pax) and afternoon tea 4"
select select
type textarea "I will need lunch (35pax) and Dinner buffet(45pax) and afternoon tea"
select select
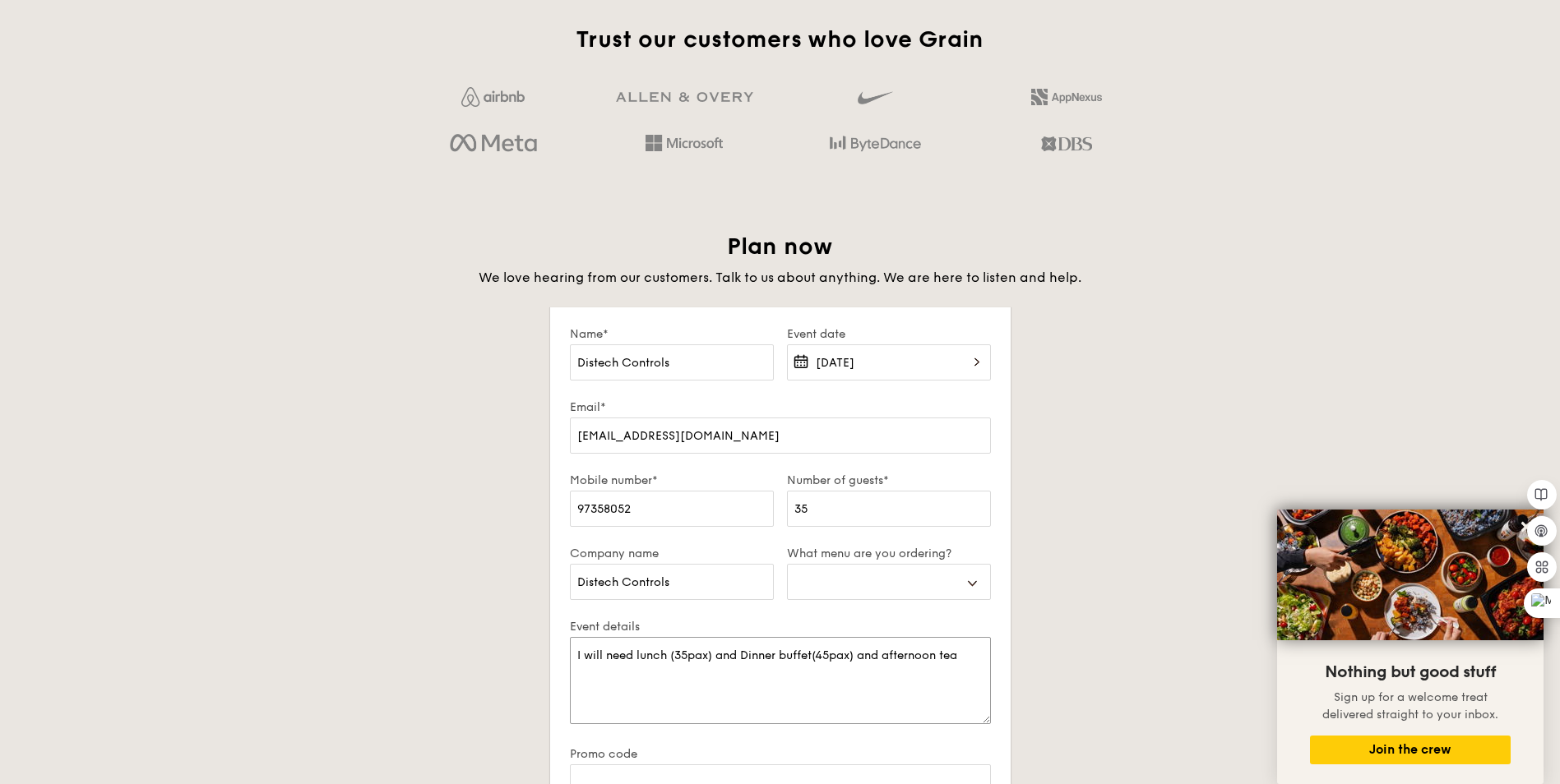
type textarea "I will need lunch (35pax) and Dinner buffet(45pax) and afternoon tea 3"
select select
type textarea "I will need lunch (35pax) and Dinner buffet(45pax) and afternoon tea 35"
select select
type textarea "I will need lunch (35pax) and Dinner buffet(45pax) and afternoon tea 35p"
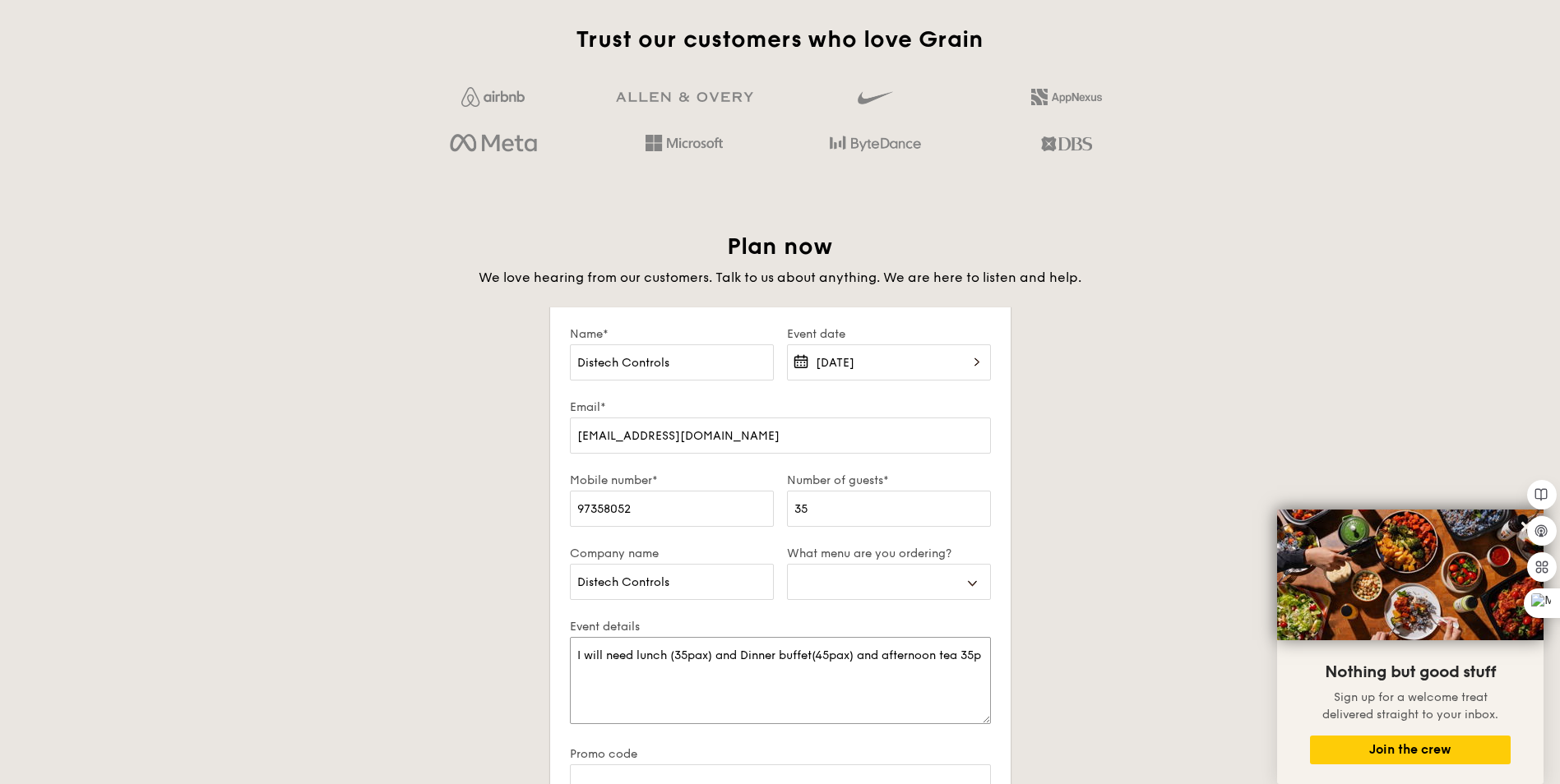
select select
type textarea "I will need lunch (35pax) and Dinner buffet(45pax) and afternoon tea 35pa"
select select
type textarea "I will need lunch (35pax) and Dinner buffet(45pax) and afternoon tea 35pax"
click at [877, 587] on select "Buffet Mini Buffet High Tea Canapés Meal Boxes Wedding" at bounding box center [888, 582] width 204 height 37
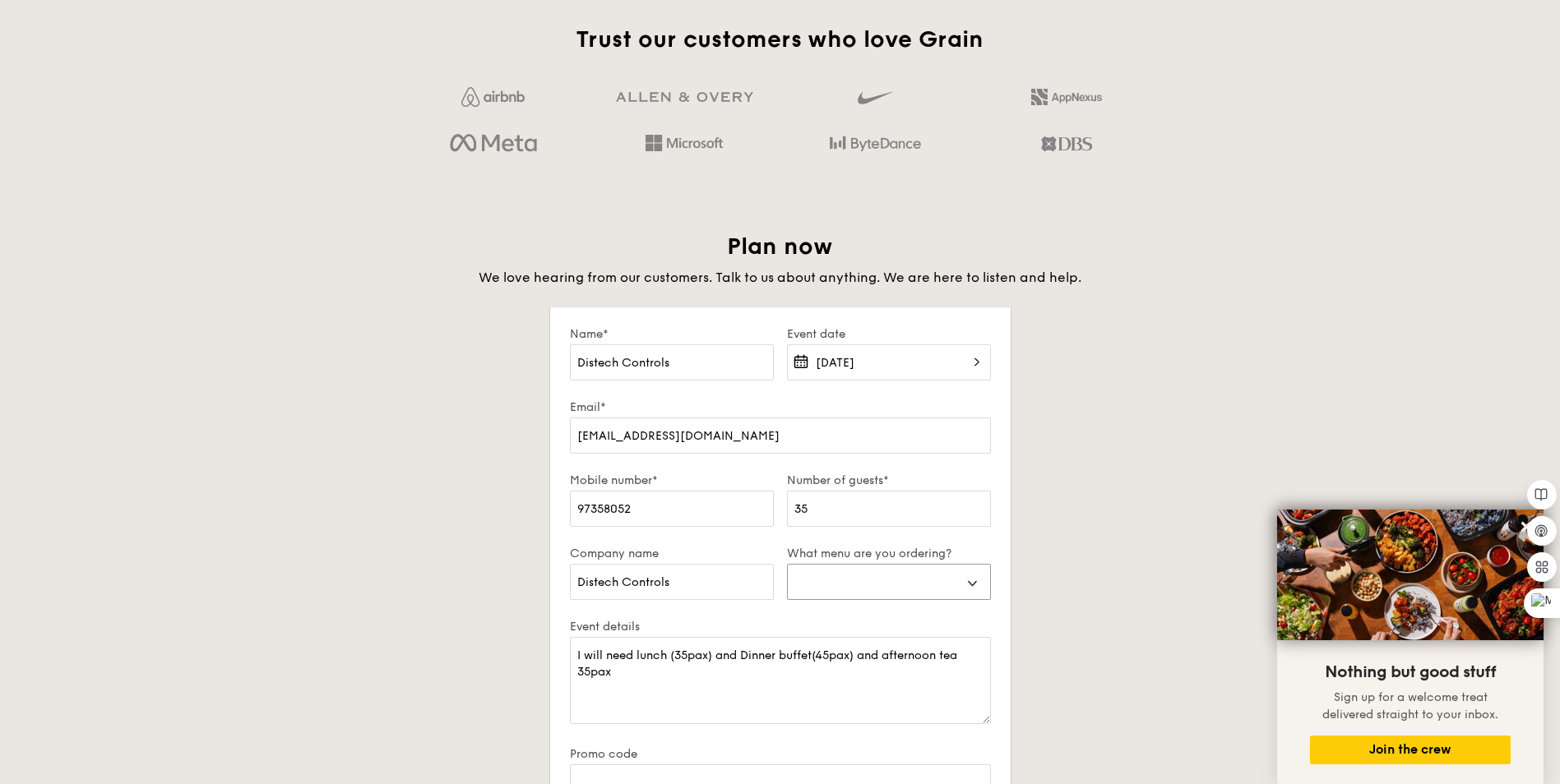
select select "buffet"
click at [787, 564] on select "Buffet Mini Buffet High Tea Canapés Meal Boxes Wedding" at bounding box center [888, 582] width 204 height 37
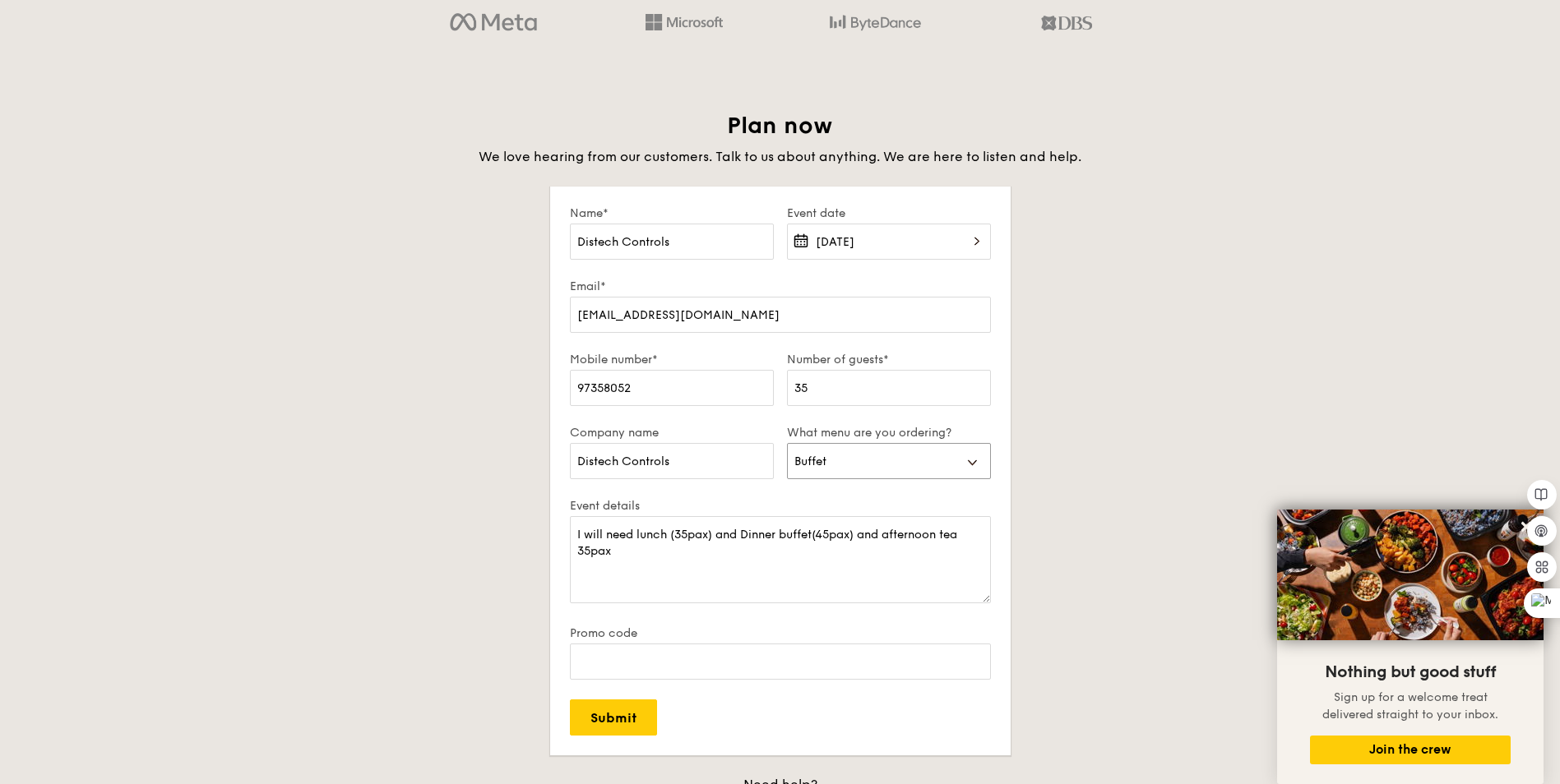
scroll to position [2795, 0]
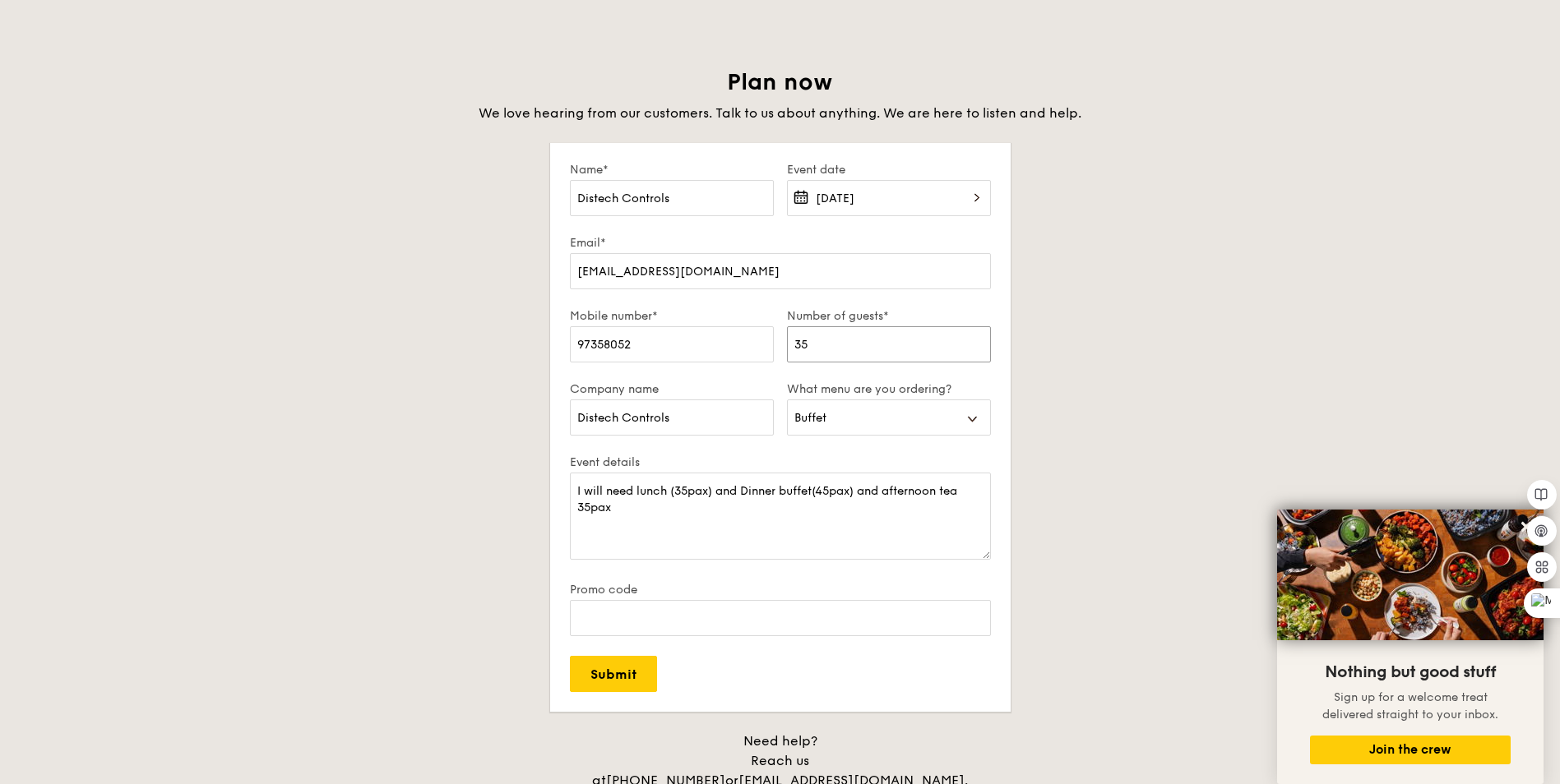
click at [822, 346] on input "35" at bounding box center [888, 345] width 204 height 37
click at [685, 496] on textarea "I will need lunch (35pax) and Dinner buffet(45pax) and afternoon tea 35pax" at bounding box center [780, 516] width 421 height 87
click at [699, 490] on textarea "I will need lunch (35pax) and Dinner buffet(45pax) and afternoon tea 35pax. For…" at bounding box center [780, 516] width 421 height 87
click at [699, 492] on textarea "I will need lunch (35pax) and Dinner buffet(45pax) and afternoon tea 35pax. For…" at bounding box center [780, 516] width 421 height 87
click at [842, 493] on textarea "I will need lunch (35pax) and Dinner buffet(45pax) and afternoon tea 35pax. For…" at bounding box center [780, 516] width 421 height 87
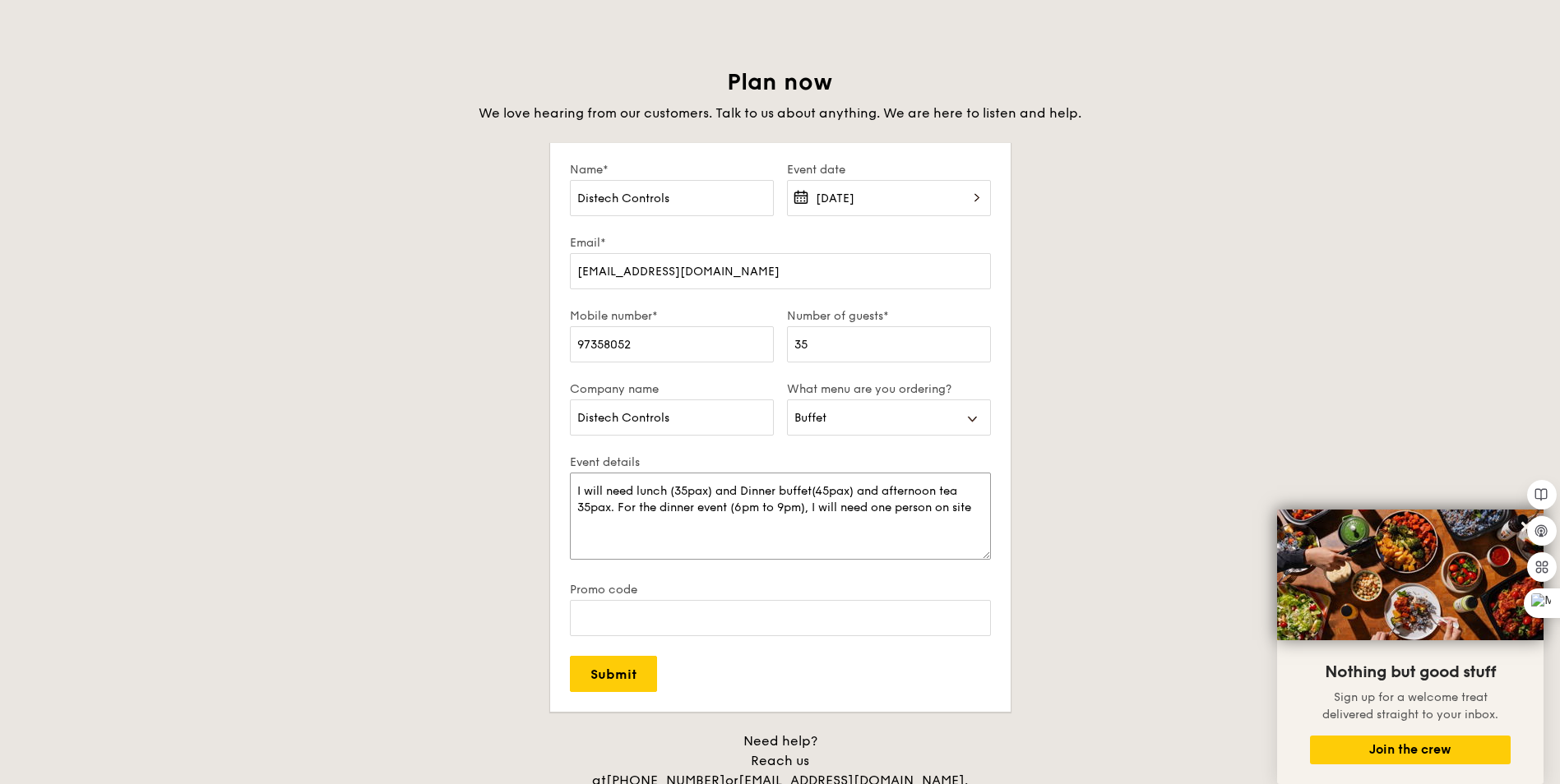
scroll to position [0, 0]
click at [874, 490] on textarea "I will need lunch (35pax) and Dinner buffet(45pax) and afternoon tea 35pax. For…" at bounding box center [780, 516] width 421 height 87
drag, startPoint x: 666, startPoint y: 489, endPoint x: 587, endPoint y: 491, distance: 79.0
click at [587, 491] on textarea "I will need lunch (35pax) and Dinner buffet(45pax) and afternoon tea 35pax. For…" at bounding box center [780, 516] width 421 height 87
click at [658, 519] on div at bounding box center [645, 516] width 32 height 23
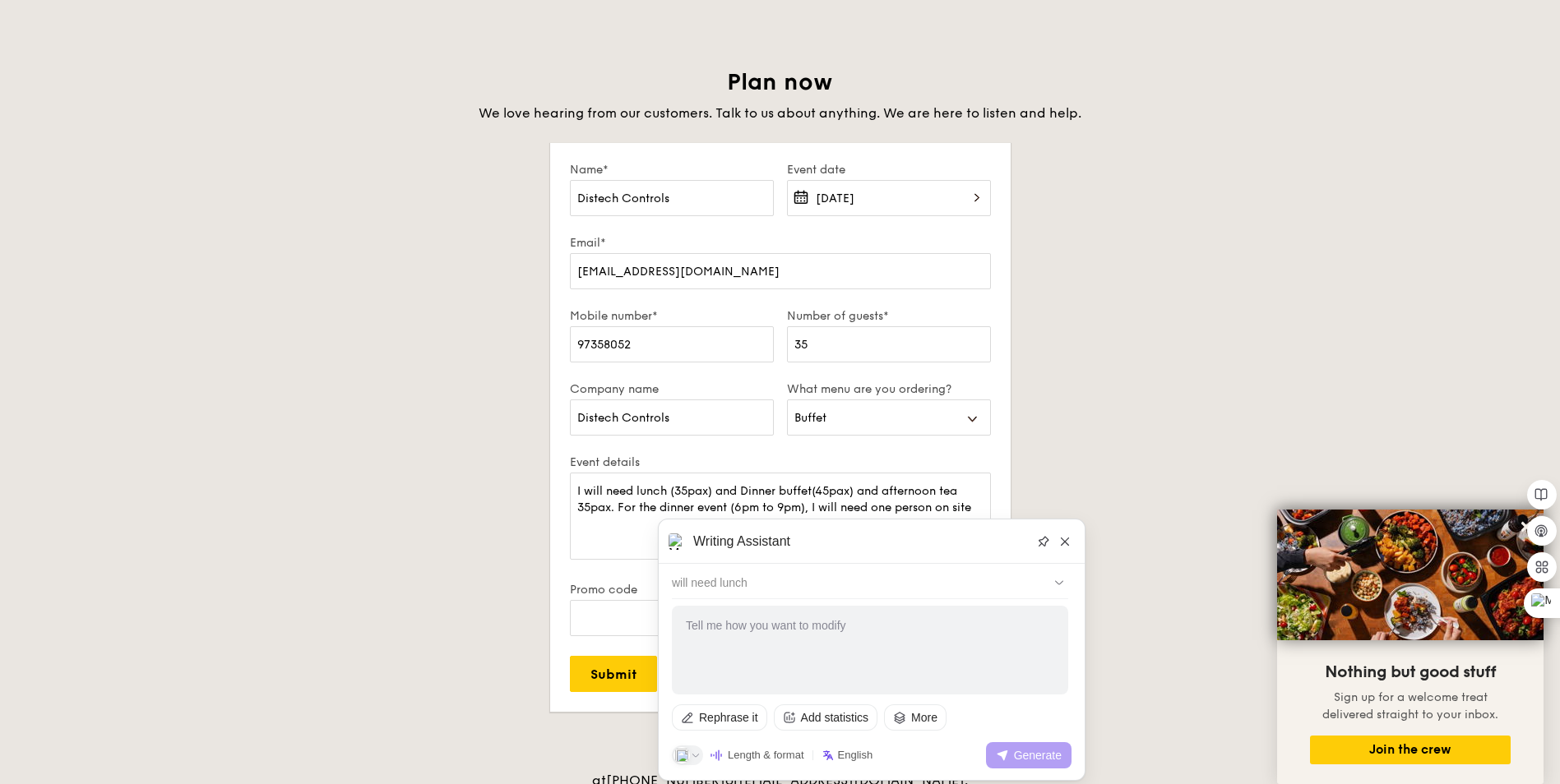
click at [628, 530] on textarea "I will need lunch (35pax) and Dinner buffet(45pax) and afternoon tea 35pax. For…" at bounding box center [780, 516] width 421 height 87
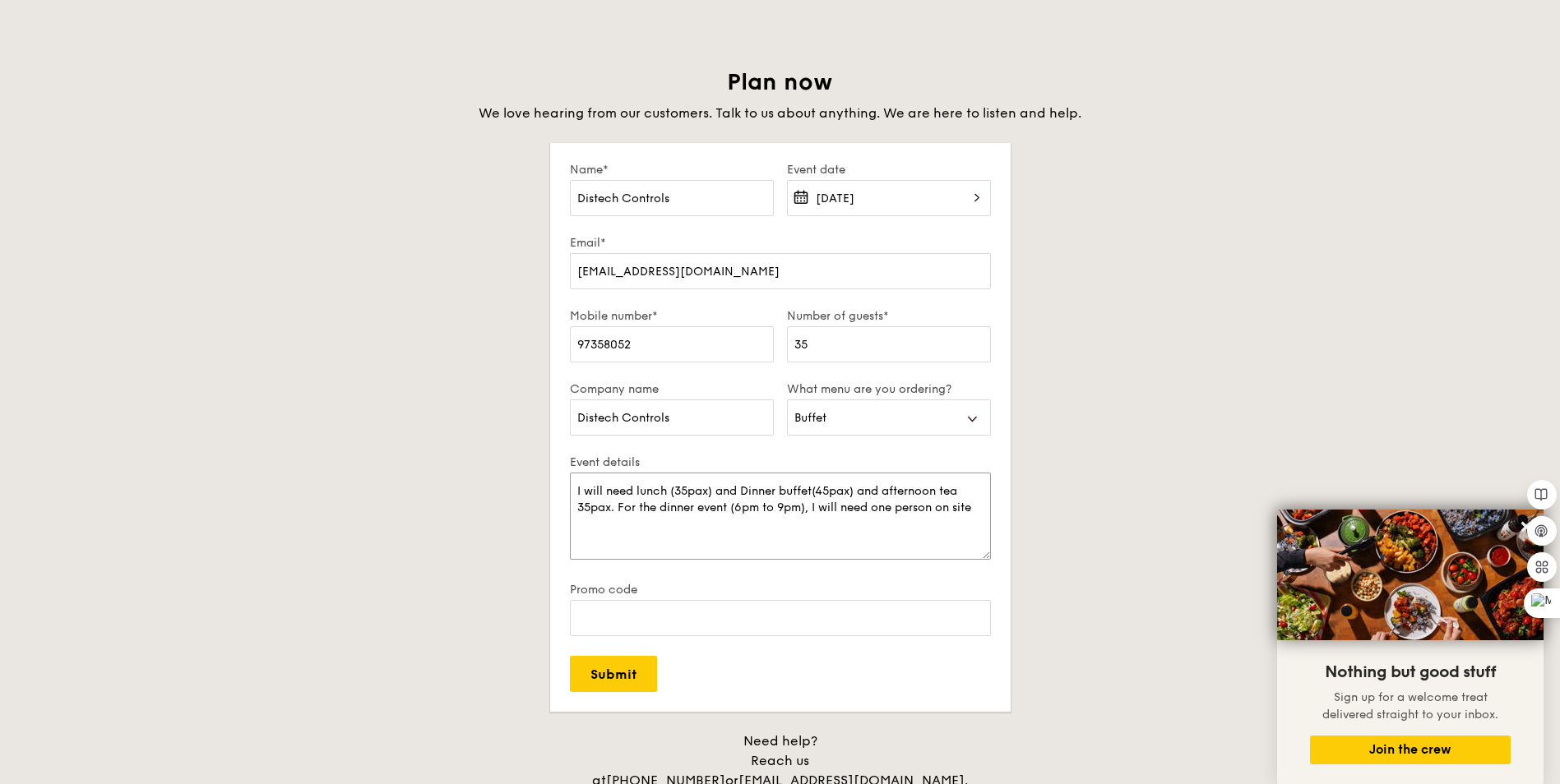
click at [811, 510] on textarea "I will need lunch (35pax) and Dinner buffet(45pax) and afternoon tea 35pax. For…" at bounding box center [780, 516] width 421 height 87
click at [618, 505] on textarea "I will need lunch (35pax) and Dinner buffet(45pax) and afternoon tea 35pax. For…" at bounding box center [780, 516] width 421 height 87
click at [687, 503] on textarea "I will need lunch (35pax) and Dinner buffet(45pax) and afternoon tea 35pax. For…" at bounding box center [780, 516] width 421 height 87
click at [779, 505] on textarea "I will need lunch (35pax) and Dinner buffet(45pax) and afternoon tea 35pax for …" at bounding box center [780, 516] width 421 height 87
click at [728, 536] on textarea "I will need lunch (35pax) and Dinner buffet(45pax) and afternoon tea 35pax for …" at bounding box center [780, 516] width 421 height 87
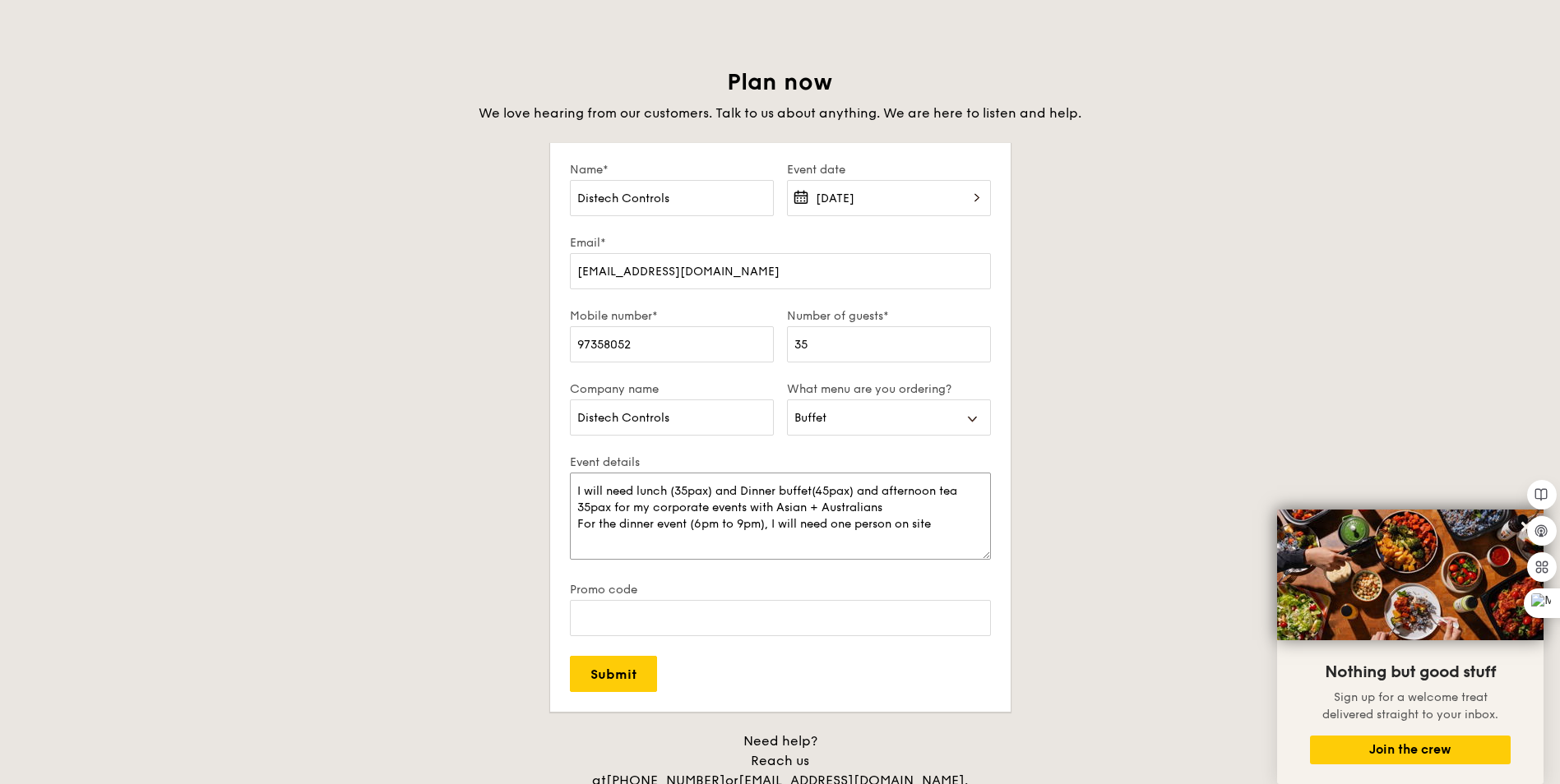
drag, startPoint x: 889, startPoint y: 505, endPoint x: 652, endPoint y: 509, distance: 237.0
click at [652, 509] on textarea "I will need lunch (35pax) and Dinner buffet(45pax) and afternoon tea 35pax for …" at bounding box center [780, 516] width 421 height 87
click at [583, 488] on textarea "I will need lunch (35pax) and Dinner buffet(45pax) and afternoon tea 35pax for …" at bounding box center [780, 516] width 421 height 87
paste textarea "corporate events with Asian + Australians"
click at [585, 496] on textarea "I corporate events with Asian + Australianswill need lunch (35pax) and Dinner b…" at bounding box center [780, 516] width 421 height 87
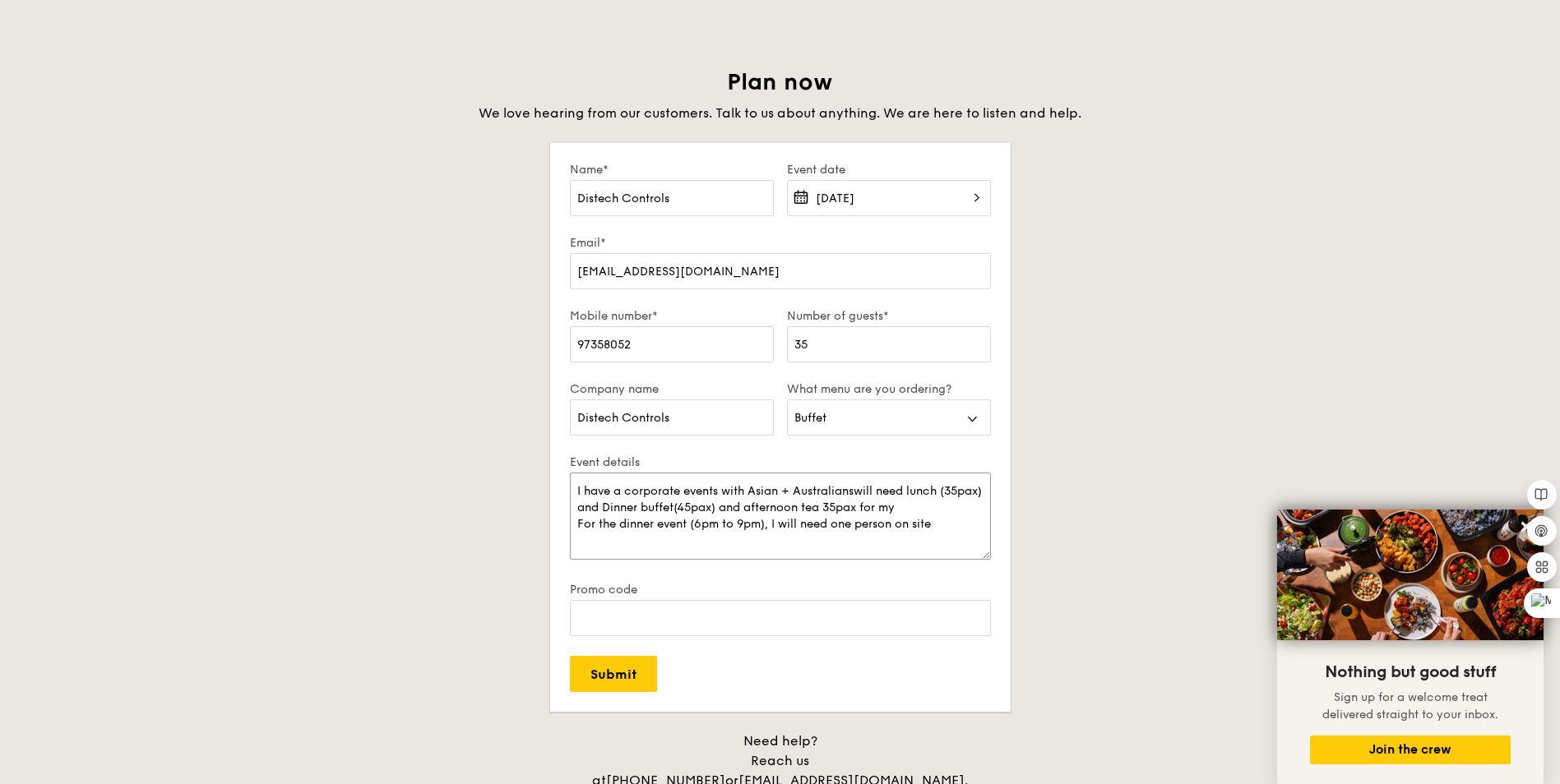
click at [879, 493] on textarea "I have a corporate events with Asian + Australianswill need lunch (35pax) and D…" at bounding box center [780, 516] width 421 height 87
drag, startPoint x: 655, startPoint y: 544, endPoint x: 667, endPoint y: 541, distance: 12.4
click at [655, 544] on textarea "I have a corporate events with Asian + Australian, I will need lunch (35pax) an…" at bounding box center [780, 516] width 421 height 87
click at [908, 511] on textarea "I have a corporate events with Asian + Australian, I will need lunch (35pax) an…" at bounding box center [780, 516] width 421 height 87
click at [575, 524] on textarea "I have a corporate events with Asian + Australian, I will need lunch (35pax) an…" at bounding box center [780, 516] width 421 height 87
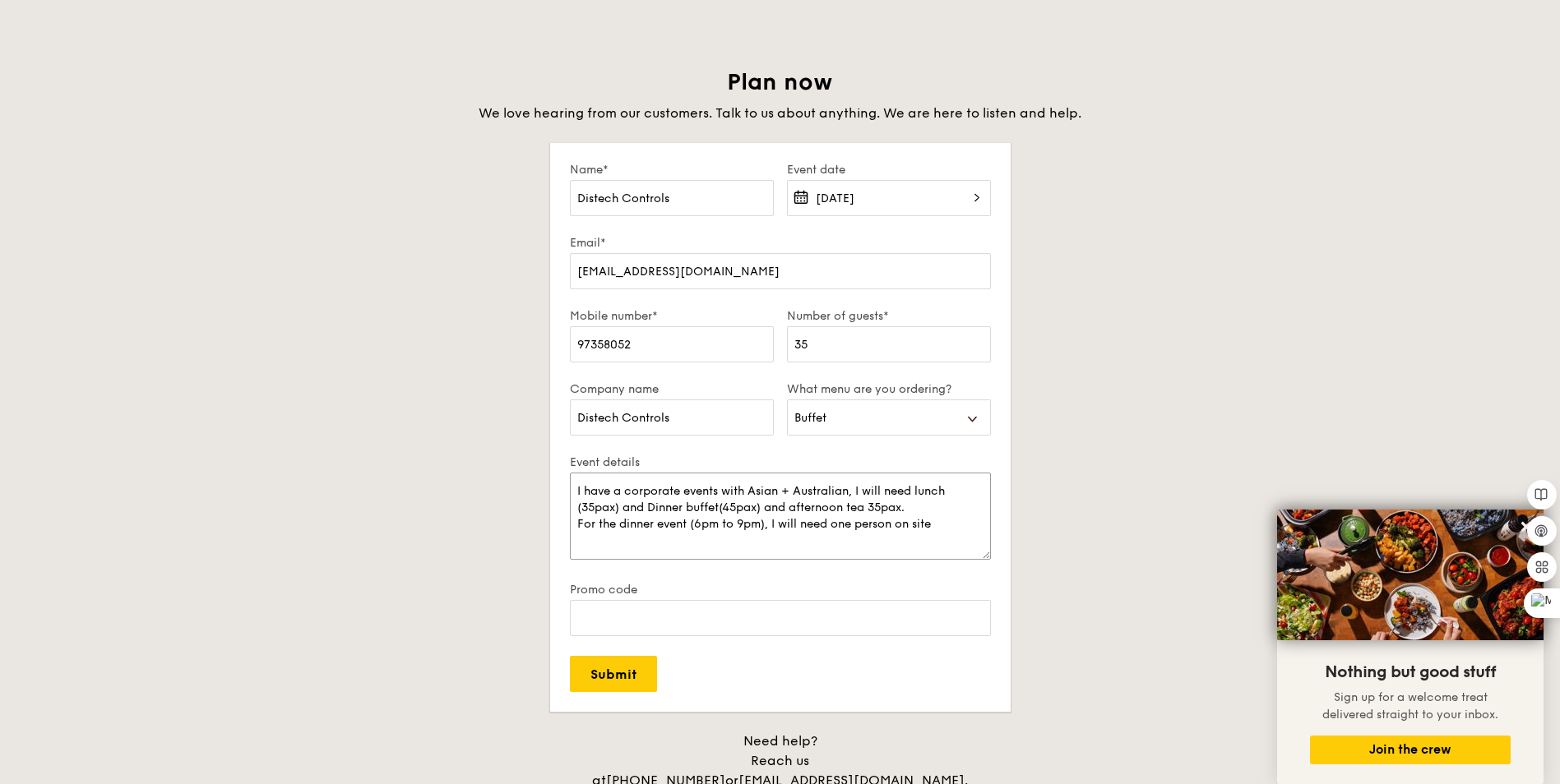
scroll to position [33, 0]
click at [949, 491] on textarea "I have a corporate events with Asian + Australian, I will need lunch (35pax) an…" at bounding box center [780, 516] width 421 height 87
drag, startPoint x: 782, startPoint y: 507, endPoint x: 675, endPoint y: 509, distance: 107.0
click at [675, 509] on textarea "I have a corporate events with Asian + Australian, I will need lunch (35pax) an…" at bounding box center [780, 516] width 421 height 87
click at [775, 505] on textarea "I have a corporate events with Asian + Australian, I will need lunch (35pax) an…" at bounding box center [780, 516] width 421 height 87
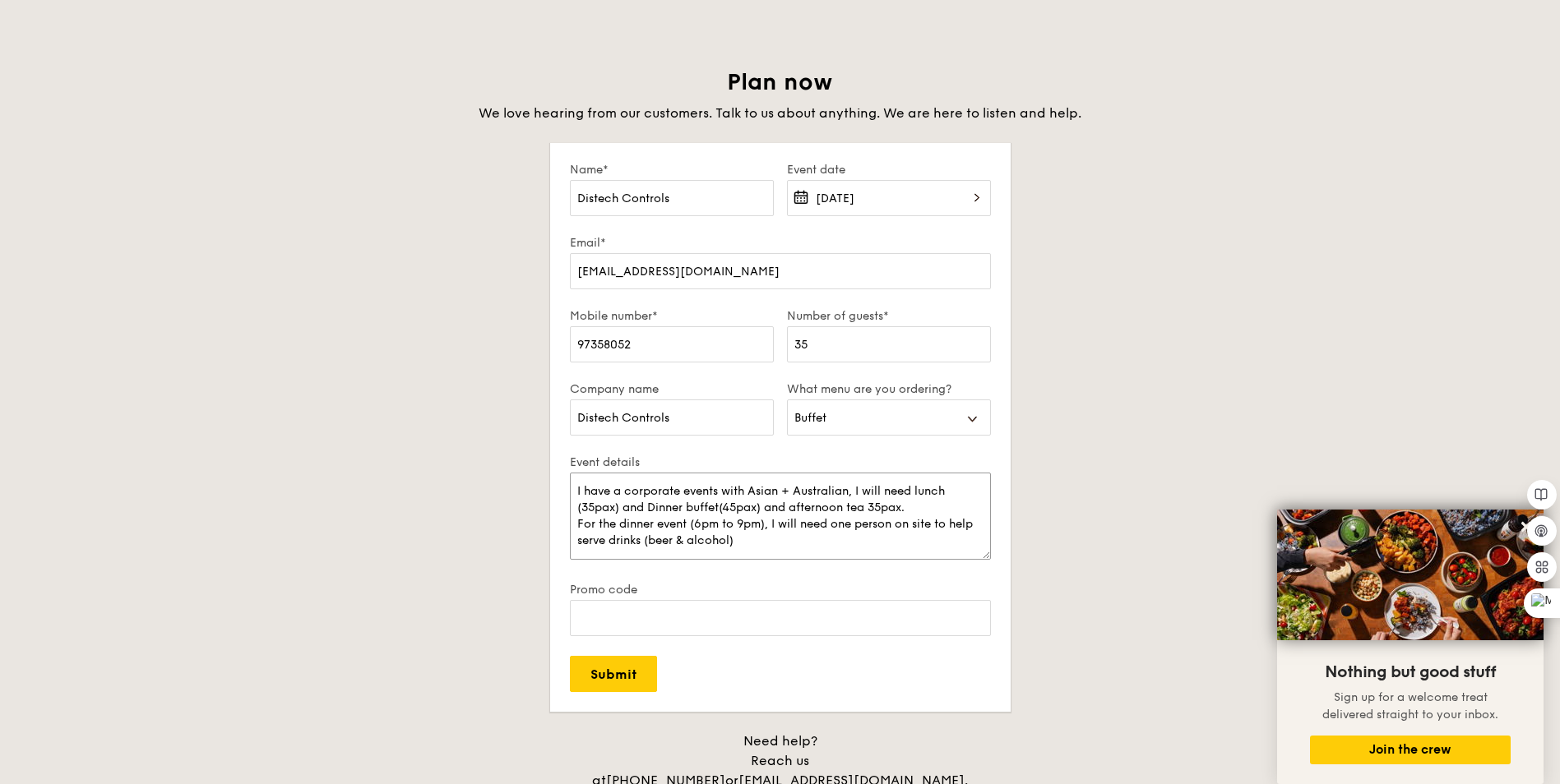
click at [760, 502] on textarea "I have a corporate events with Asian + Australian, I will need lunch (35pax) an…" at bounding box center [780, 516] width 421 height 87
drag, startPoint x: 759, startPoint y: 504, endPoint x: 719, endPoint y: 512, distance: 40.8
click at [719, 512] on textarea "I have a corporate events with Asian + Australian, I will need lunch (35pax) an…" at bounding box center [780, 516] width 421 height 87
click at [764, 497] on textarea "I have a corporate events with Asian + Australian, I will need lunch (35pax) an…" at bounding box center [780, 516] width 421 height 87
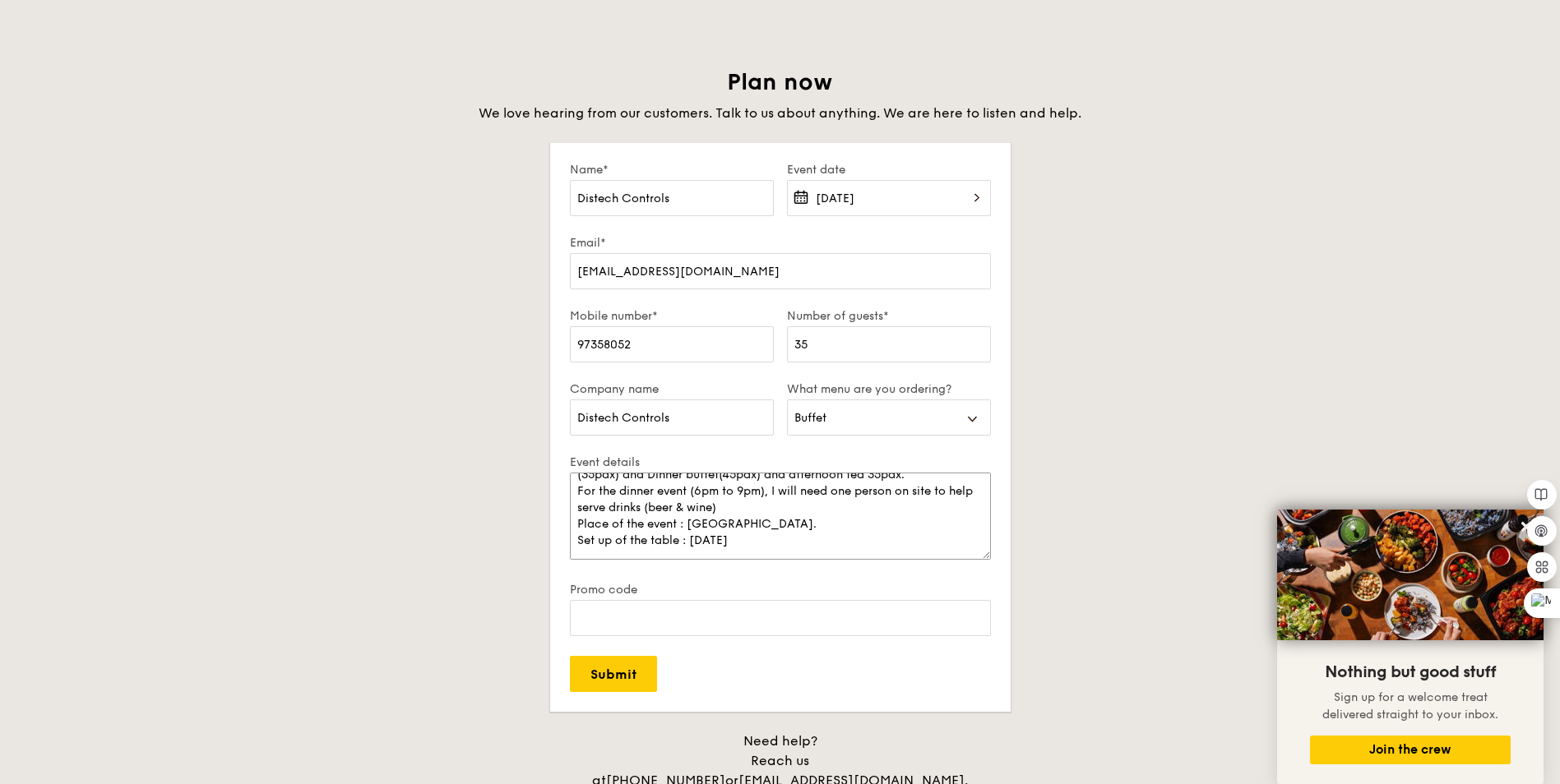
scroll to position [17, 0]
click at [777, 545] on textarea "I have a corporate events with Asian + Australian, I will need lunch (35pax) an…" at bounding box center [780, 516] width 421 height 87
click at [756, 549] on textarea "I have a corporate events with Asian + Australian, I will need lunch (35pax) an…" at bounding box center [780, 516] width 421 height 87
click at [742, 553] on textarea "I have a corporate events with Asian + Australian, I will need lunch (35pax) an…" at bounding box center [780, 516] width 421 height 87
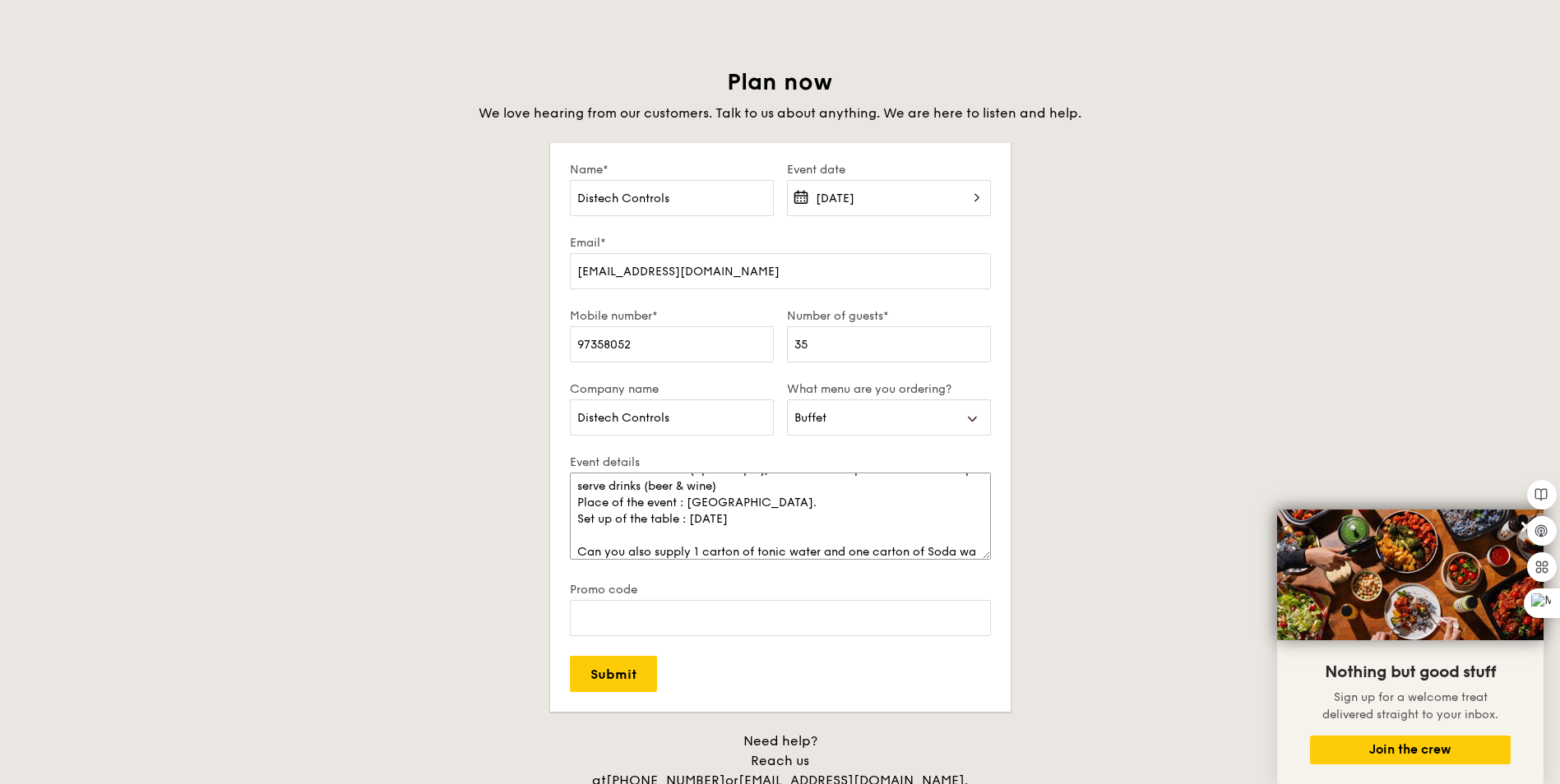
scroll to position [71, 0]
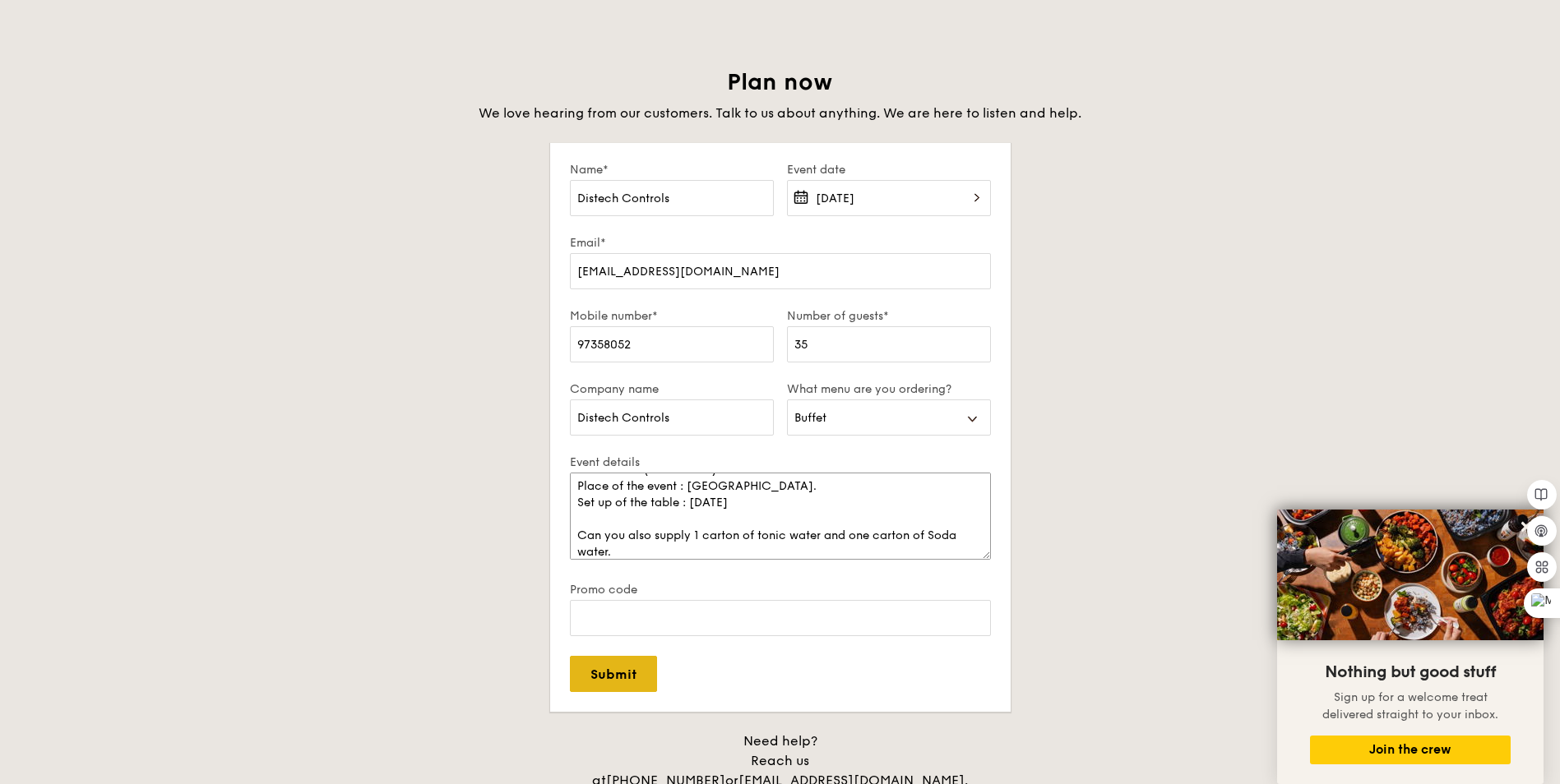
type textarea "I have a corporate events with Asian + Australian, I will need lunch (35pax) an…"
click at [614, 678] on input "Submit" at bounding box center [613, 674] width 87 height 37
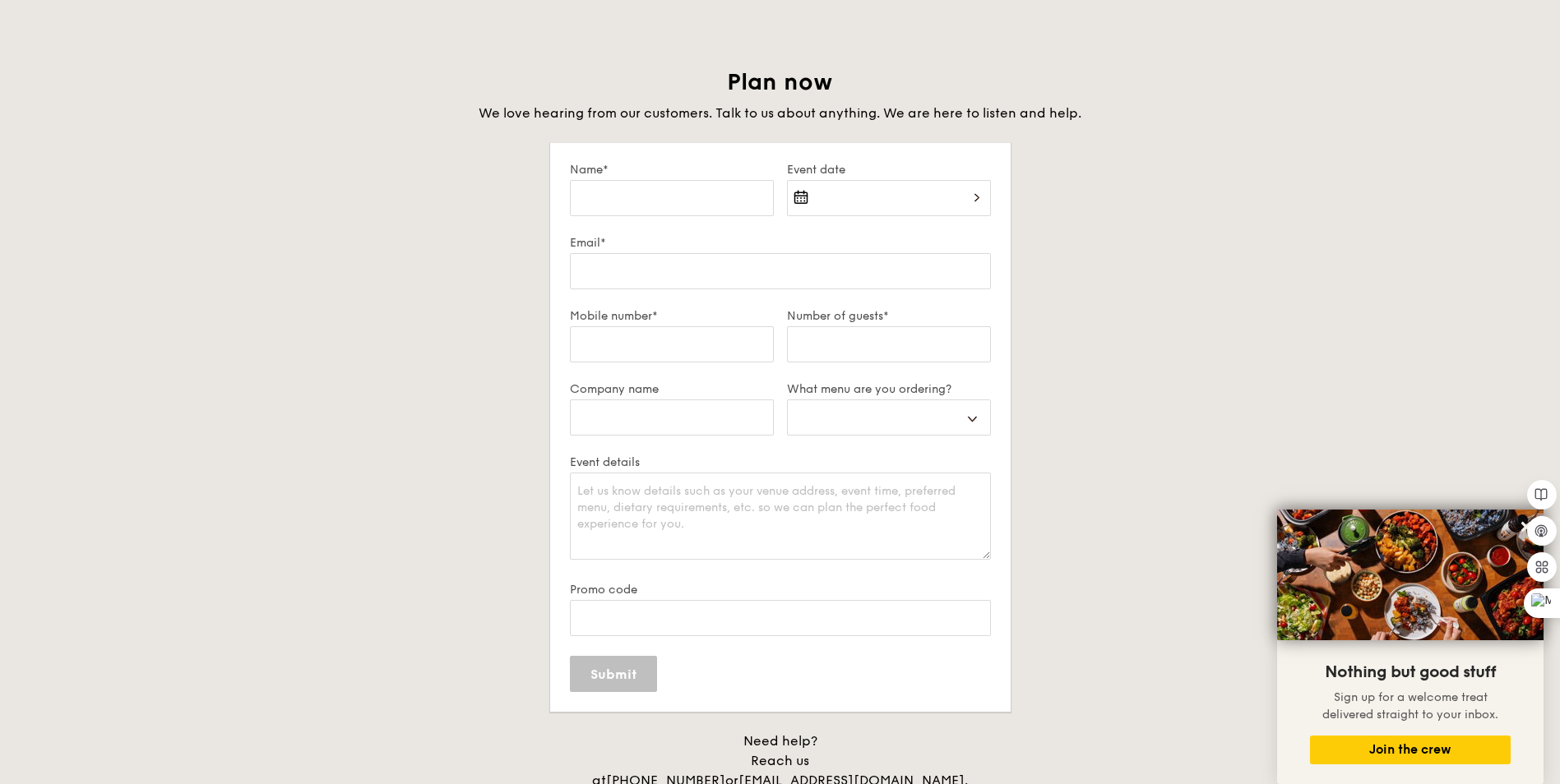
scroll to position [0, 0]
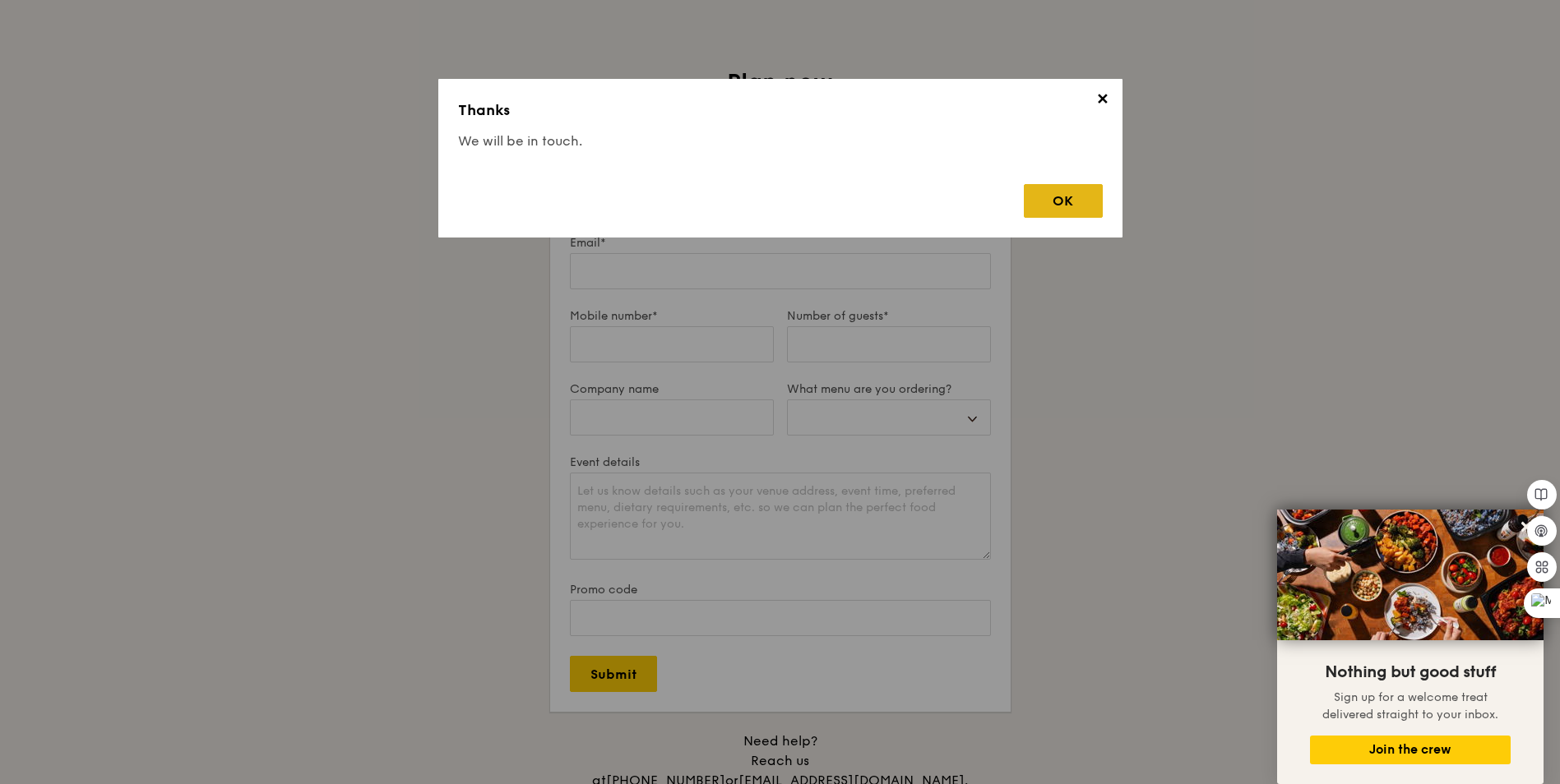
click at [1065, 197] on div "OK" at bounding box center [1063, 200] width 79 height 34
